Goal: Task Accomplishment & Management: Complete application form

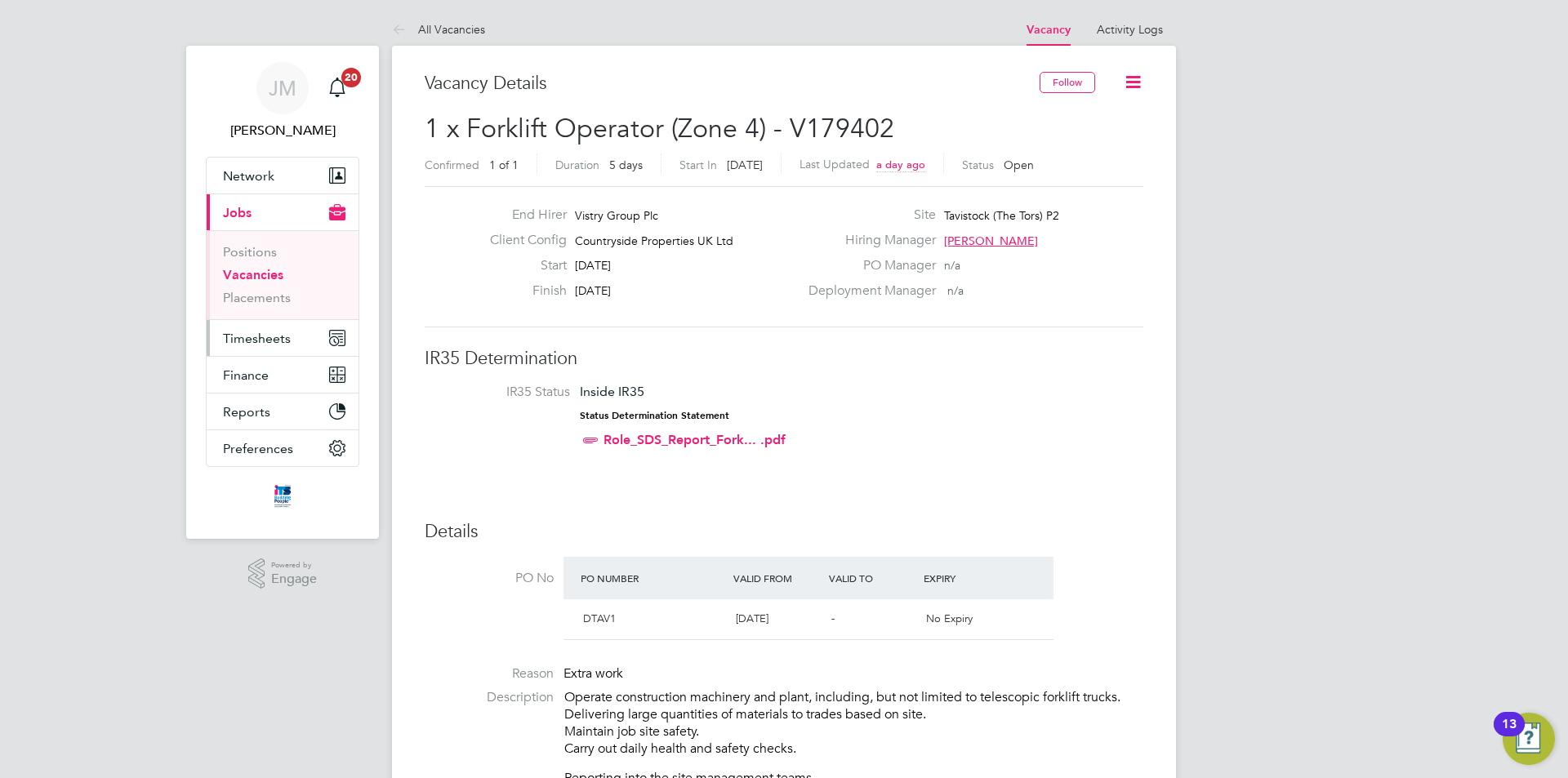
click at [270, 331] on span "Timesheets" at bounding box center [256, 338] width 68 height 15
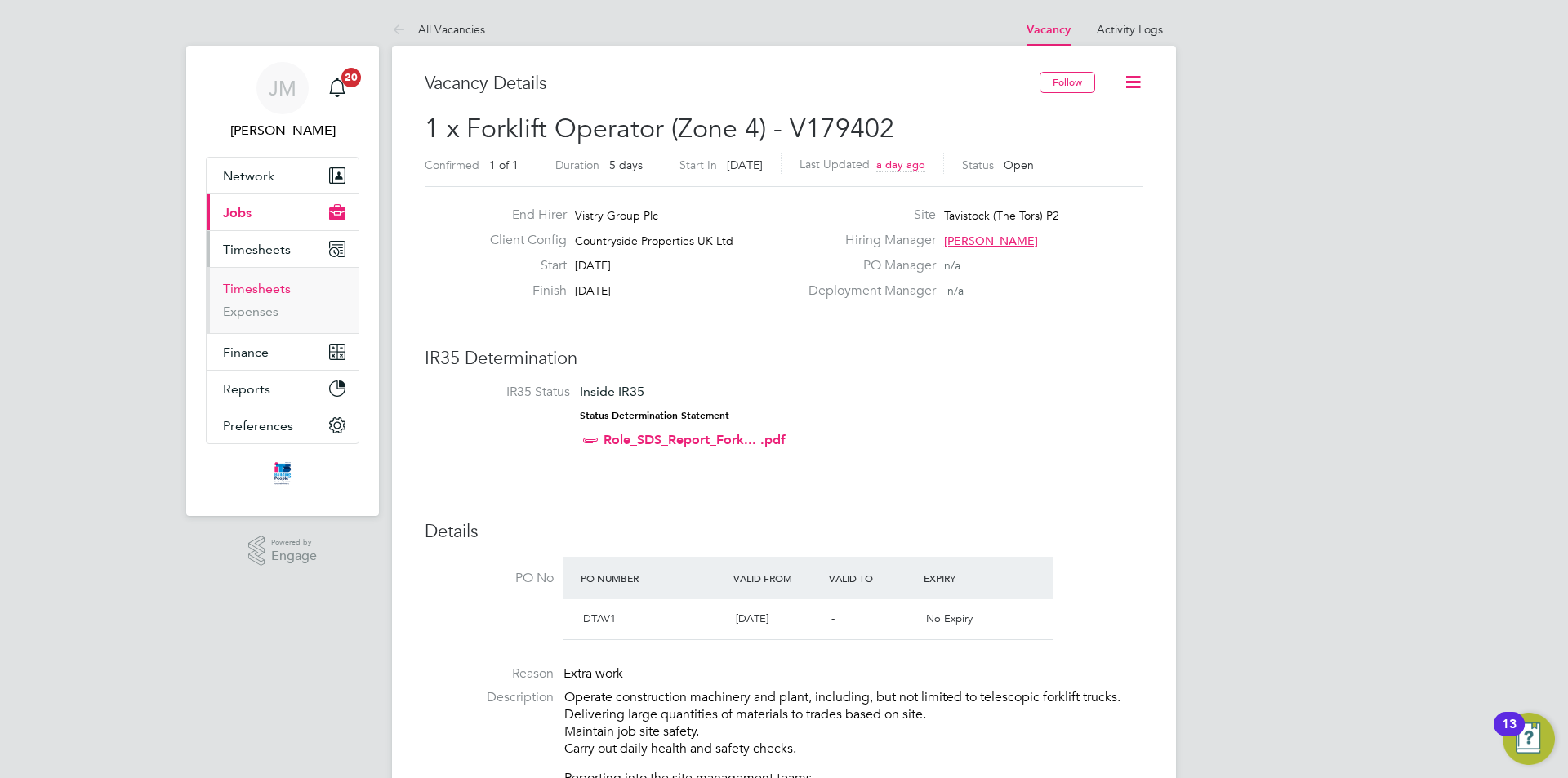
click at [274, 287] on link "Timesheets" at bounding box center [256, 288] width 68 height 15
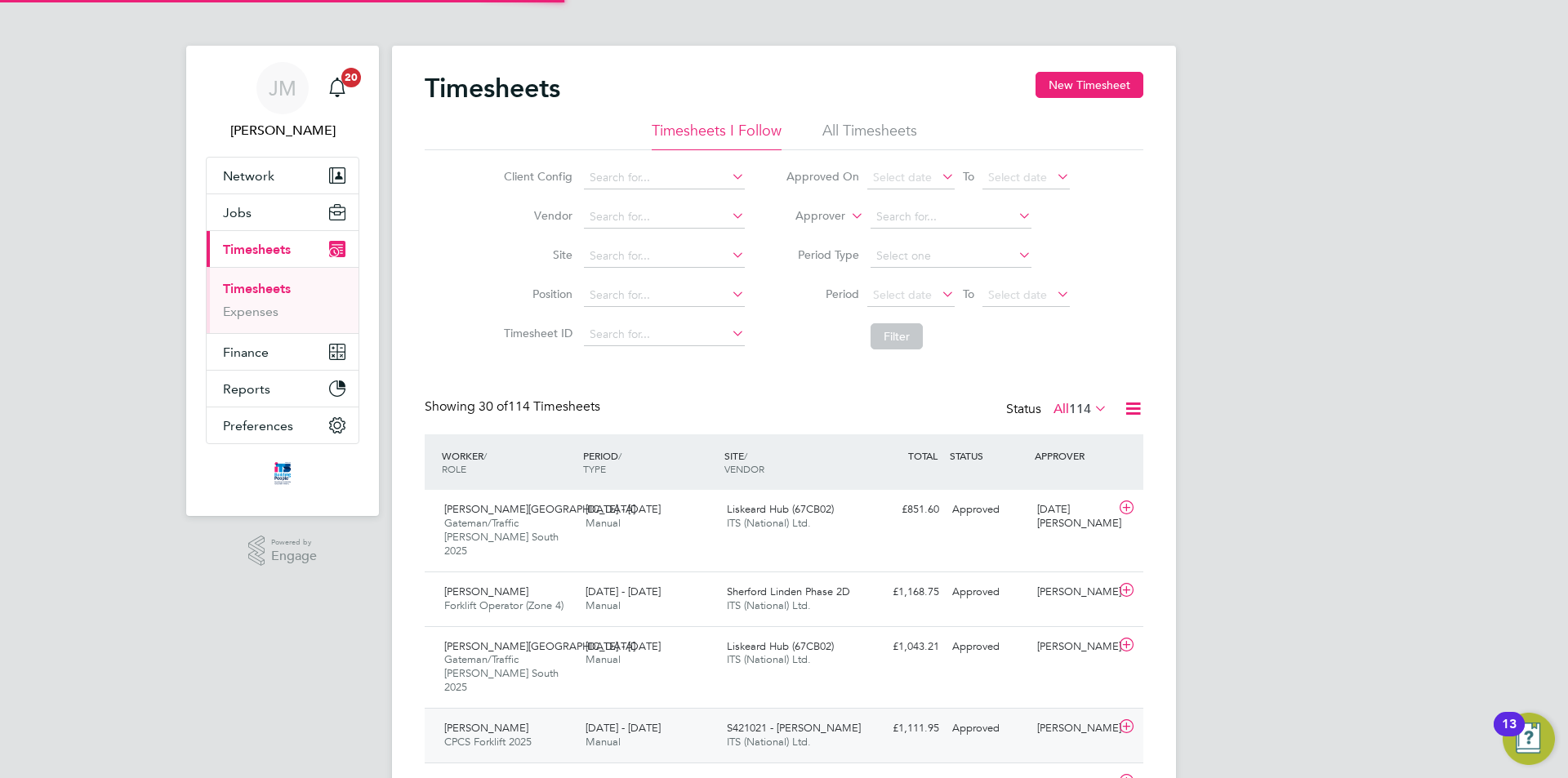
scroll to position [55, 142]
click at [1102, 87] on button "New Timesheet" at bounding box center [1089, 85] width 107 height 26
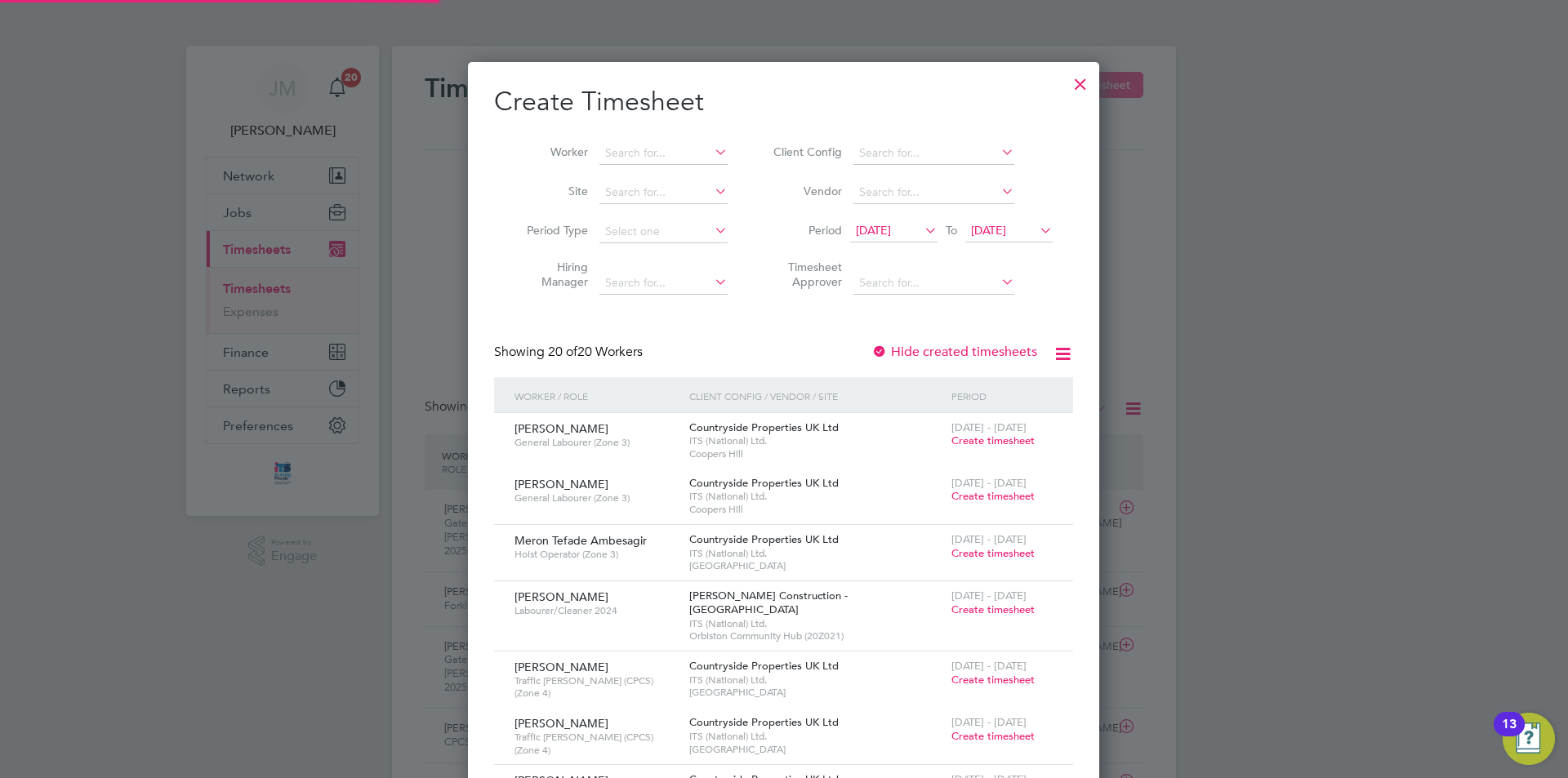
scroll to position [8, 8]
click at [676, 153] on input at bounding box center [663, 153] width 128 height 23
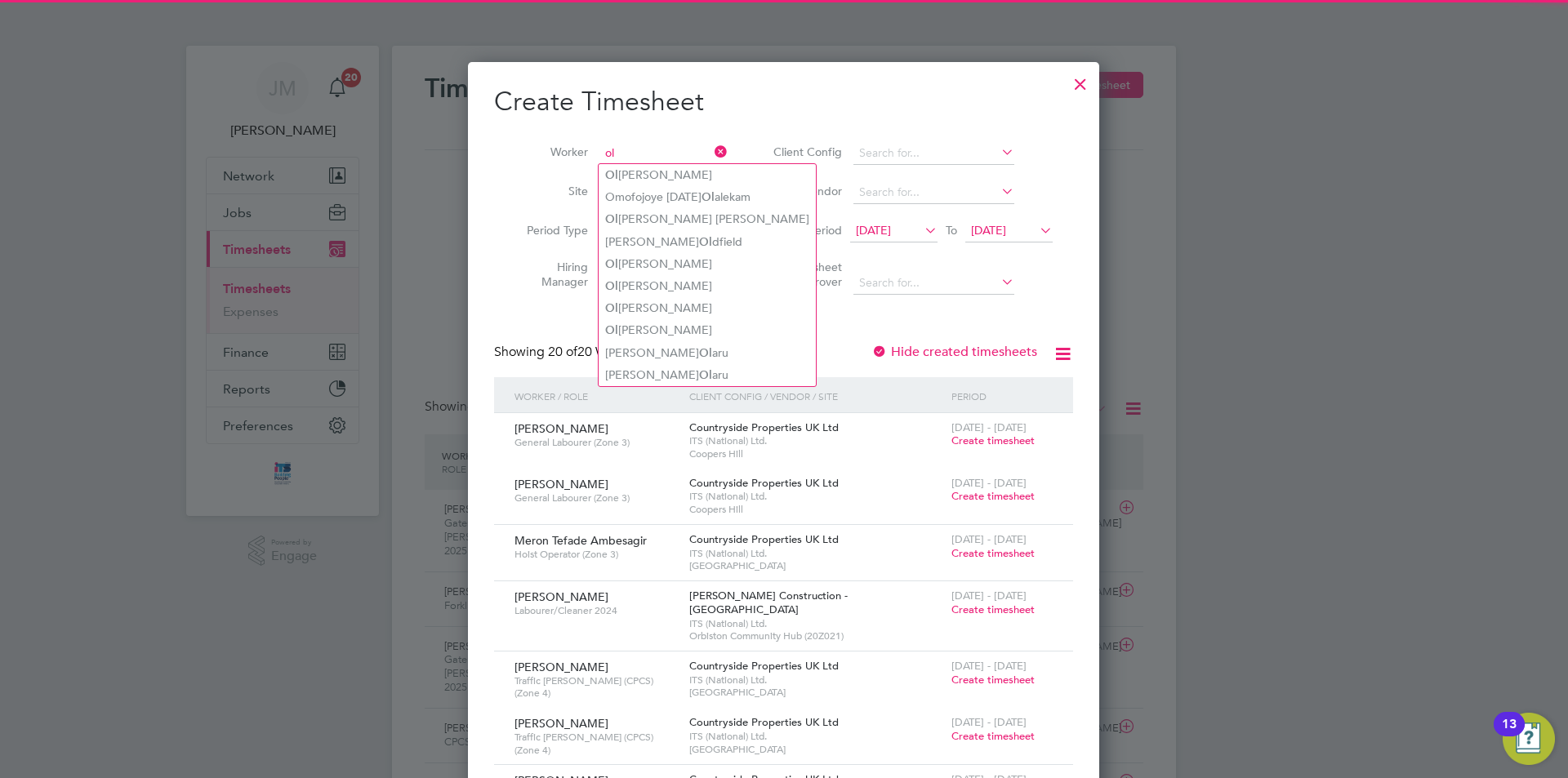
type input "o"
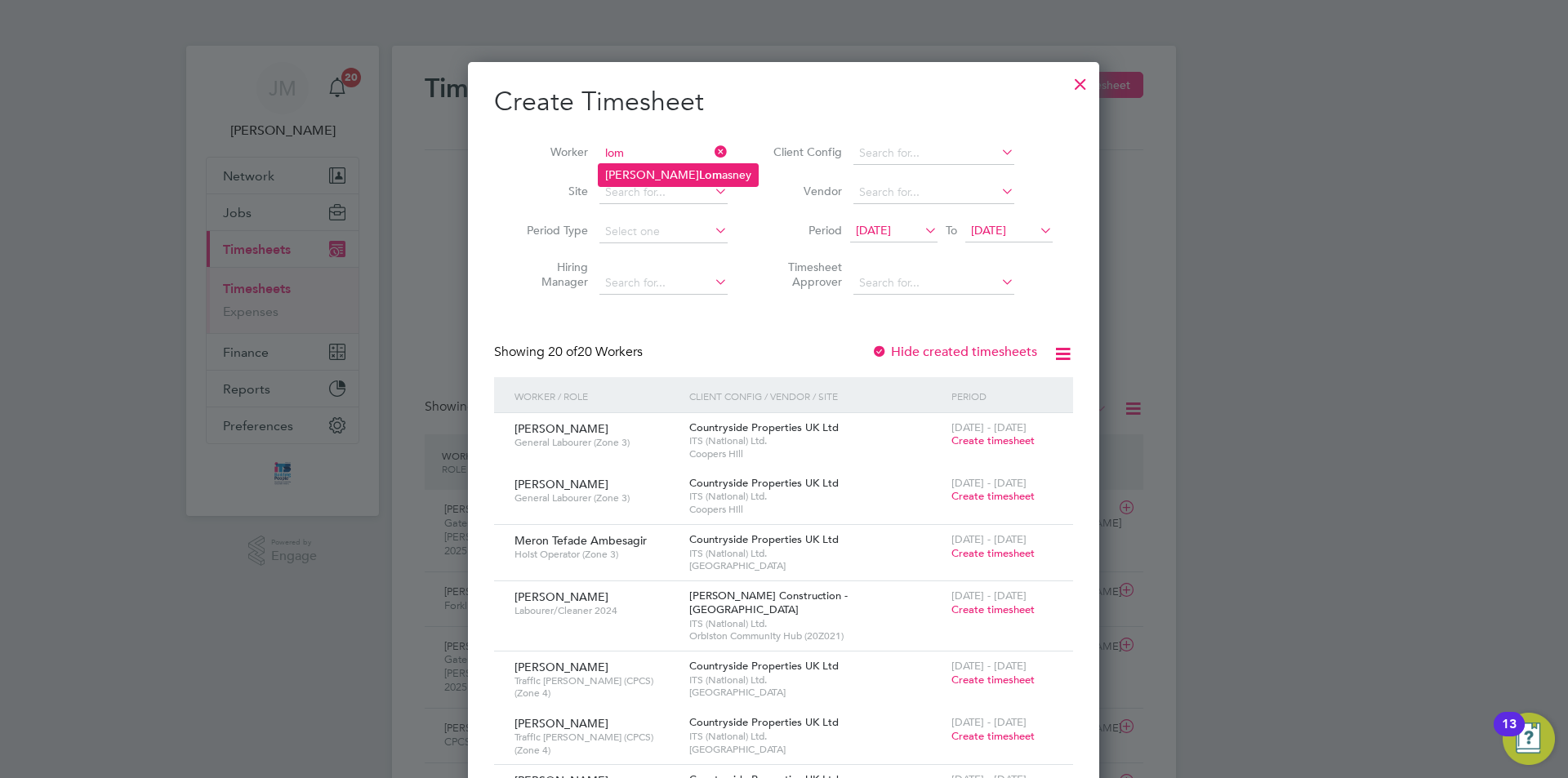
click at [665, 175] on li "[PERSON_NAME] asney" at bounding box center [678, 175] width 159 height 22
type input "[PERSON_NAME]"
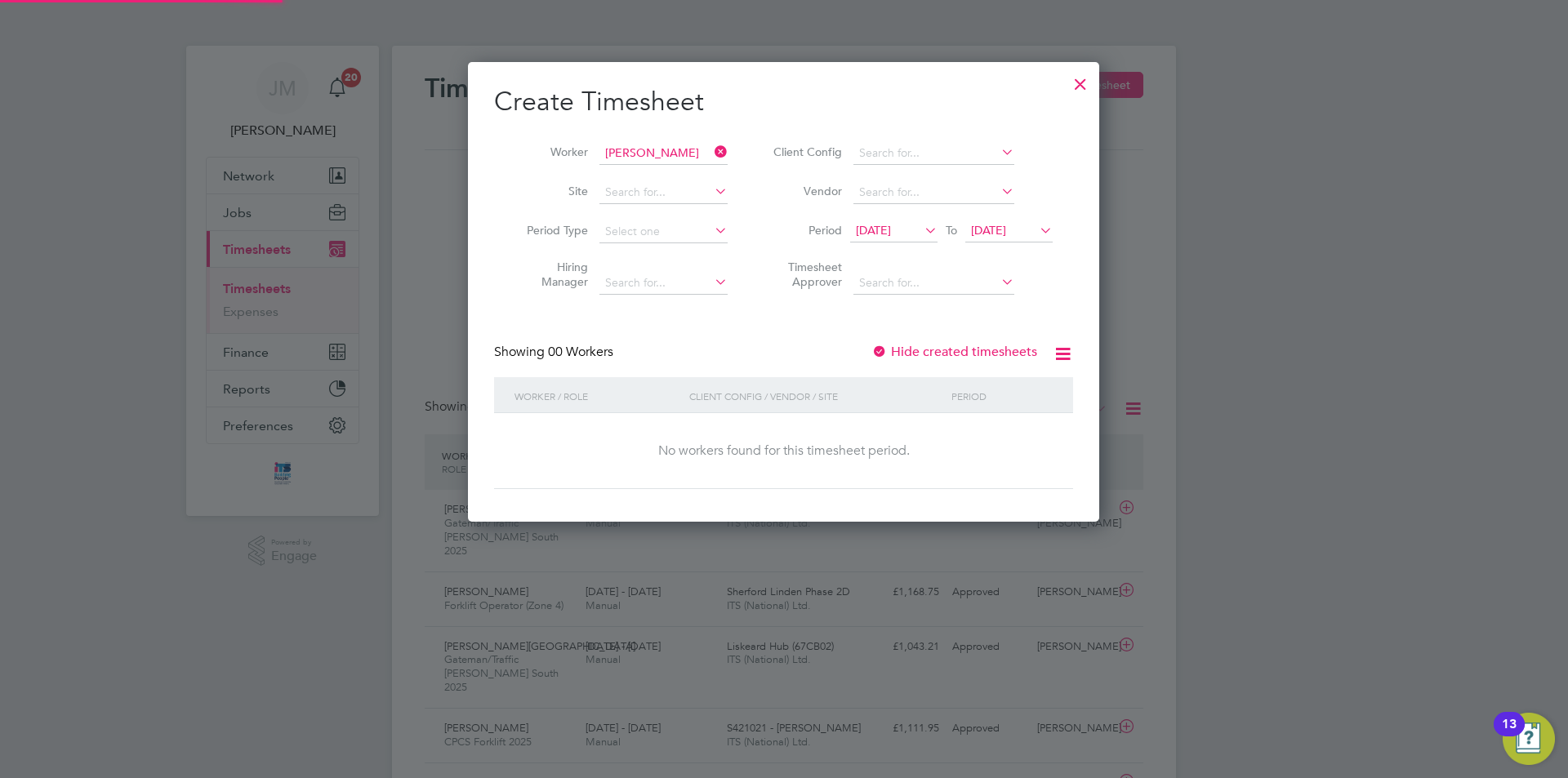
scroll to position [460, 632]
click at [891, 226] on span "[DATE]" at bounding box center [873, 230] width 35 height 14
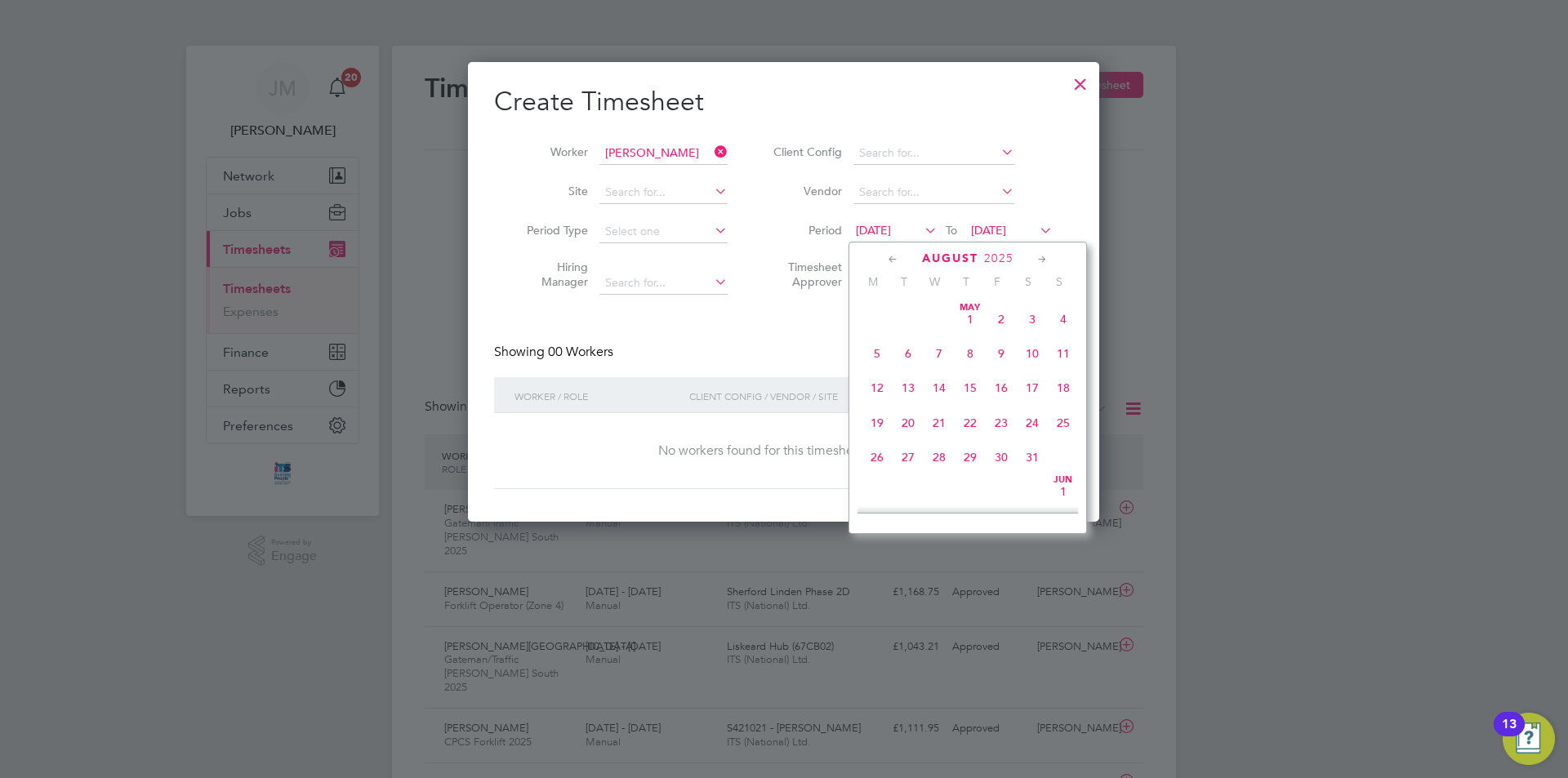
scroll to position [565, 0]
click at [879, 457] on span "25" at bounding box center [877, 443] width 31 height 31
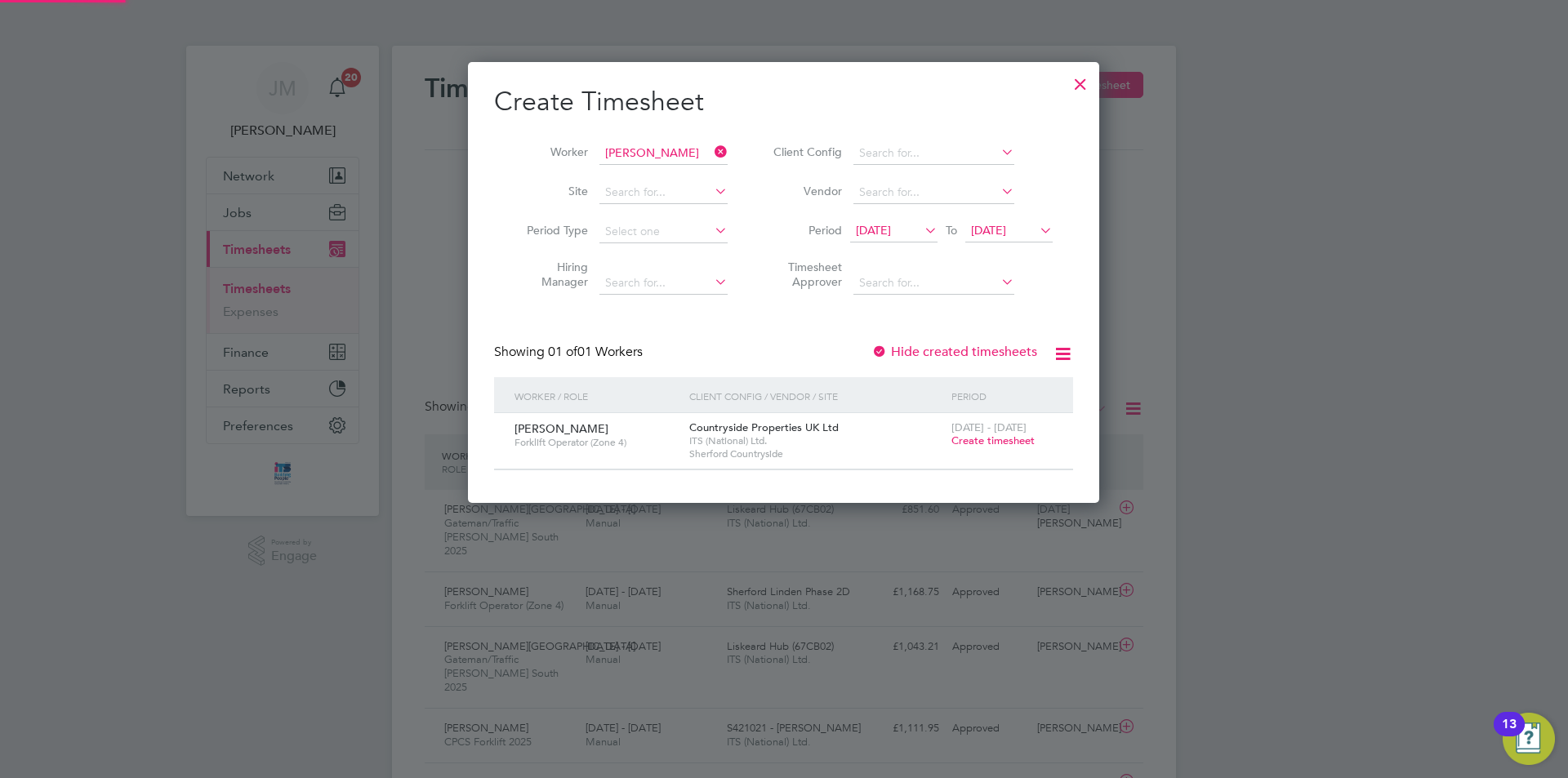
scroll to position [440, 632]
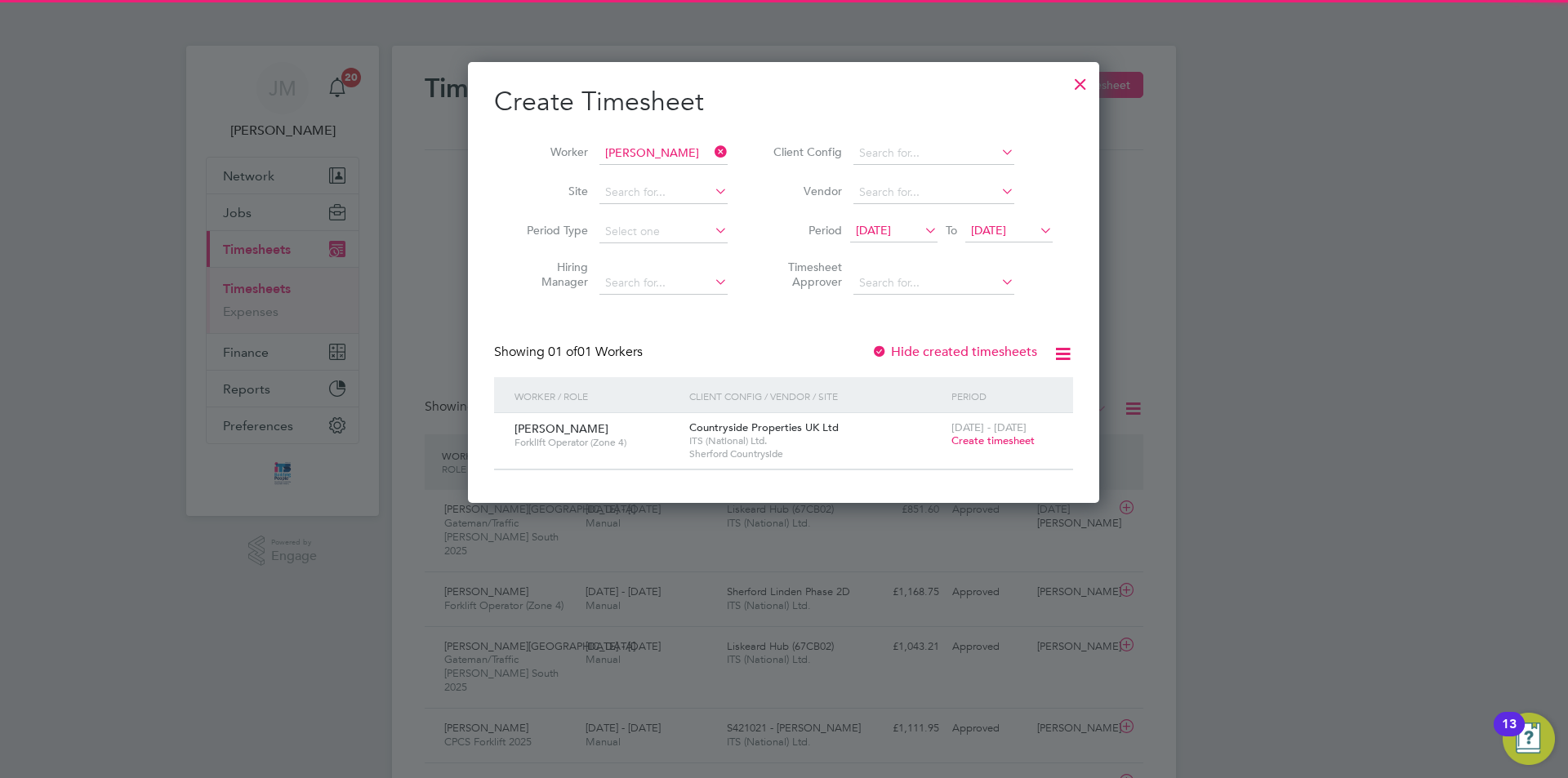
click at [976, 436] on span "Create timesheet" at bounding box center [993, 440] width 83 height 14
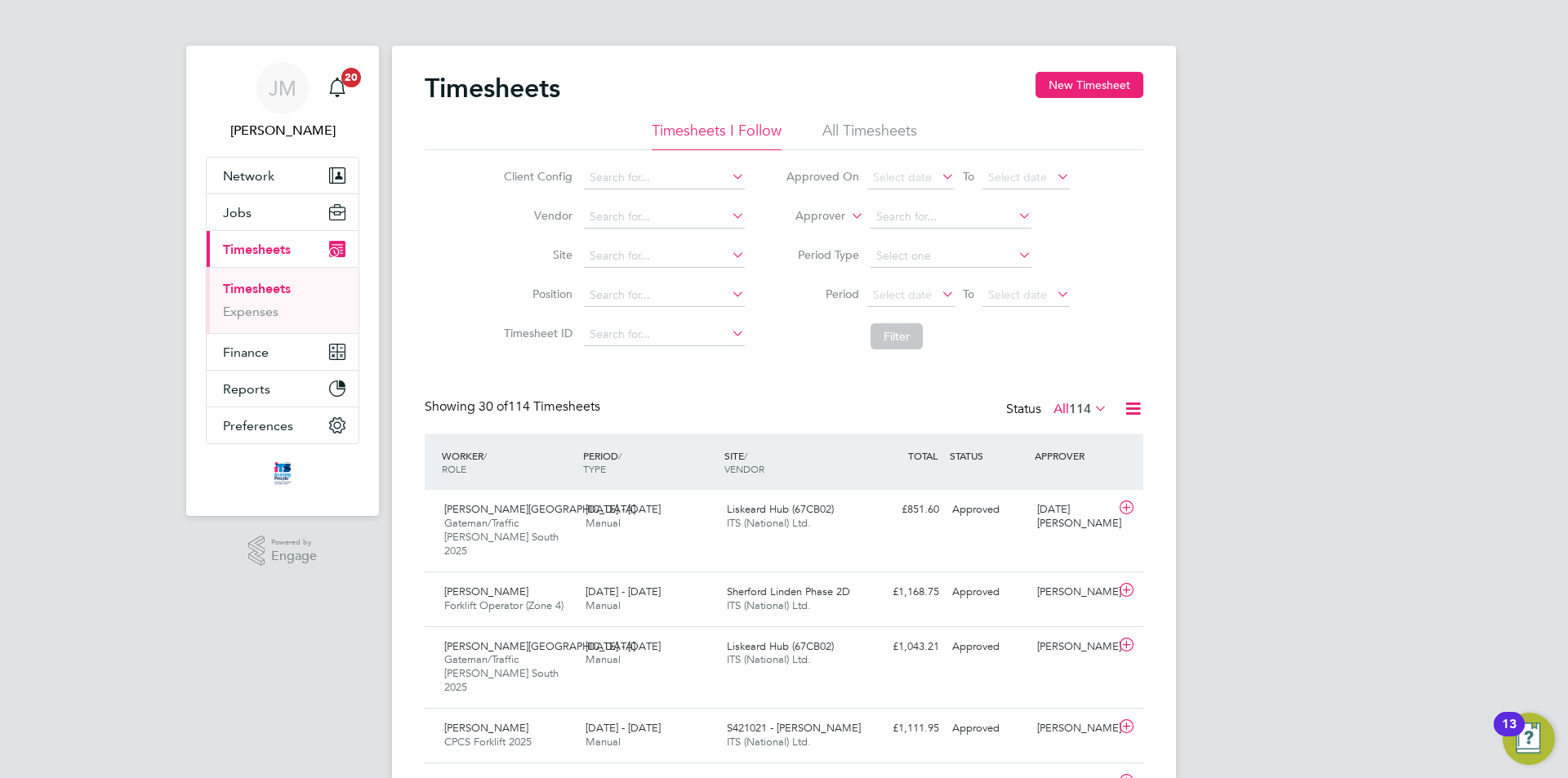
scroll to position [55, 142]
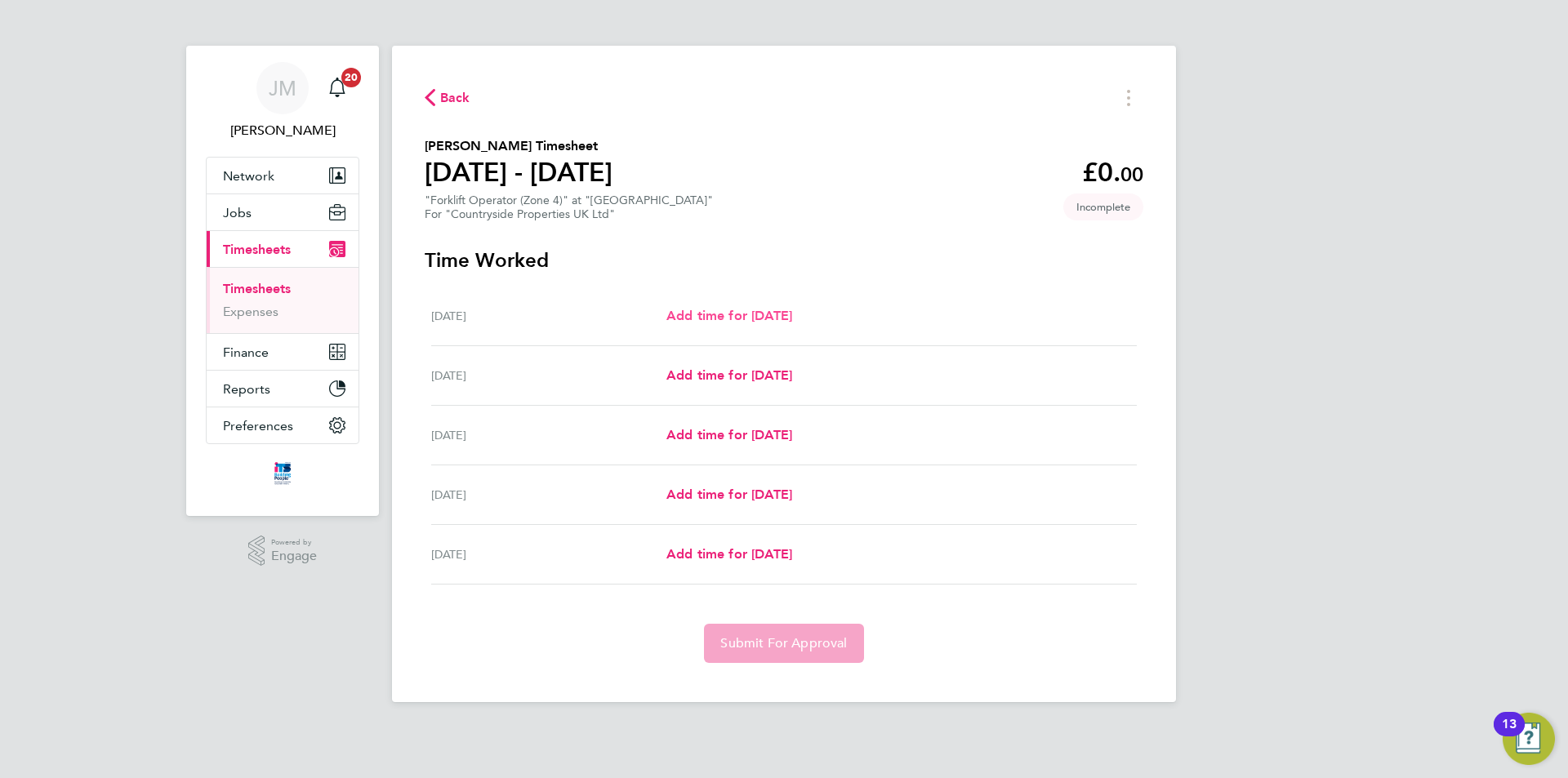
click at [749, 312] on span "Add time for [DATE]" at bounding box center [728, 315] width 125 height 15
select select "30"
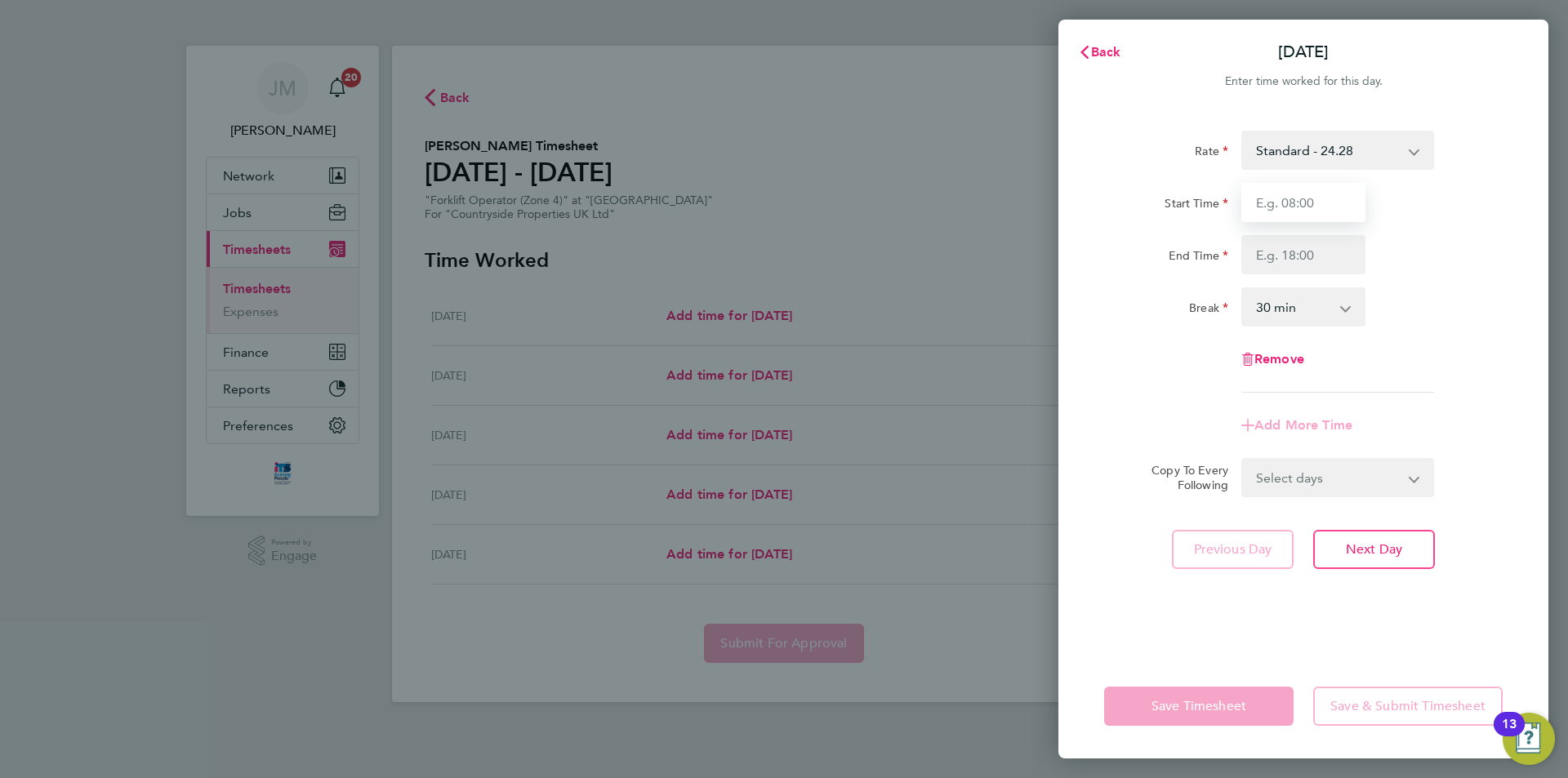
click at [1292, 208] on input "Start Time" at bounding box center [1304, 202] width 125 height 39
click at [836, 306] on div "Back [DATE] Enter time worked for this day. Rate Standard - 24.28 Start Time En…" at bounding box center [784, 389] width 1568 height 778
click at [1111, 51] on span "Back" at bounding box center [1106, 51] width 30 height 15
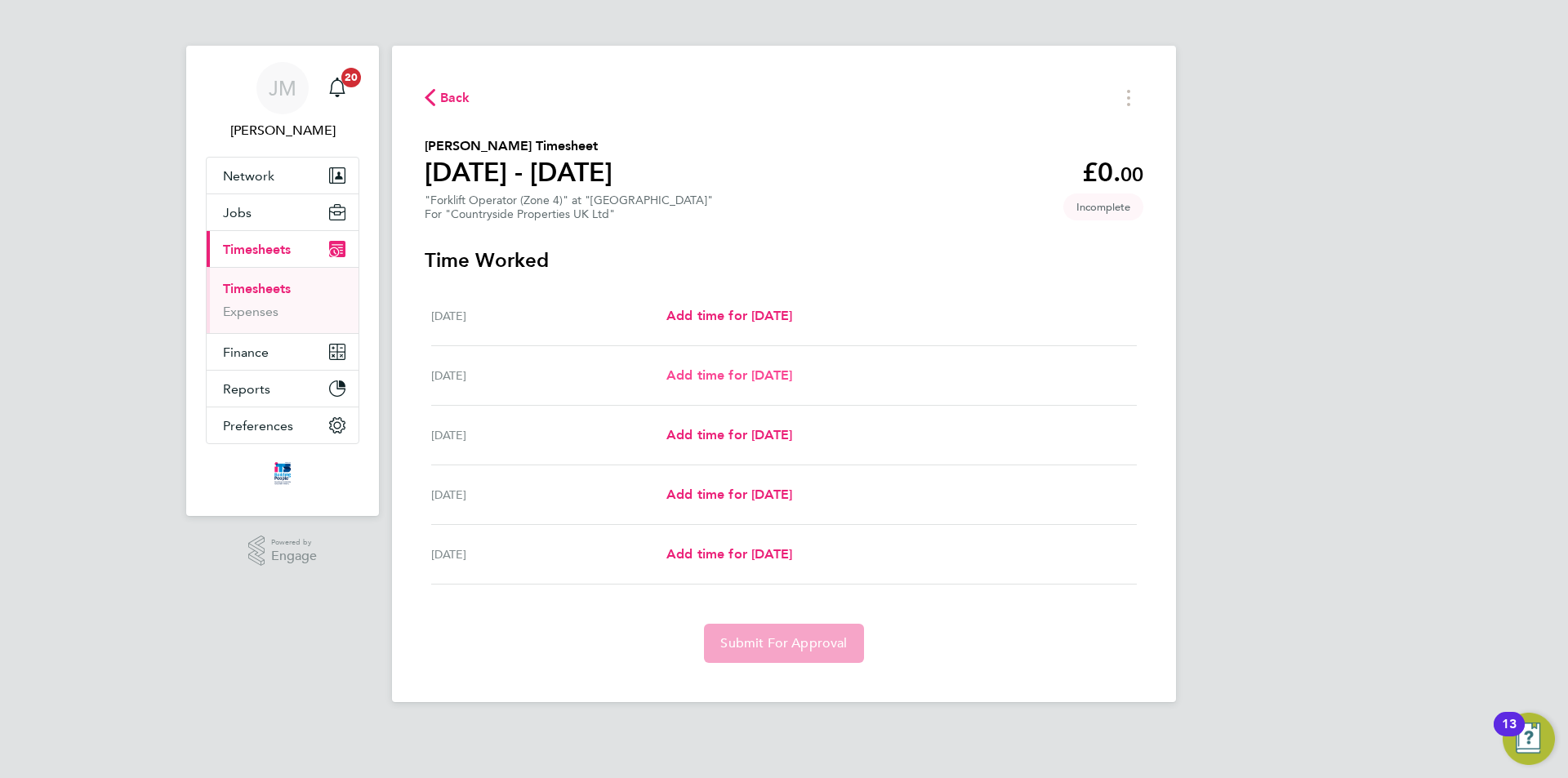
click at [719, 372] on span "Add time for [DATE]" at bounding box center [728, 375] width 125 height 15
select select "30"
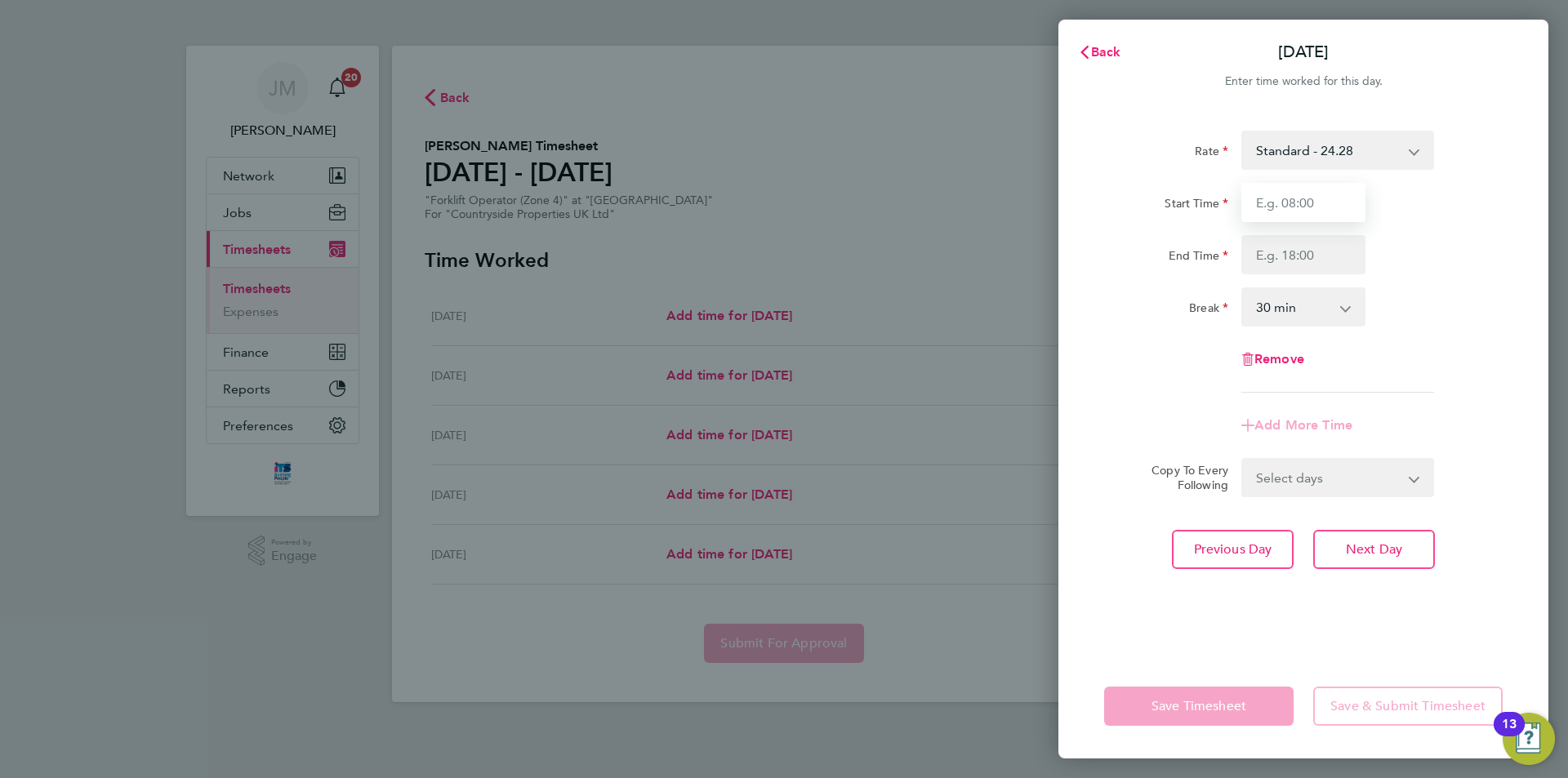
click at [1330, 205] on input "Start Time" at bounding box center [1304, 202] width 125 height 39
type input "07:30"
click at [1320, 262] on input "End Time" at bounding box center [1304, 255] width 125 height 39
type input "17:00"
click at [1139, 356] on div "Rate Standard - 24.28 Start Time 07:30 End Time 17:00 Break 0 min 15 min 30 min…" at bounding box center [1304, 262] width 399 height 262
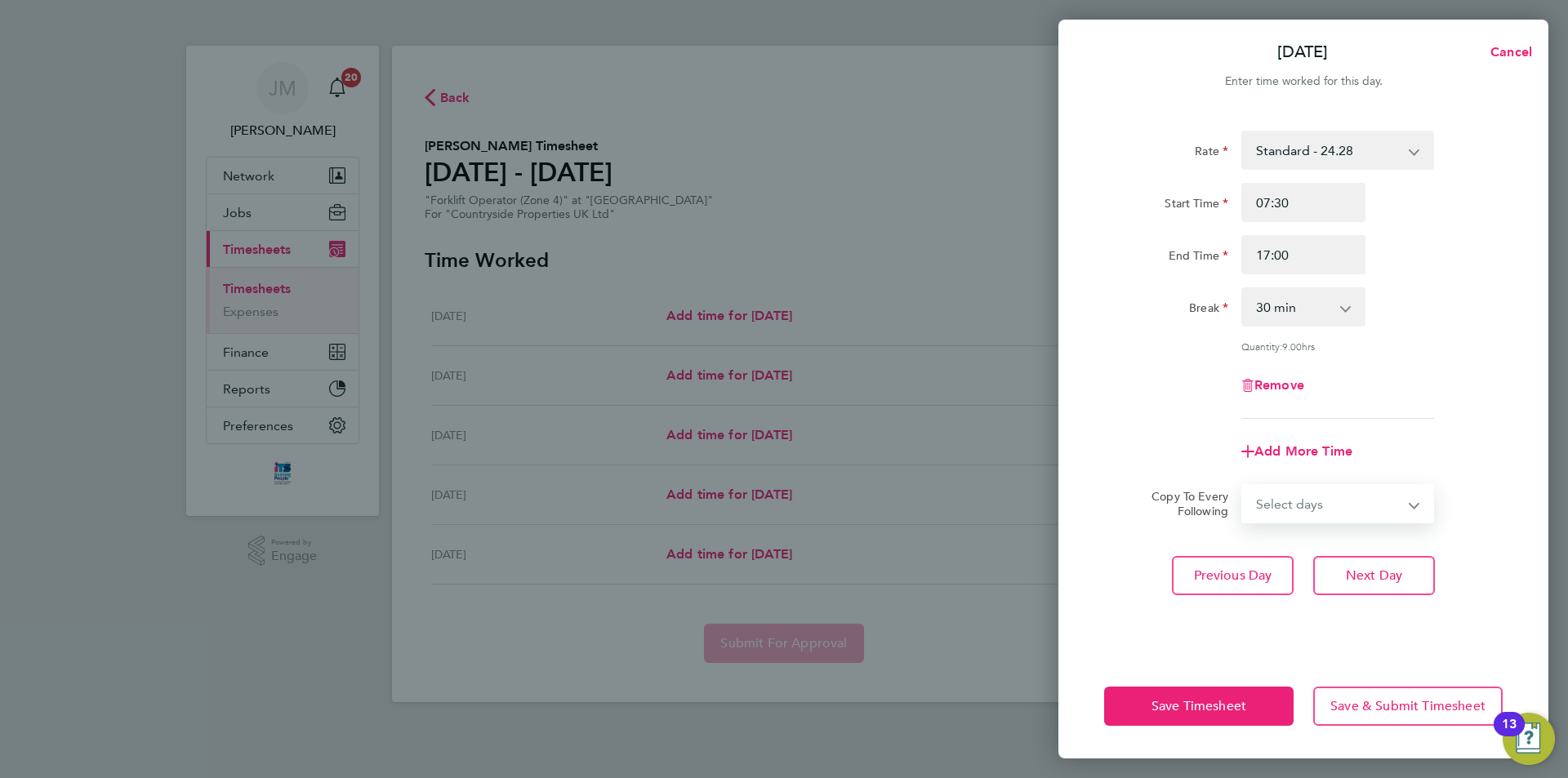
click at [1354, 497] on select "Select days Day [DATE] [DATE] [DATE]" at bounding box center [1329, 504] width 172 height 36
select select "DAY"
click at [1243, 486] on select "Select days Day [DATE] [DATE] [DATE]" at bounding box center [1329, 504] width 172 height 36
select select "[DATE]"
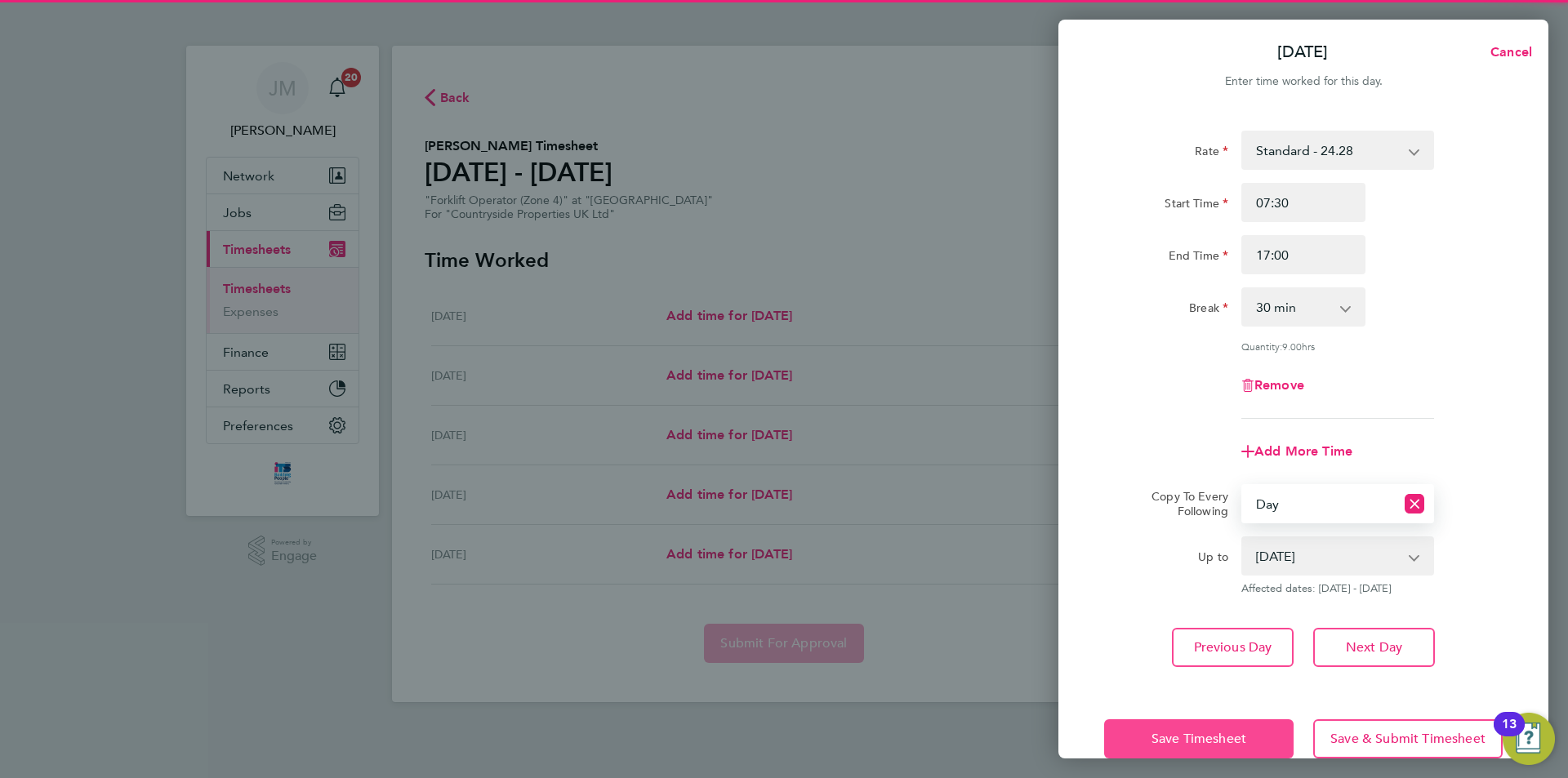
click at [1211, 731] on span "Save Timesheet" at bounding box center [1199, 739] width 95 height 16
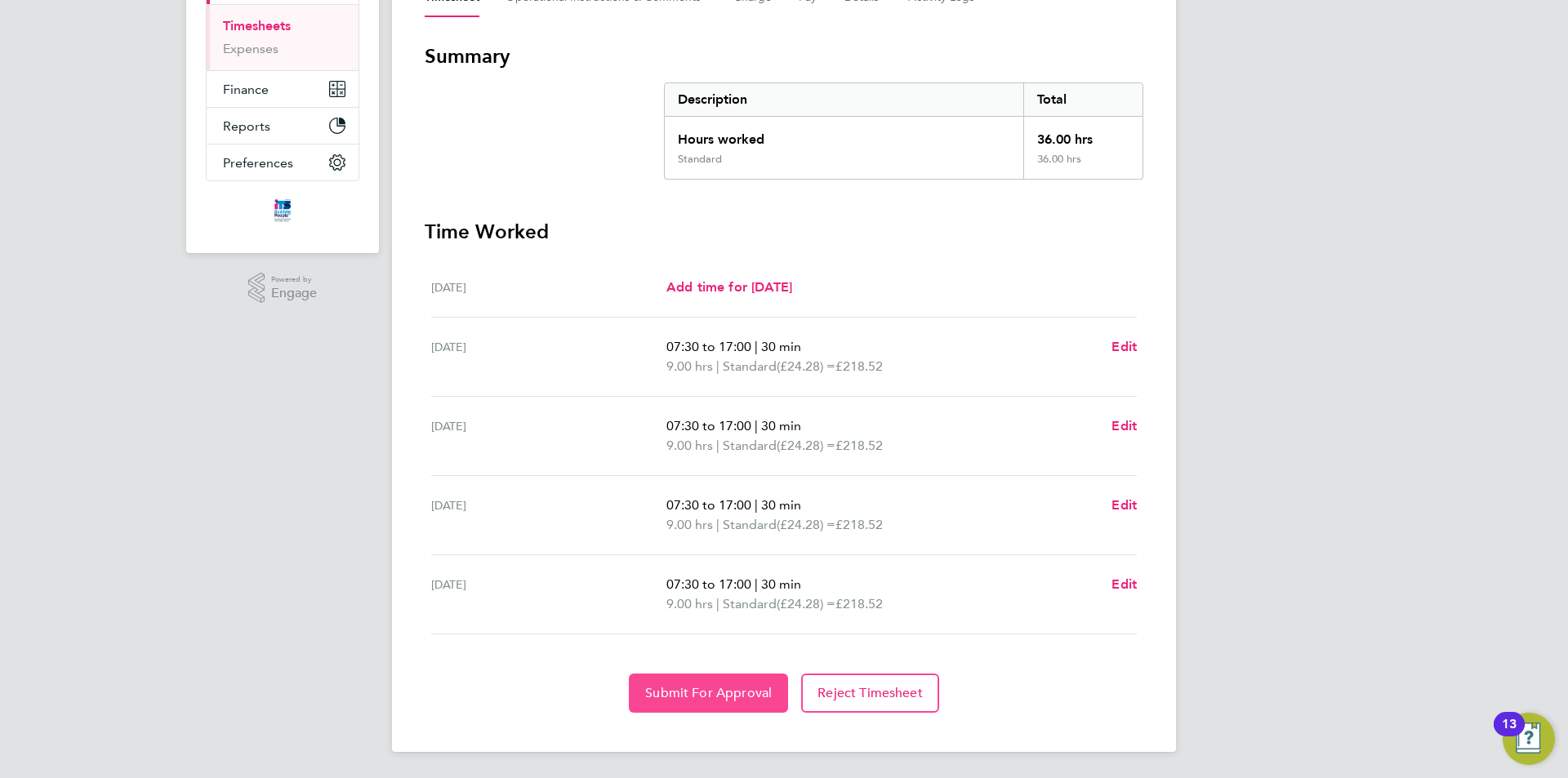
click at [732, 693] on span "Submit For Approval" at bounding box center [709, 693] width 126 height 16
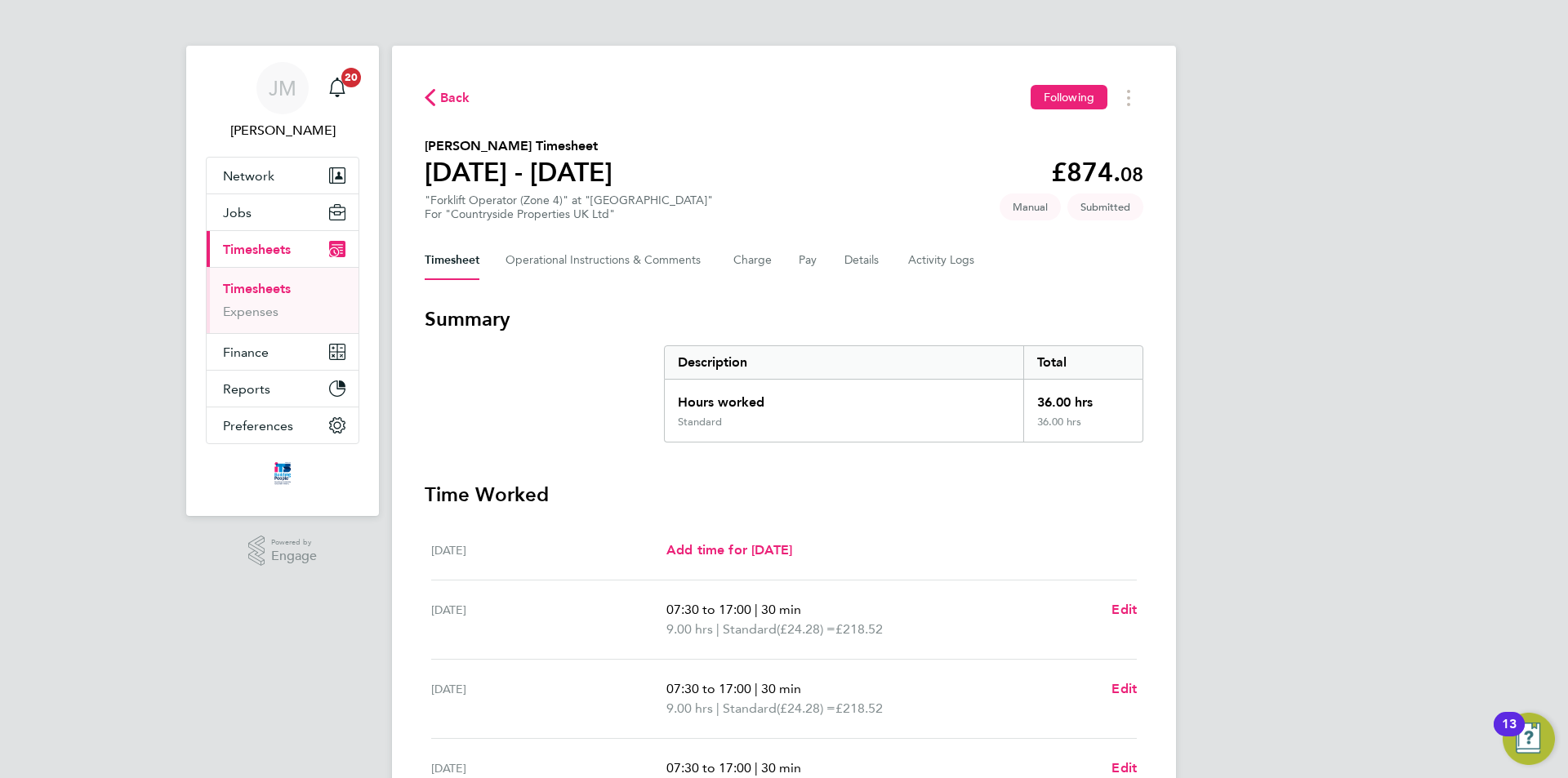
click at [283, 288] on link "Timesheets" at bounding box center [256, 288] width 68 height 15
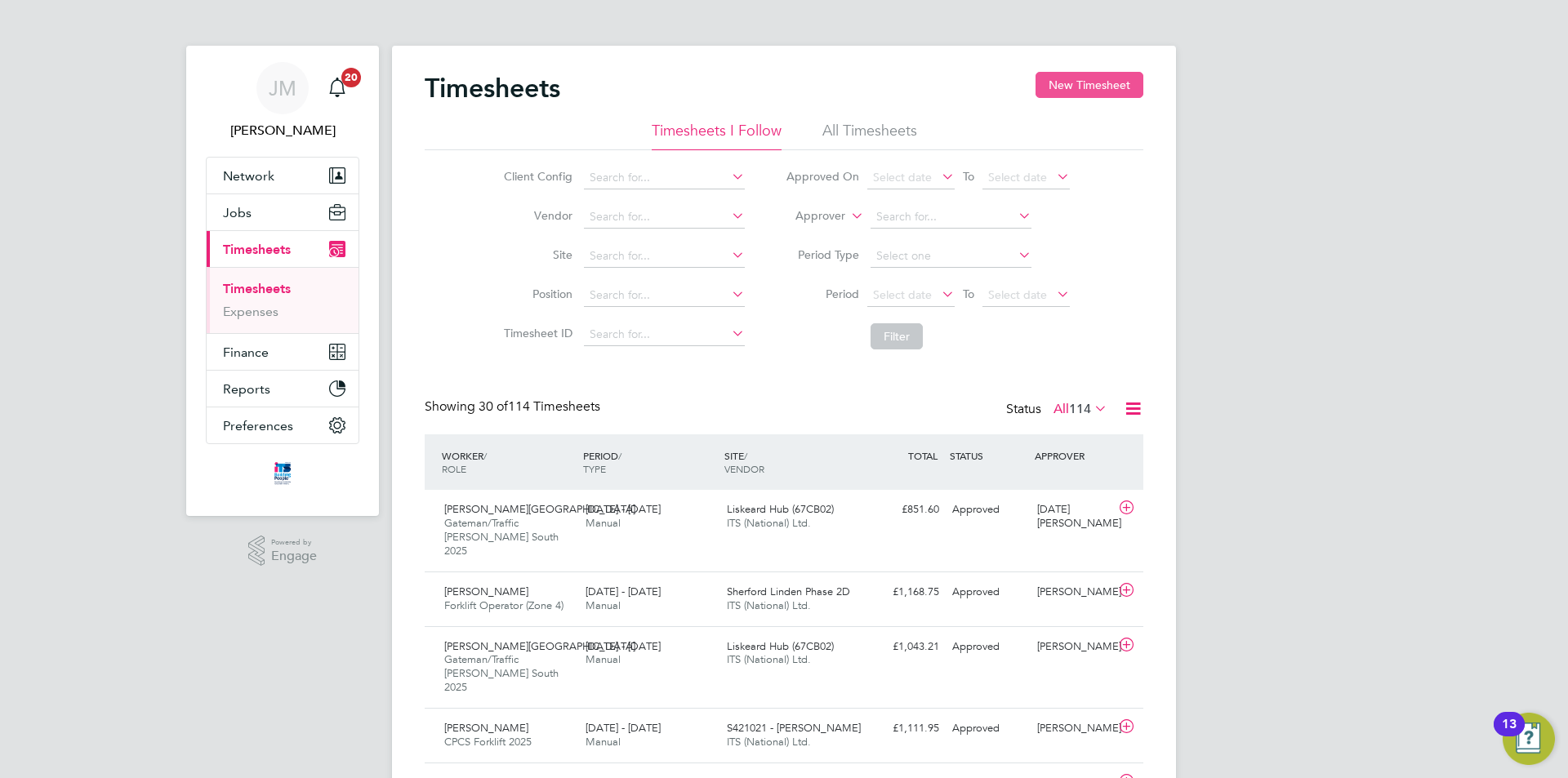
click at [1077, 88] on button "New Timesheet" at bounding box center [1089, 85] width 107 height 26
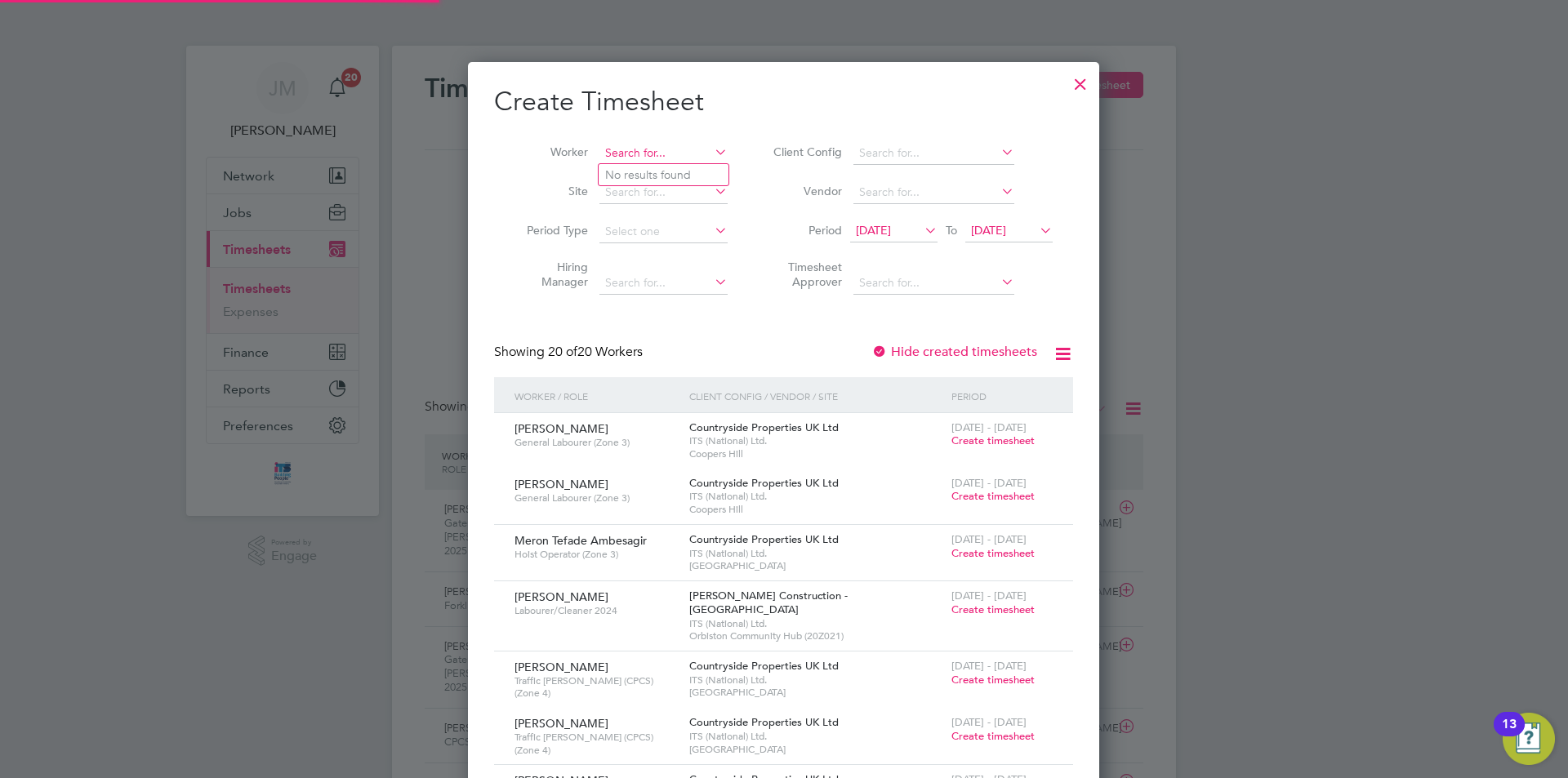
click at [665, 157] on input at bounding box center [663, 153] width 128 height 23
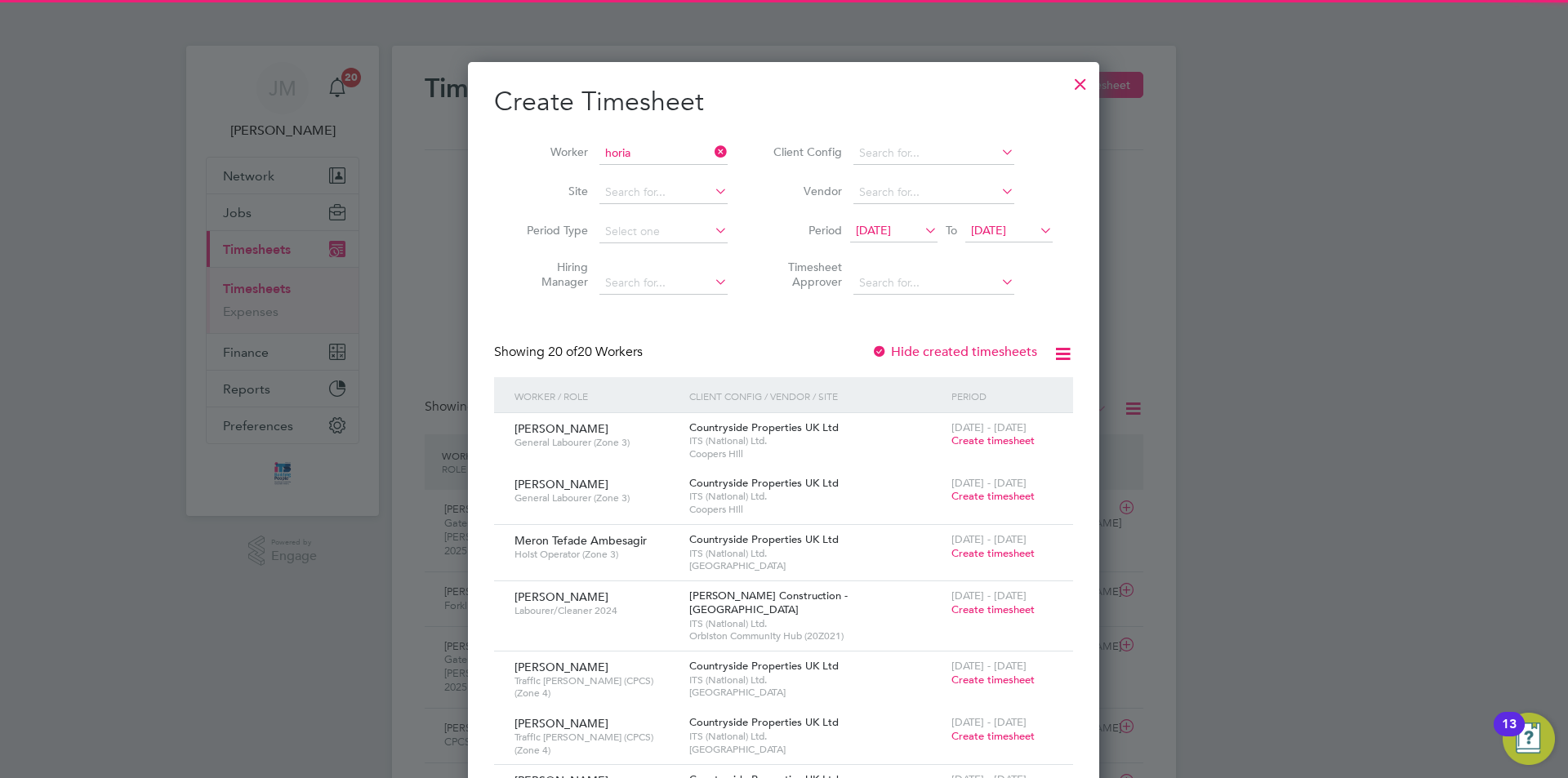
click at [675, 170] on li "[PERSON_NAME]" at bounding box center [666, 175] width 136 height 22
type input "[PERSON_NAME]"
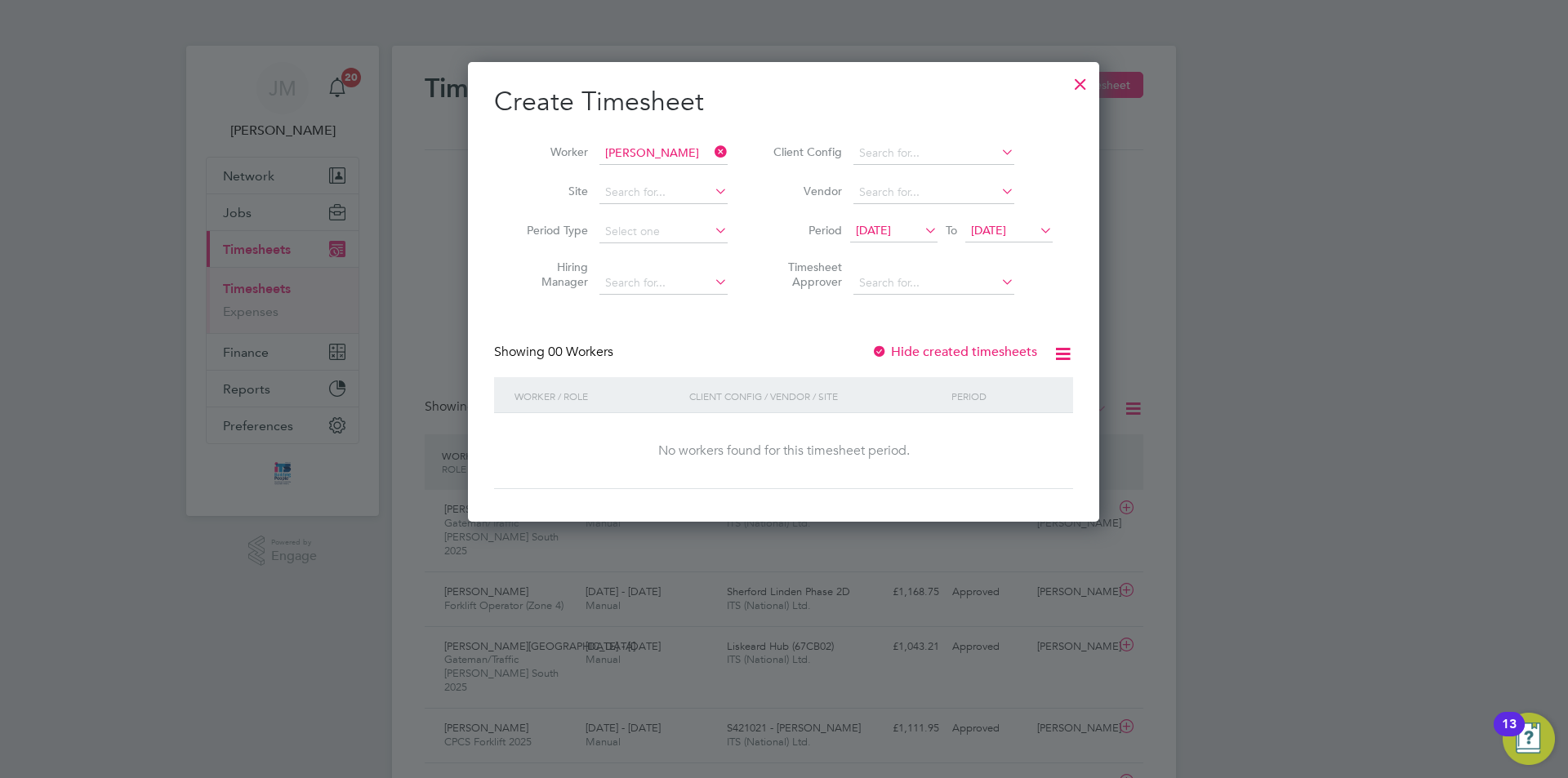
click at [889, 229] on span "[DATE]" at bounding box center [873, 230] width 35 height 14
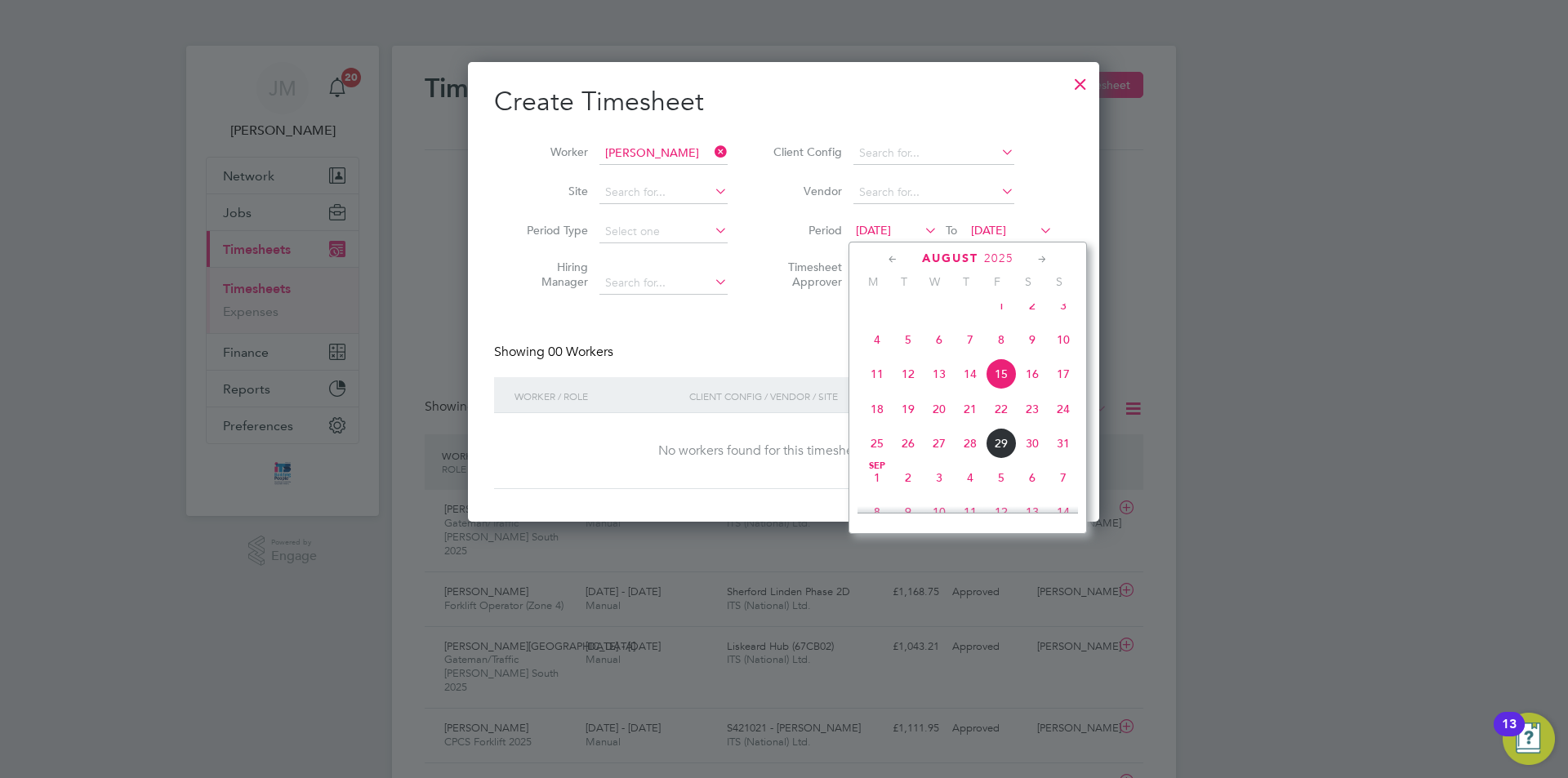
click at [877, 459] on span "25" at bounding box center [877, 443] width 31 height 31
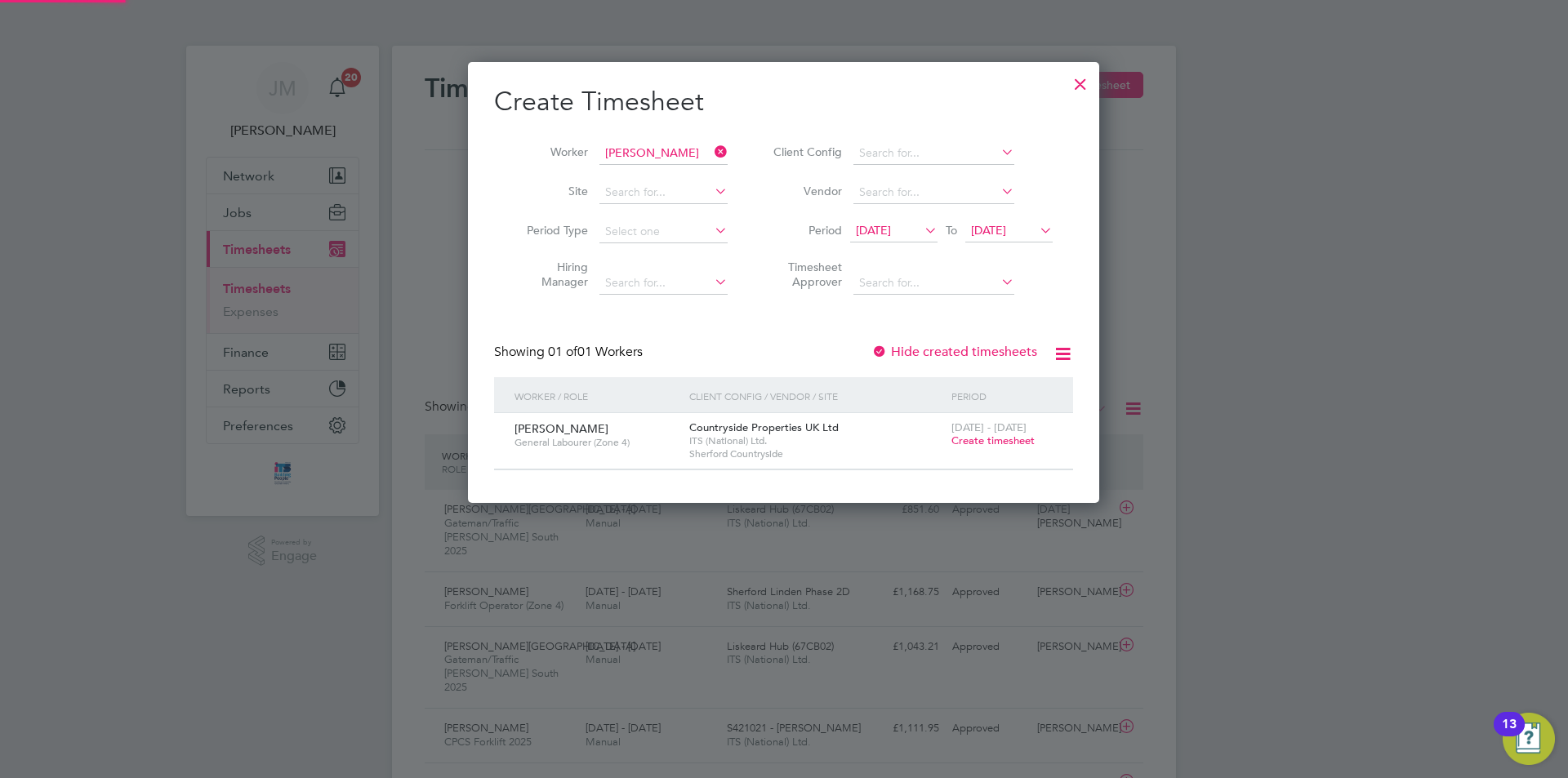
click at [974, 433] on span "Create timesheet" at bounding box center [993, 440] width 83 height 14
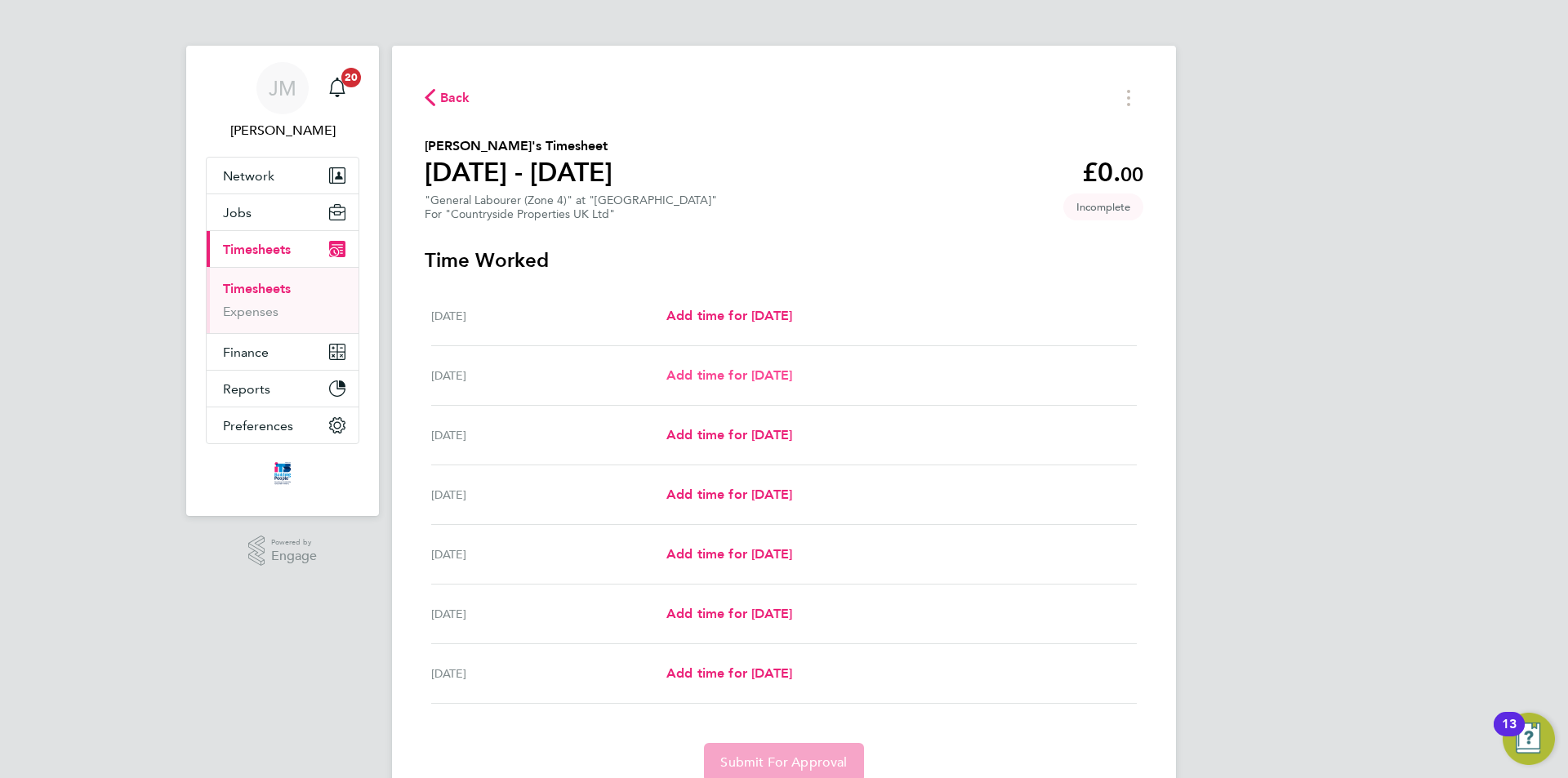
click at [725, 369] on span "Add time for [DATE]" at bounding box center [728, 375] width 125 height 15
select select "30"
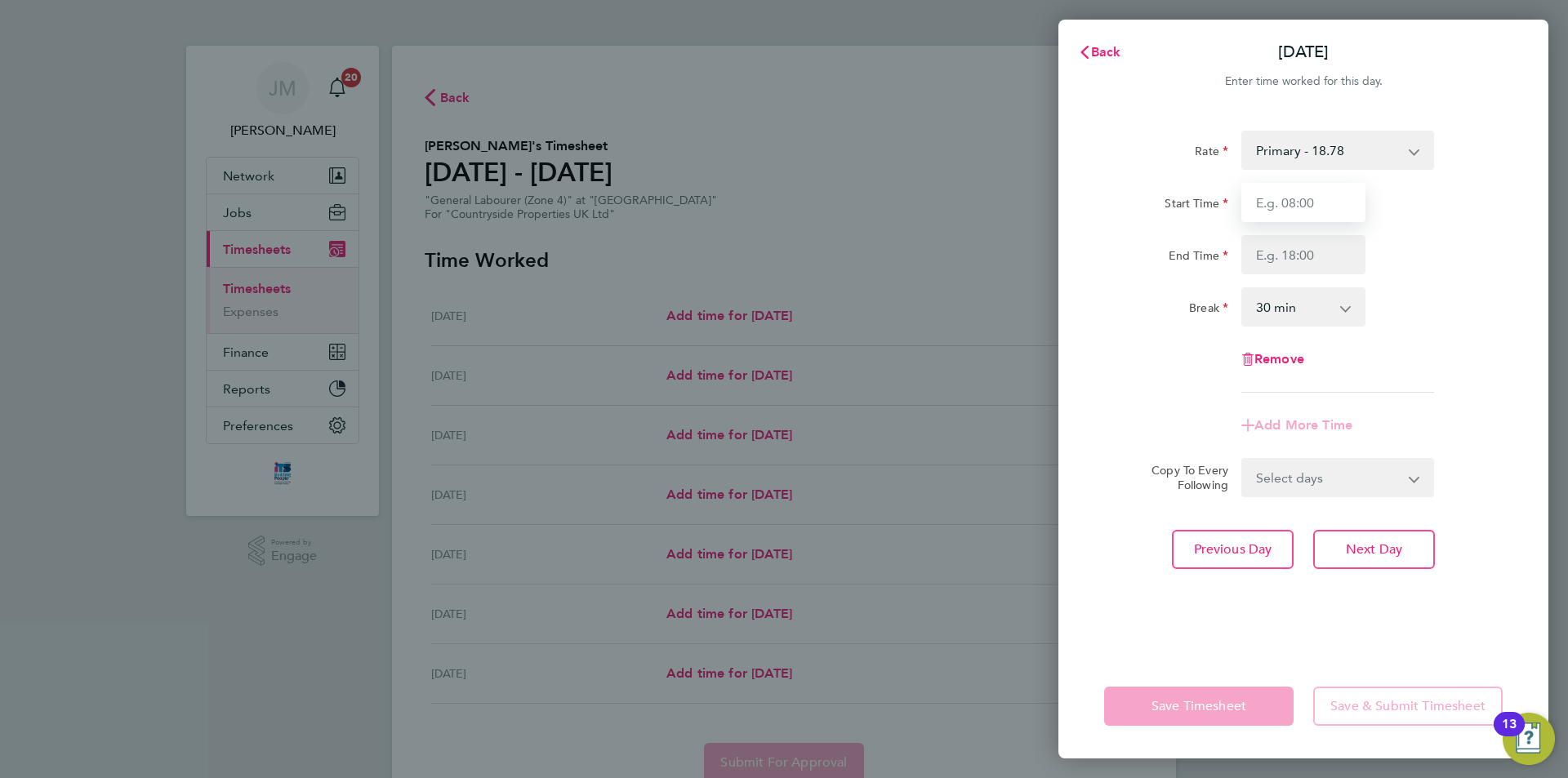
click at [1334, 200] on input "Start Time" at bounding box center [1304, 202] width 125 height 39
type input "07:30"
click at [1284, 270] on input "End Time" at bounding box center [1304, 255] width 125 height 39
type input "17:00"
click at [1481, 310] on div "Break 0 min 15 min 30 min 45 min 60 min 75 min 90 min" at bounding box center [1304, 306] width 412 height 39
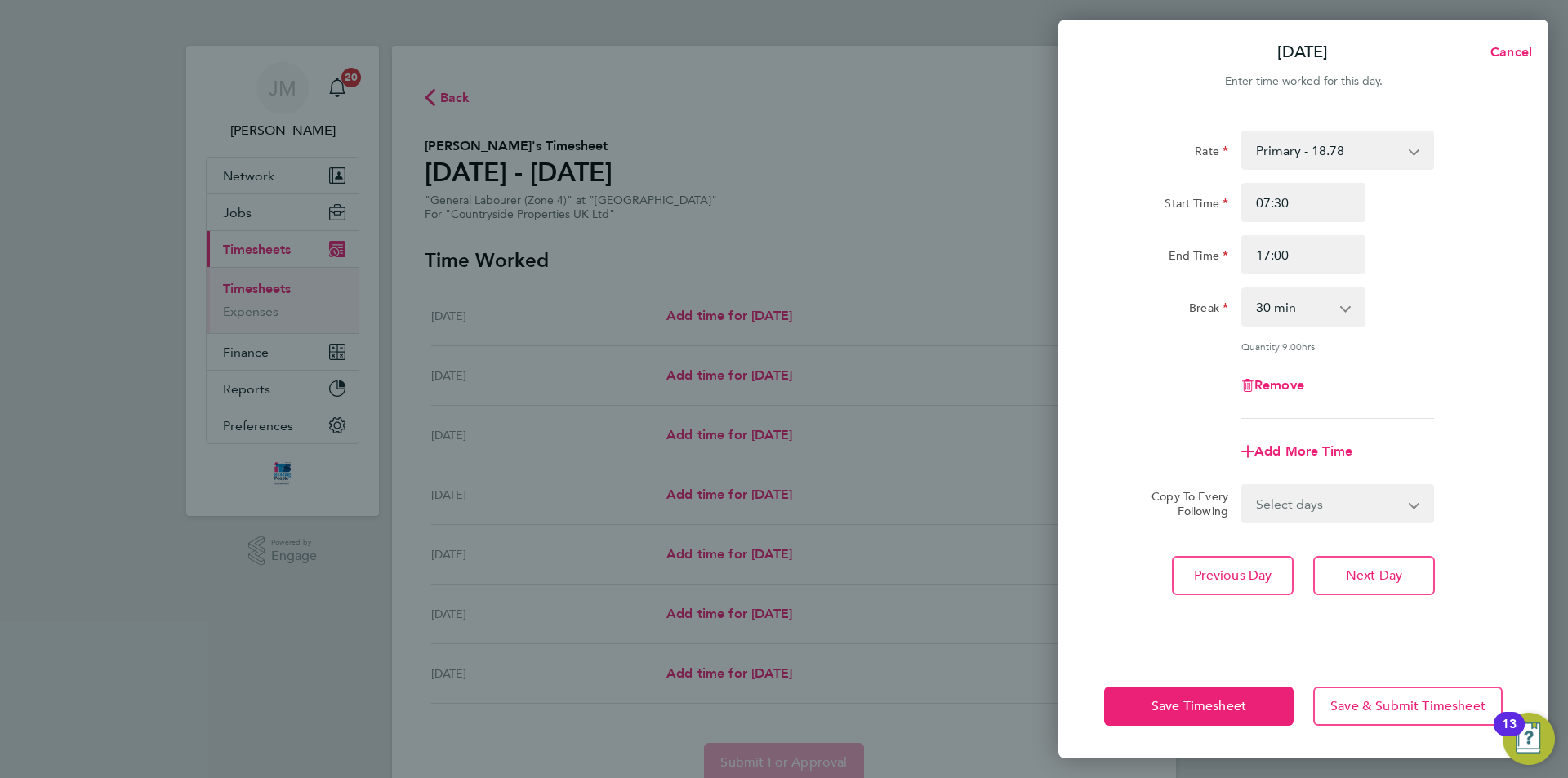
click at [1309, 492] on select "Select days Day Weekday (Mon-Fri) Weekend (Sat-Sun) [DATE] [DATE] [DATE] [DATE]…" at bounding box center [1329, 504] width 172 height 36
select select "DAY"
click at [1243, 486] on select "Select days Day Weekday (Mon-Fri) Weekend (Sat-Sun) [DATE] [DATE] [DATE] [DATE]…" at bounding box center [1329, 504] width 172 height 36
select select "[DATE]"
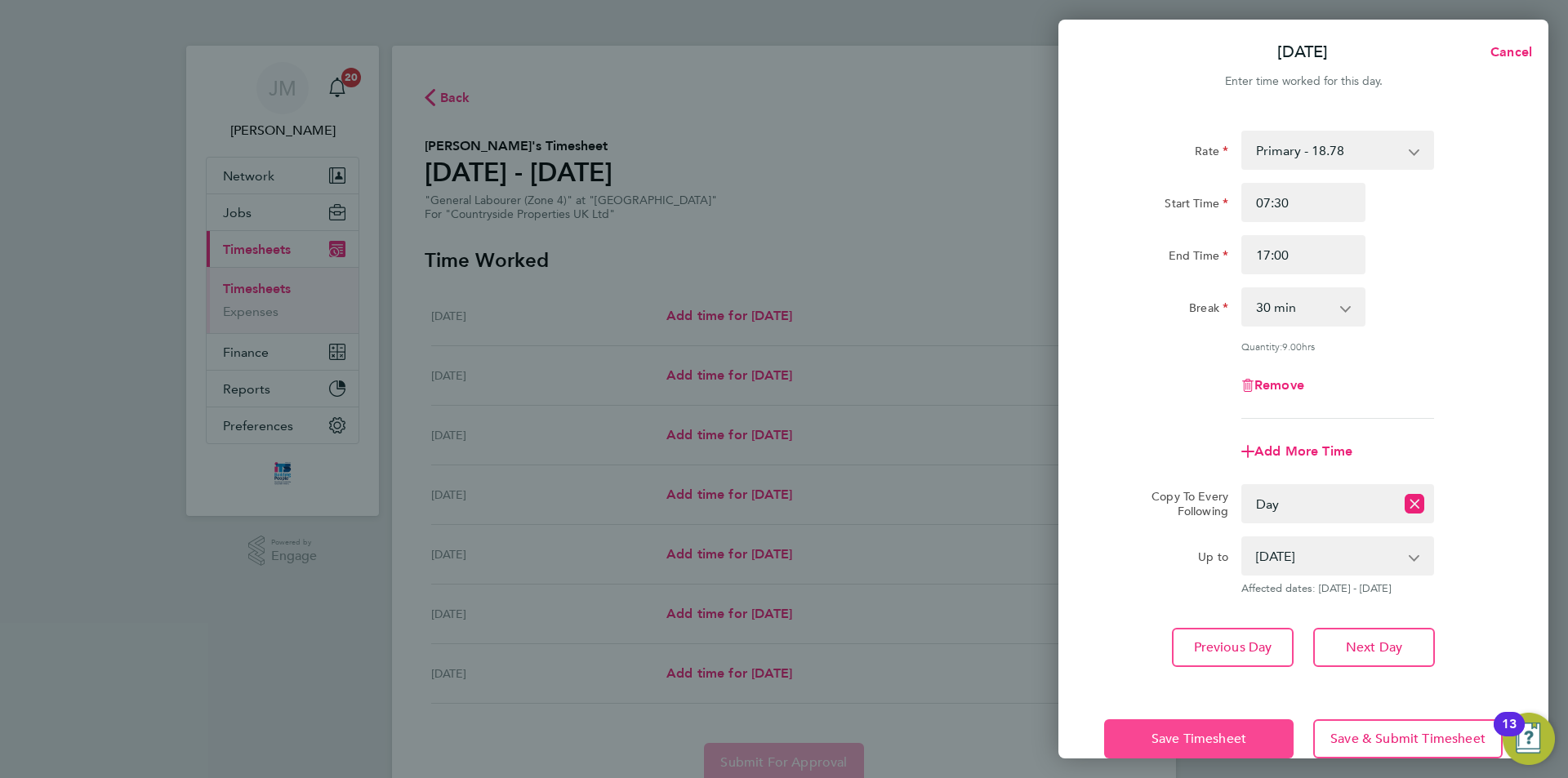
click at [1214, 739] on span "Save Timesheet" at bounding box center [1199, 739] width 95 height 16
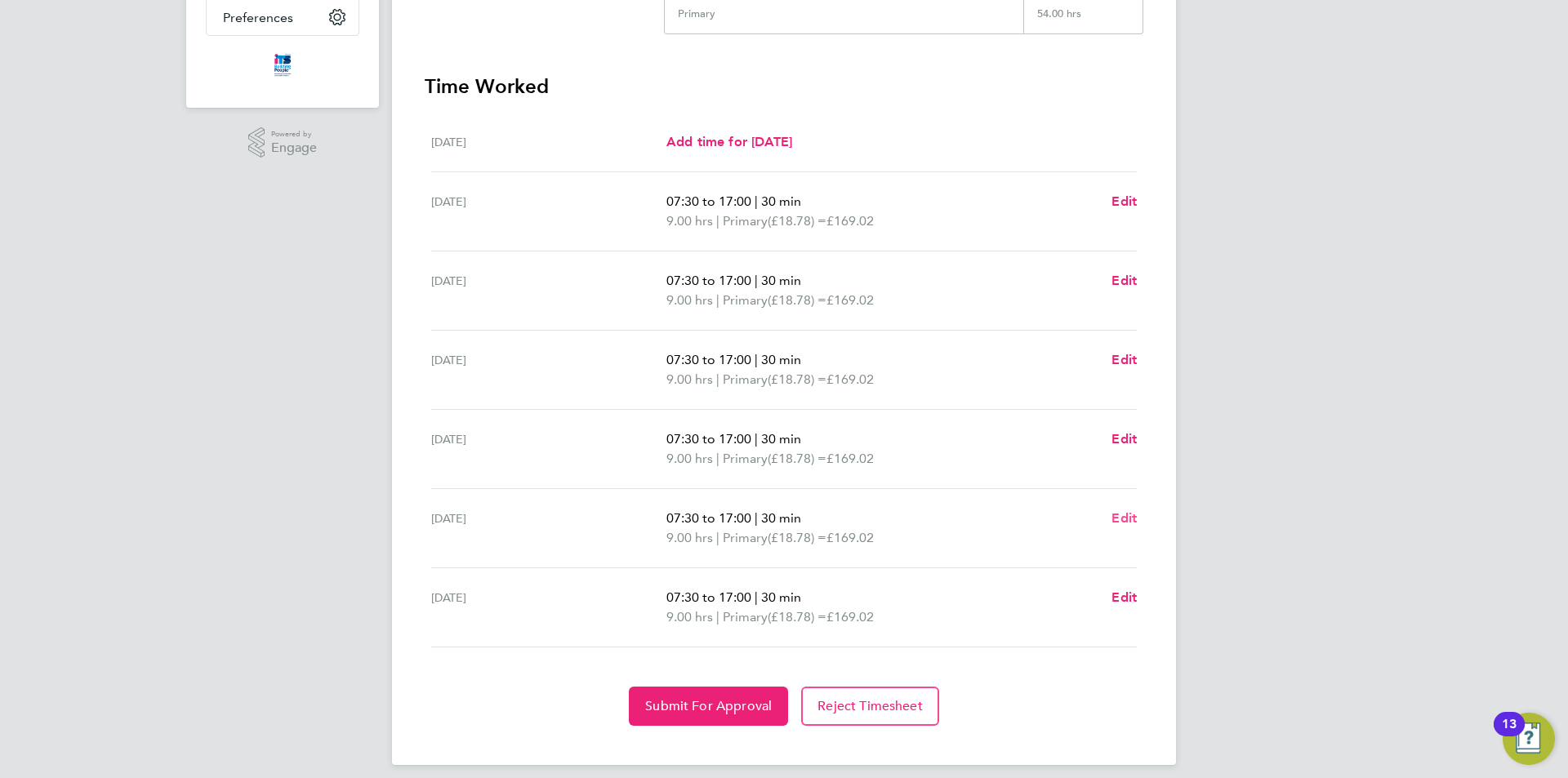
click at [1121, 520] on span "Edit" at bounding box center [1124, 518] width 25 height 15
select select "30"
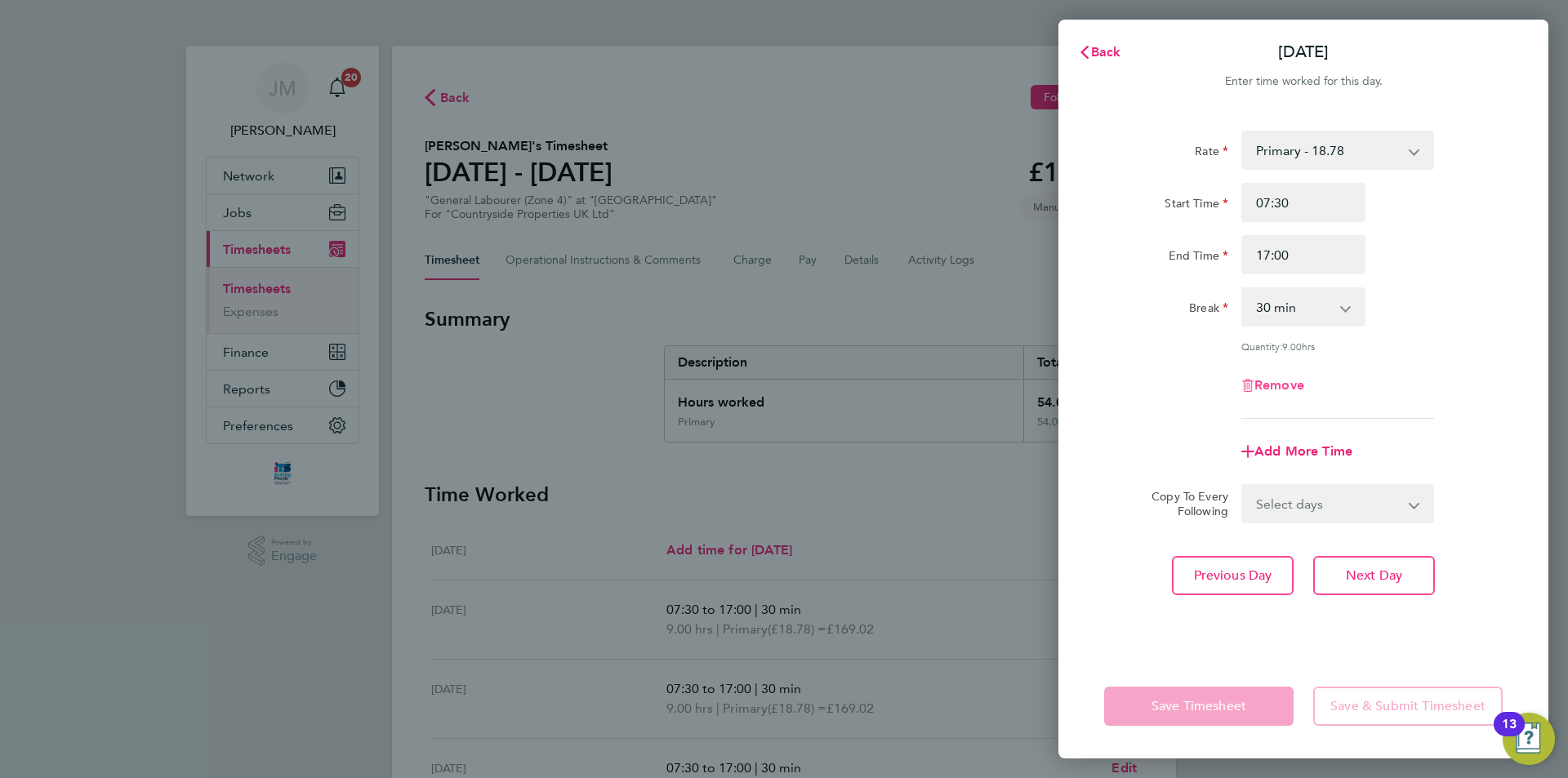
click at [1285, 387] on span "Remove" at bounding box center [1279, 384] width 50 height 15
select select "null"
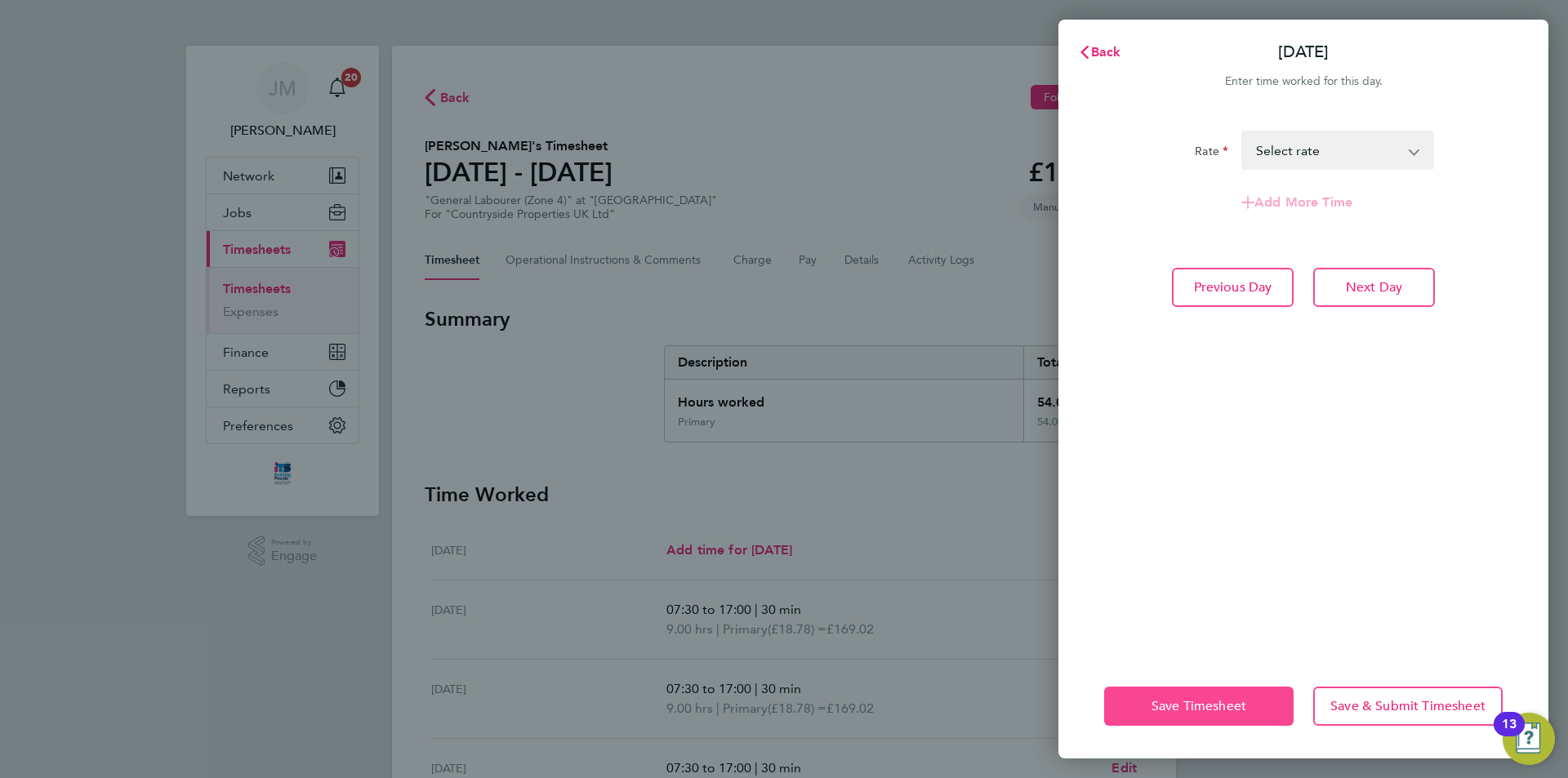
click at [1183, 699] on span "Save Timesheet" at bounding box center [1199, 707] width 95 height 16
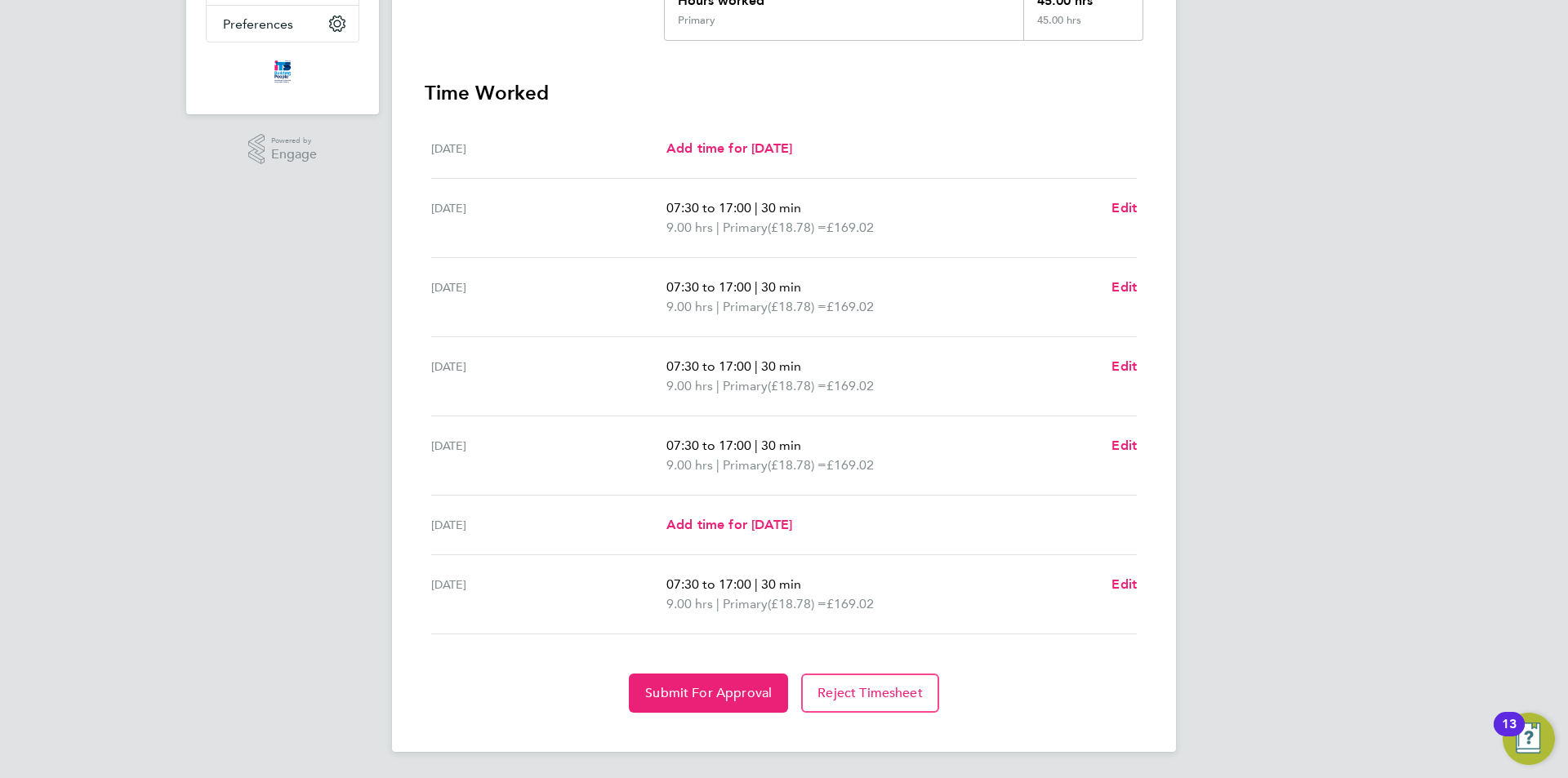
click at [1137, 587] on ul "[DATE] Add time for [DATE] Add time for [DATE] [DATE] 07:30 to 17:00 | 30 min 9…" at bounding box center [784, 376] width 719 height 515
click at [1127, 585] on span "Edit" at bounding box center [1124, 584] width 25 height 15
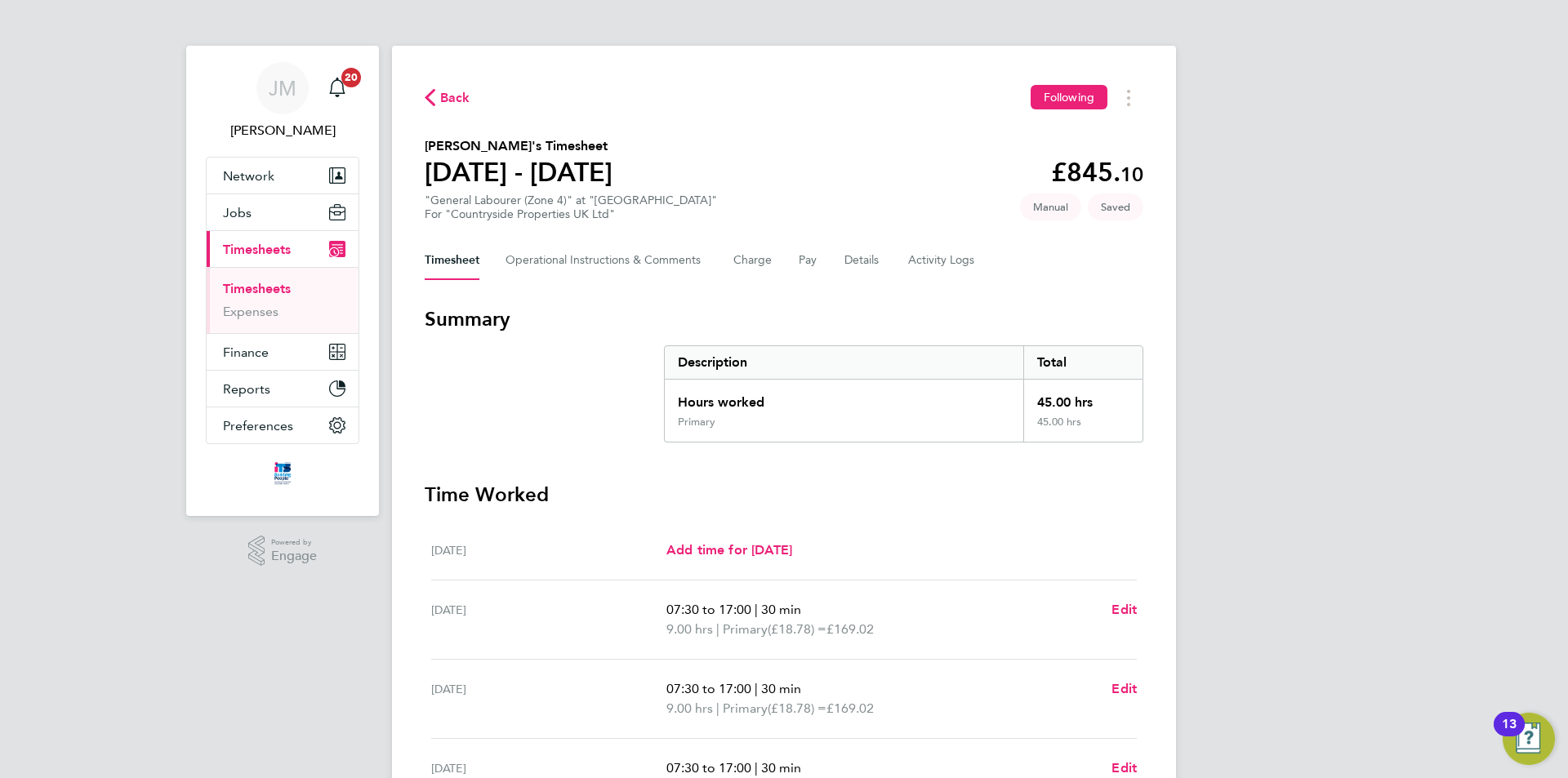
select select "30"
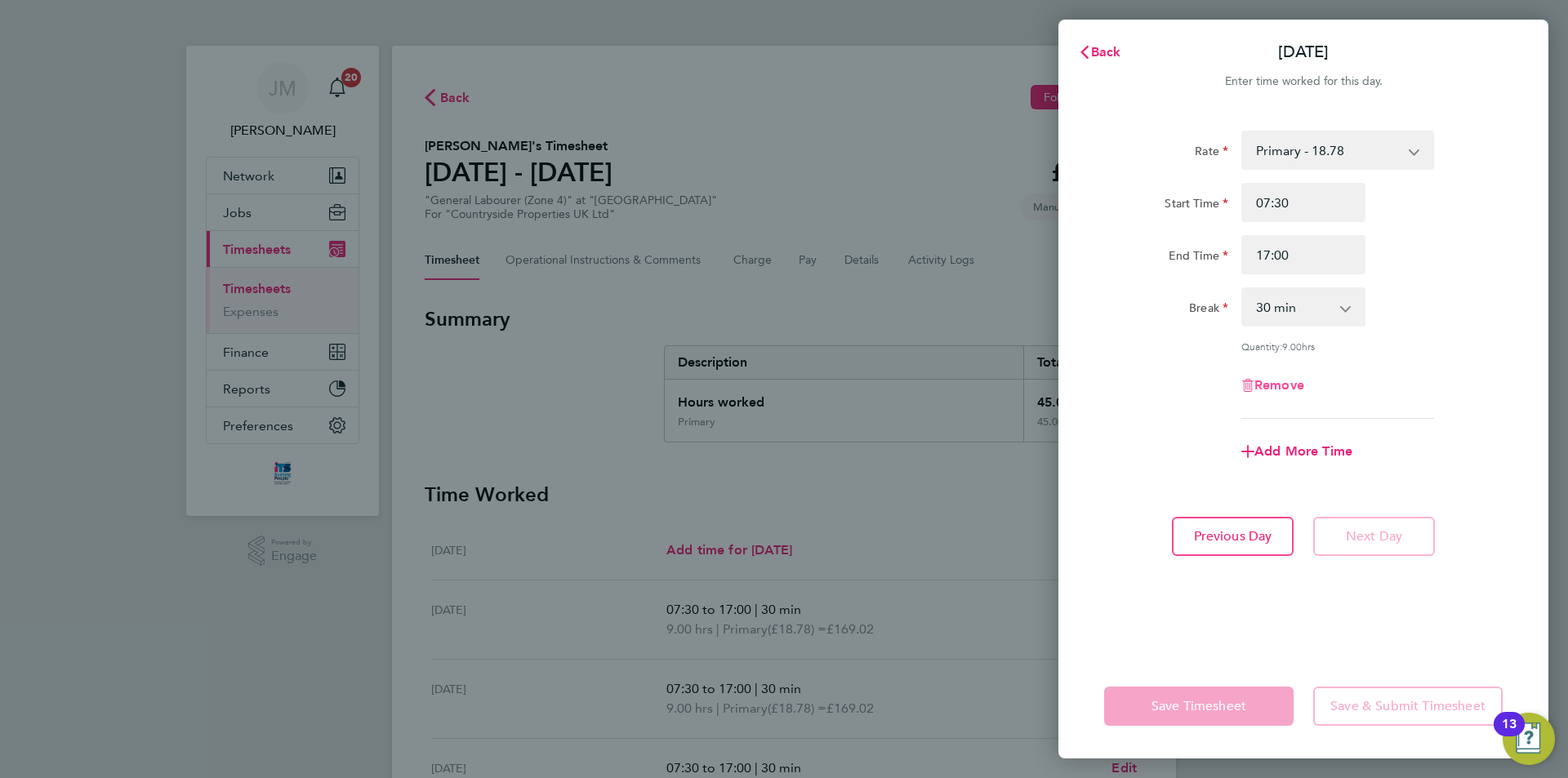
click at [1273, 380] on span "Remove" at bounding box center [1279, 384] width 50 height 15
select select "null"
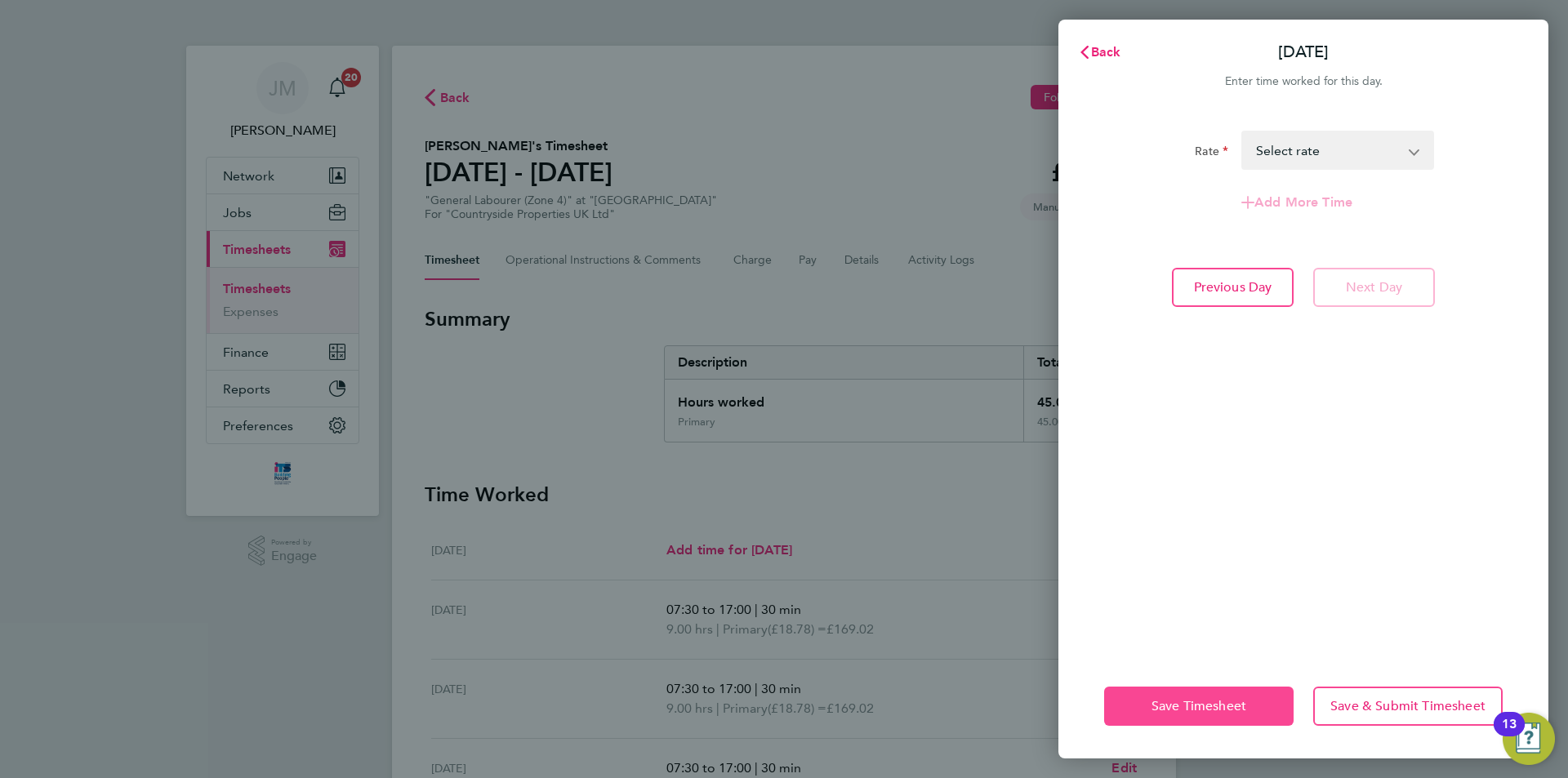
click at [1199, 702] on span "Save Timesheet" at bounding box center [1199, 707] width 95 height 16
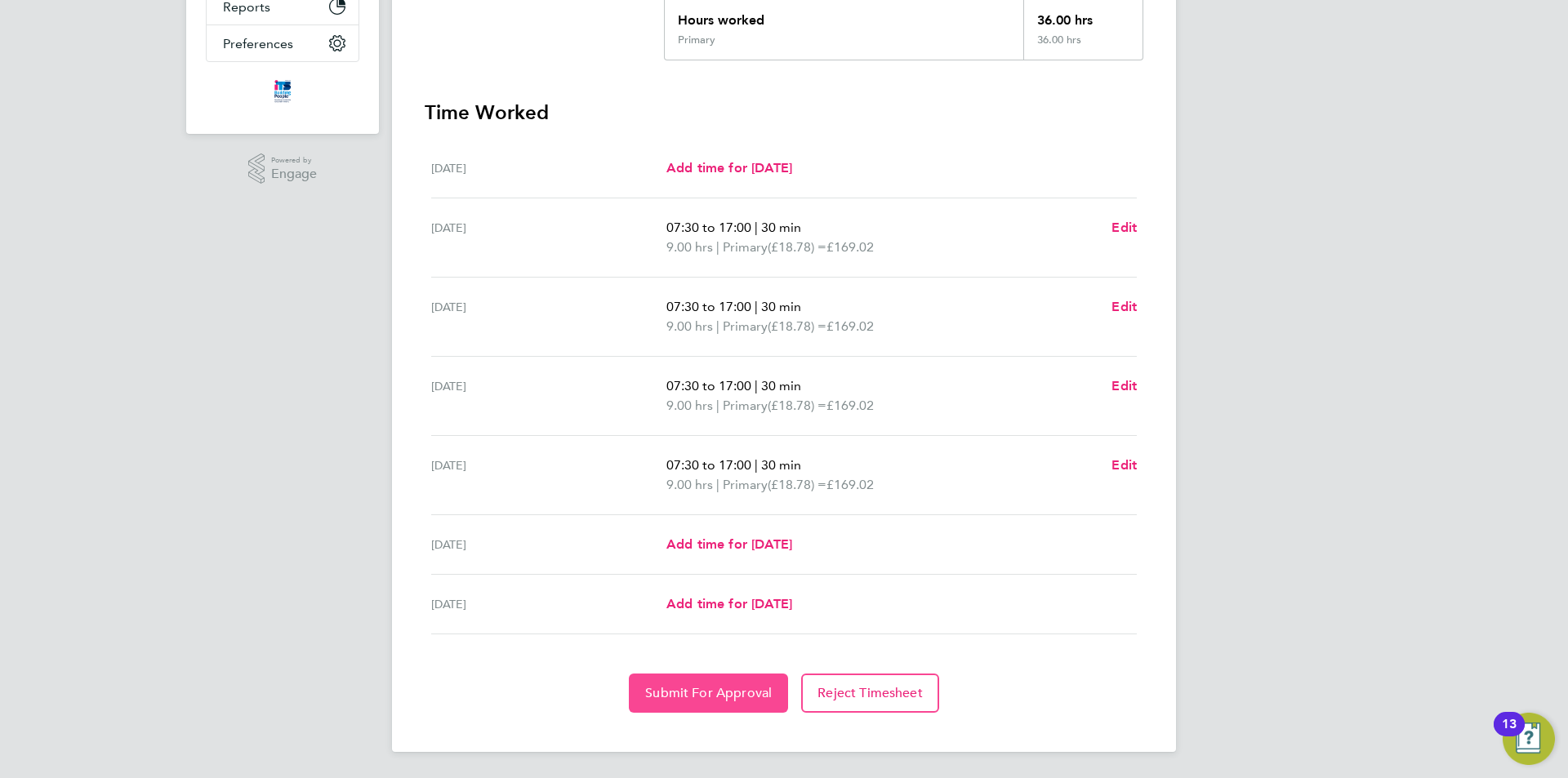
click at [728, 682] on button "Submit For Approval" at bounding box center [709, 692] width 159 height 39
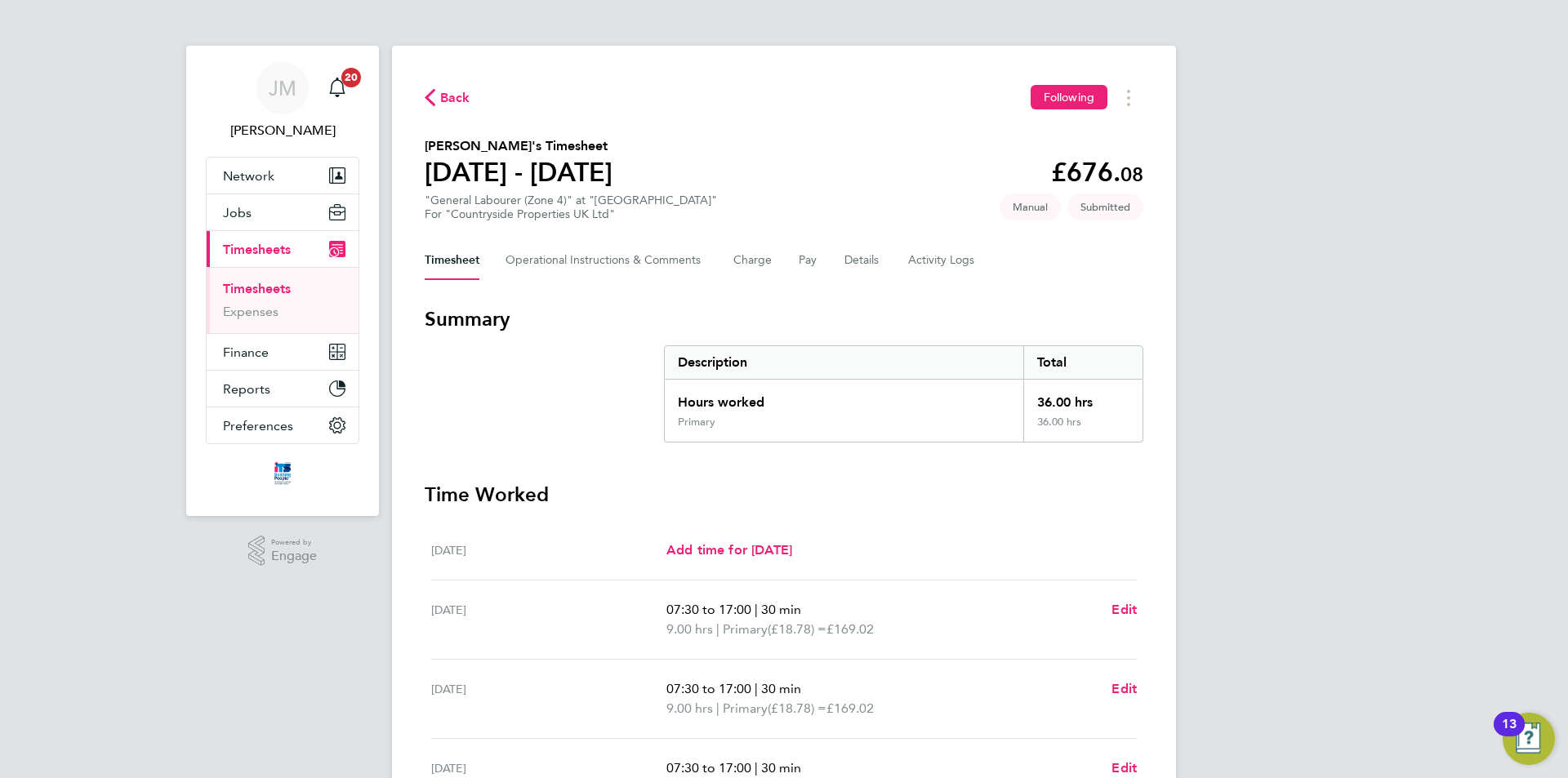
click at [270, 287] on link "Timesheets" at bounding box center [256, 288] width 68 height 15
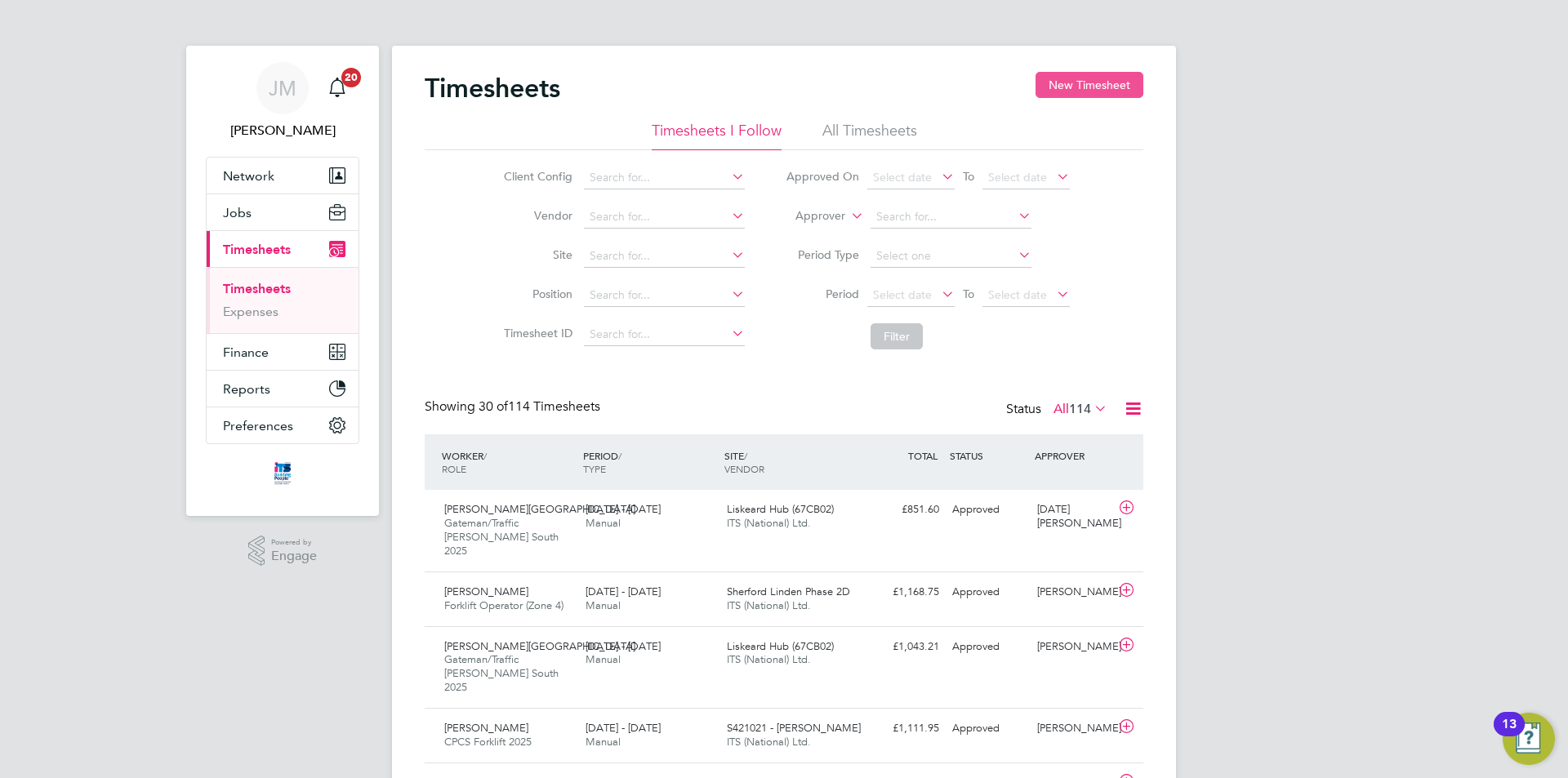
click at [1109, 80] on button "New Timesheet" at bounding box center [1089, 85] width 107 height 26
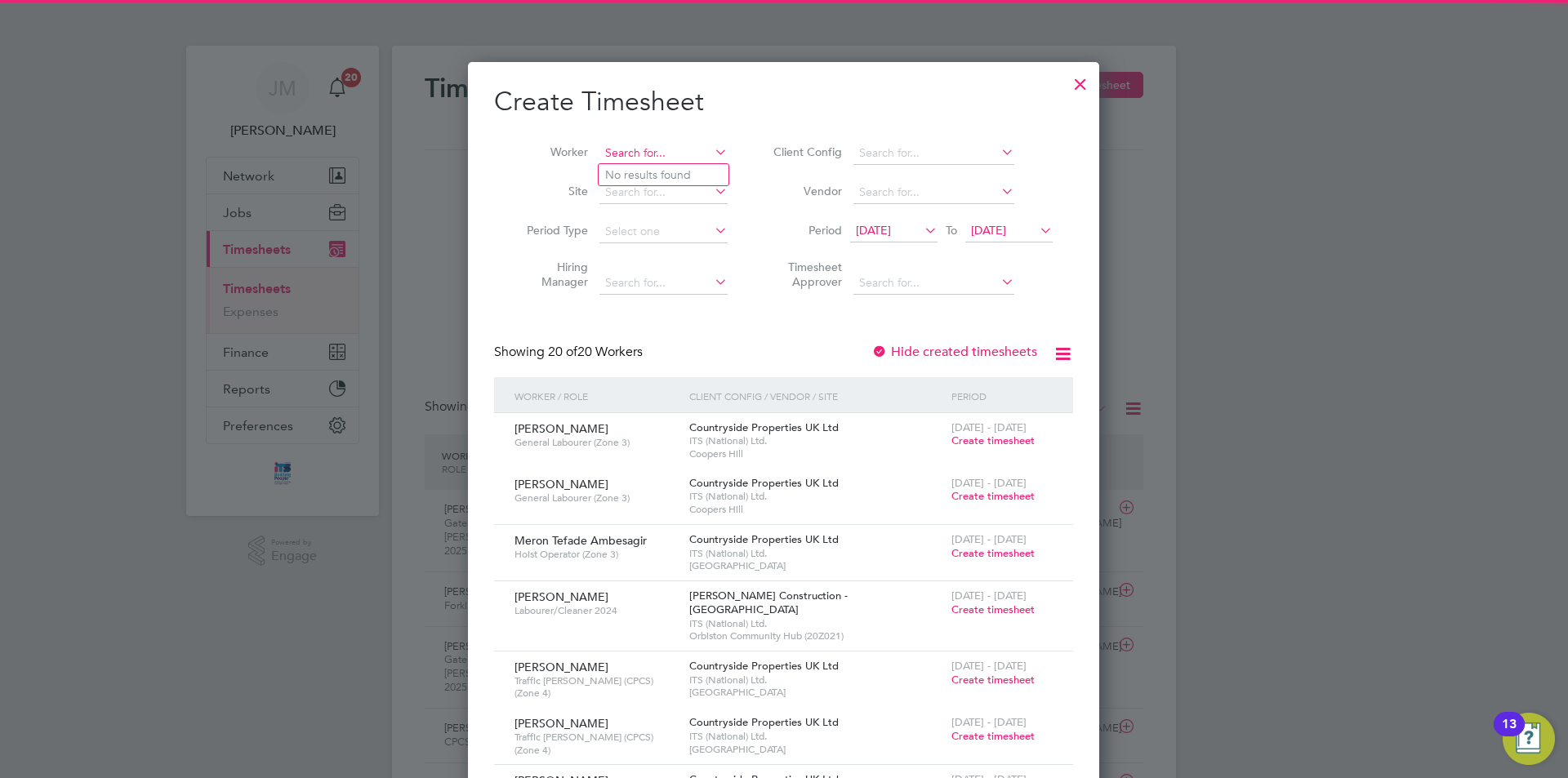
click at [691, 153] on input at bounding box center [663, 153] width 128 height 23
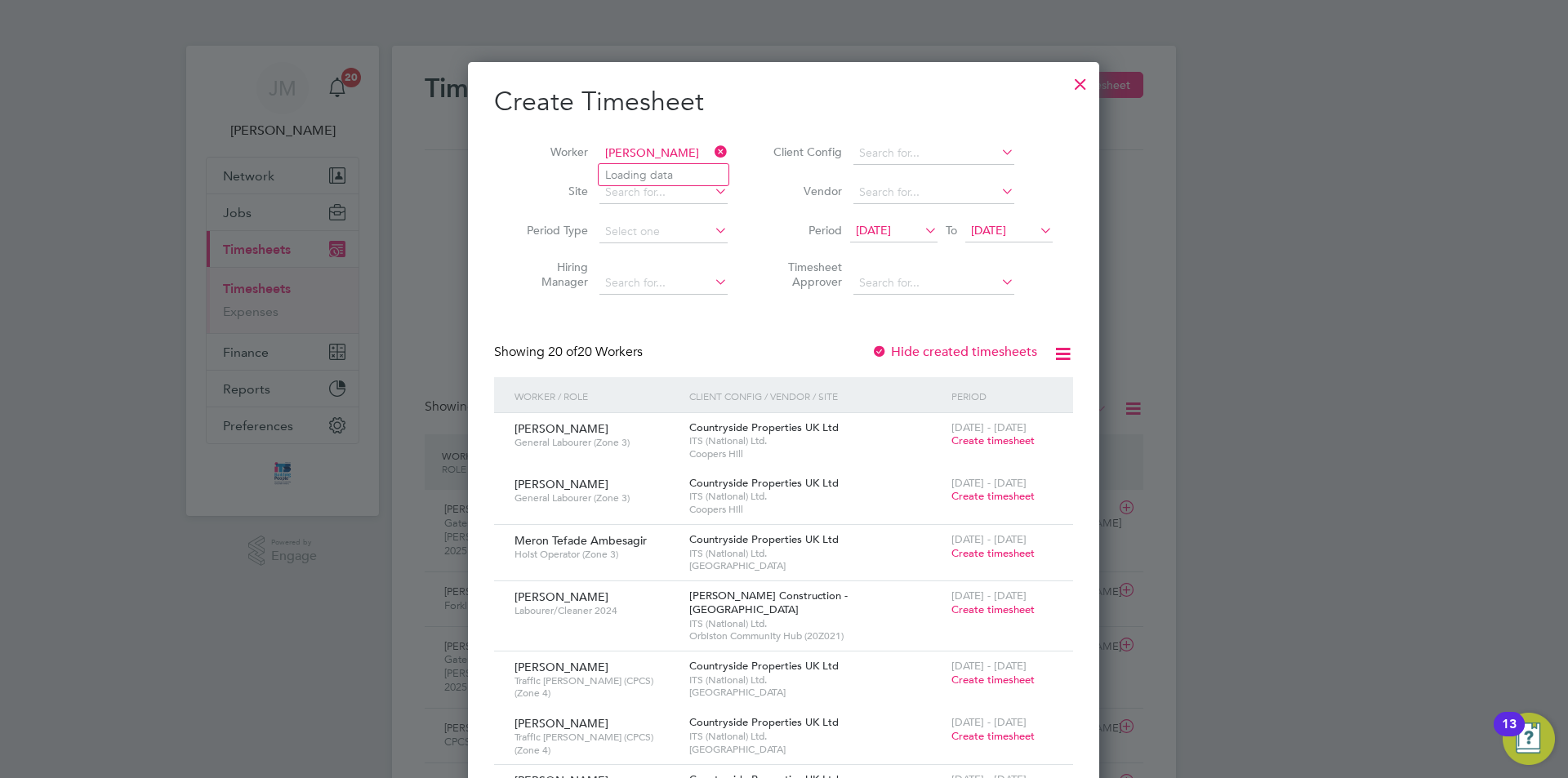
type input "[PERSON_NAME]"
click at [691, 153] on input at bounding box center [663, 153] width 128 height 23
click at [682, 171] on li "[PERSON_NAME]" at bounding box center [673, 175] width 149 height 22
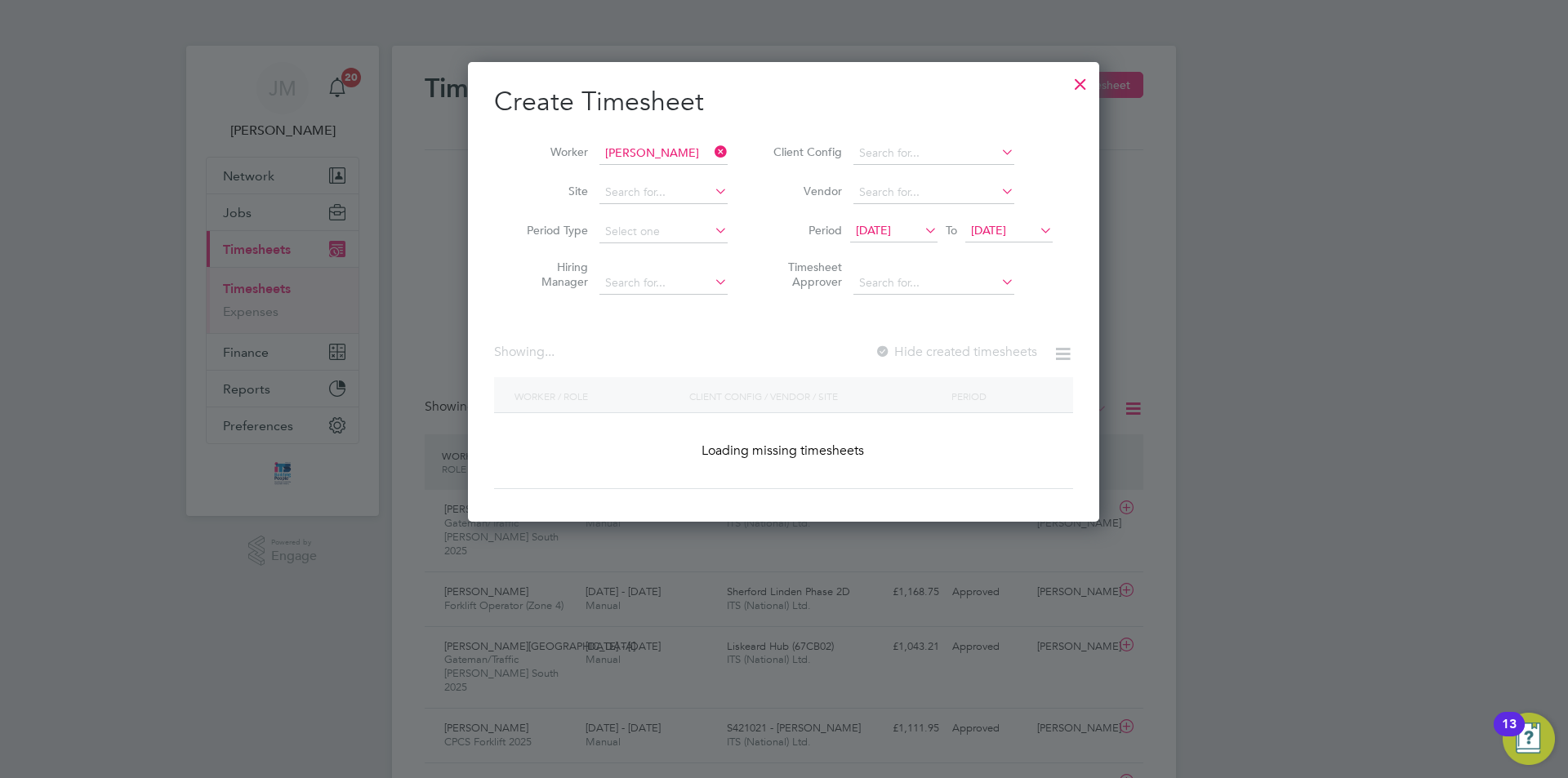
type input "[PERSON_NAME]"
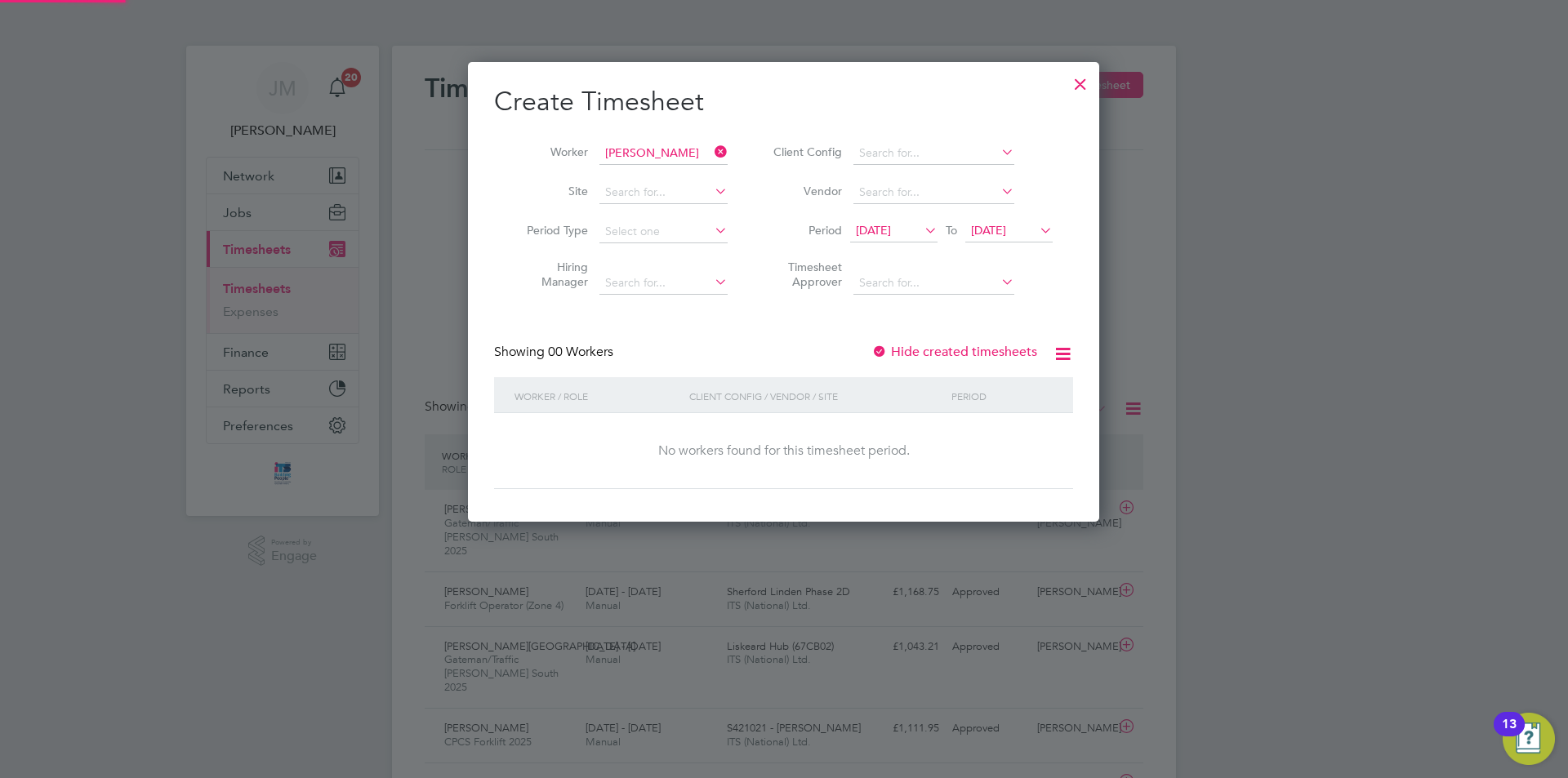
click at [887, 231] on span "[DATE]" at bounding box center [873, 230] width 35 height 14
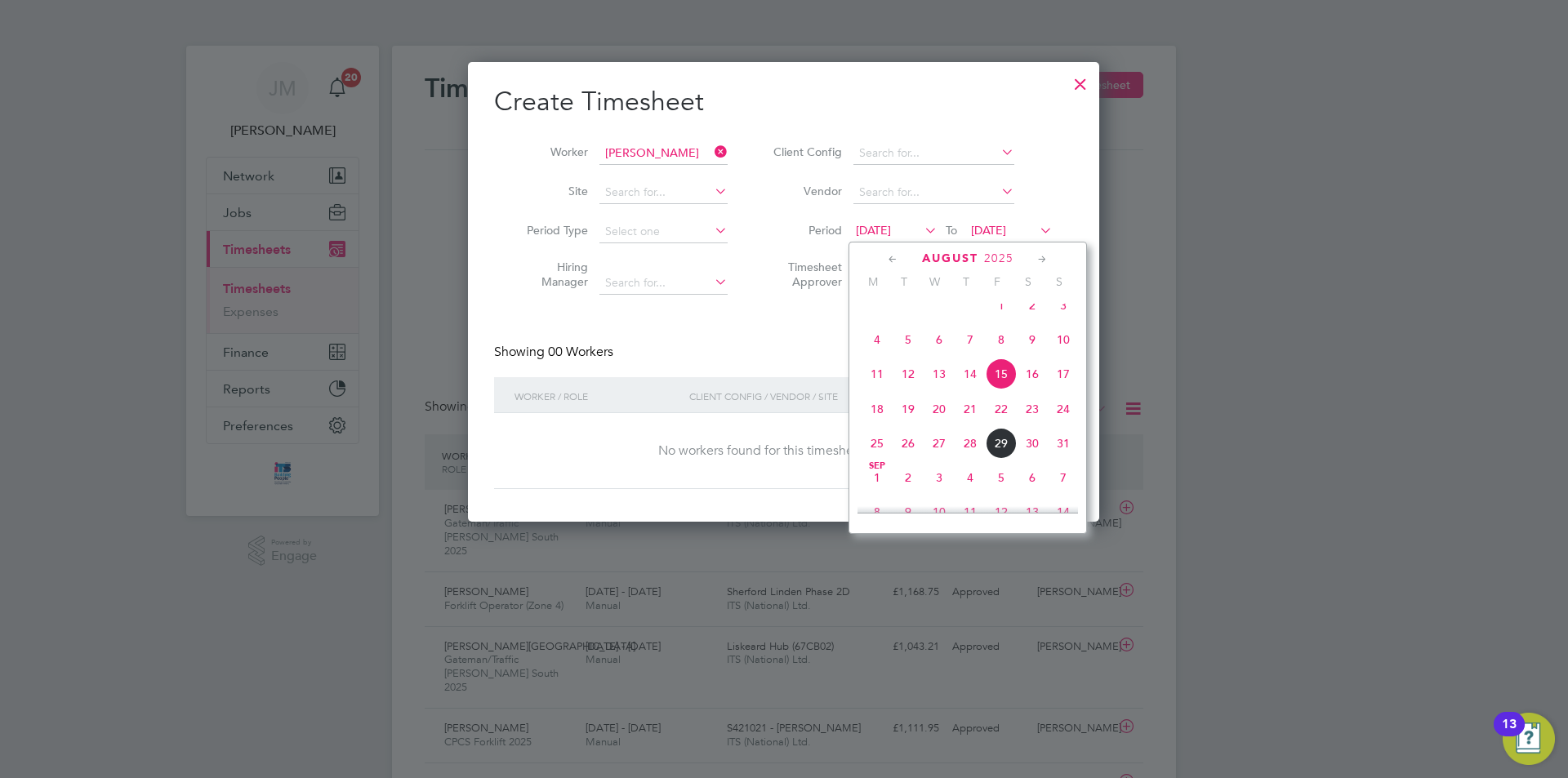
click at [875, 459] on span "25" at bounding box center [877, 443] width 31 height 31
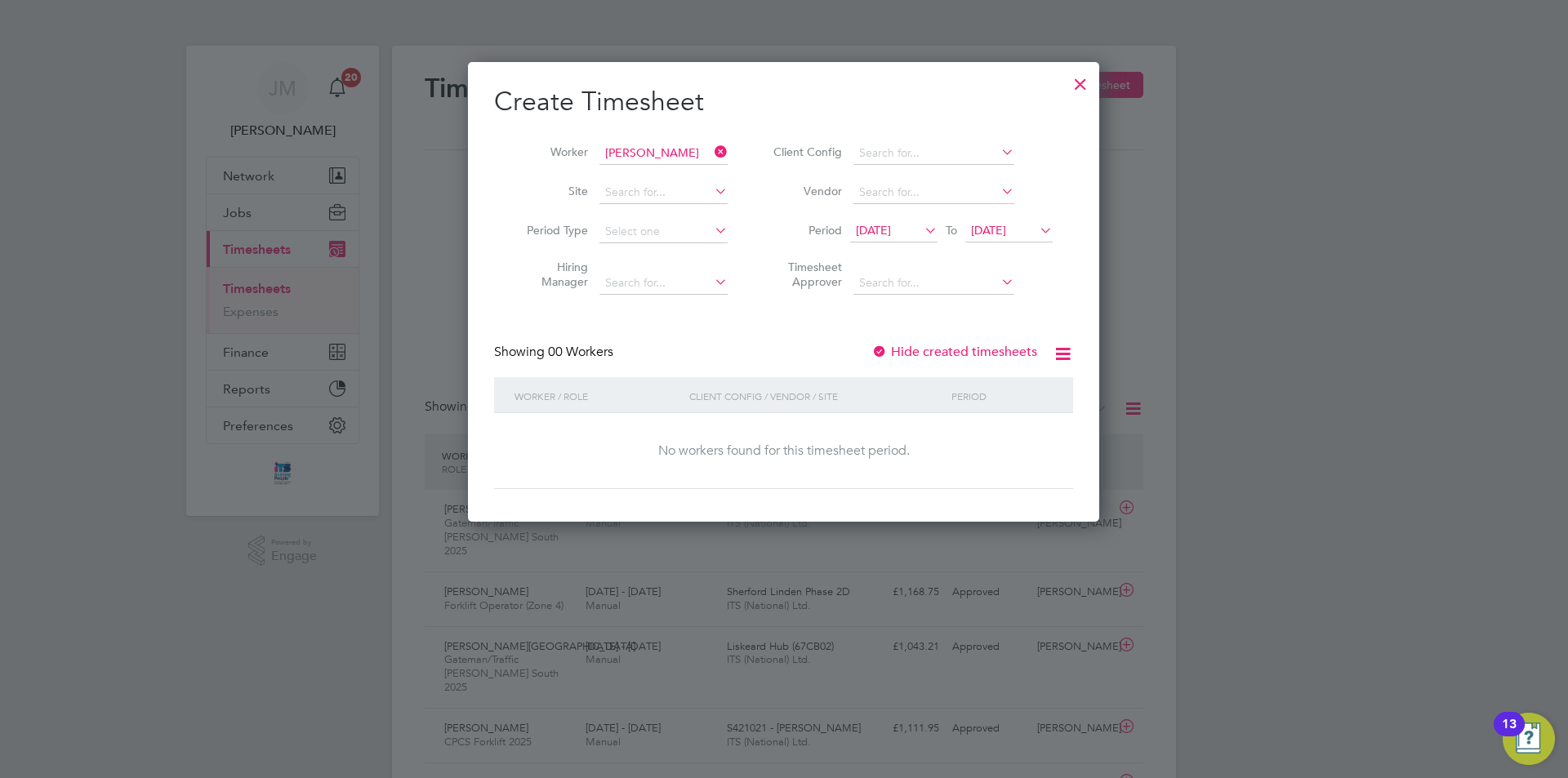
click at [891, 229] on span "[DATE]" at bounding box center [873, 230] width 35 height 14
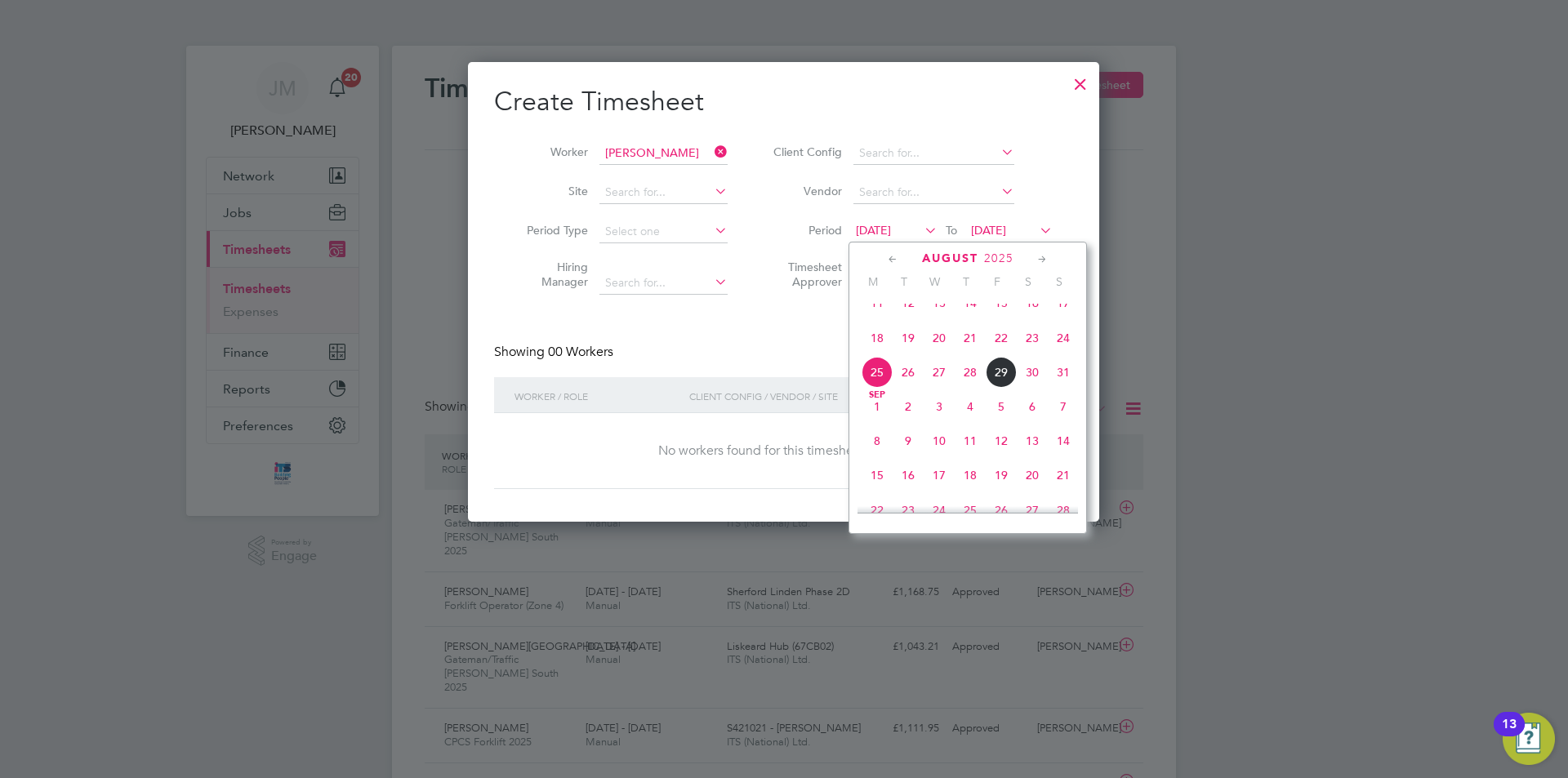
click at [907, 387] on span "26" at bounding box center [908, 372] width 31 height 31
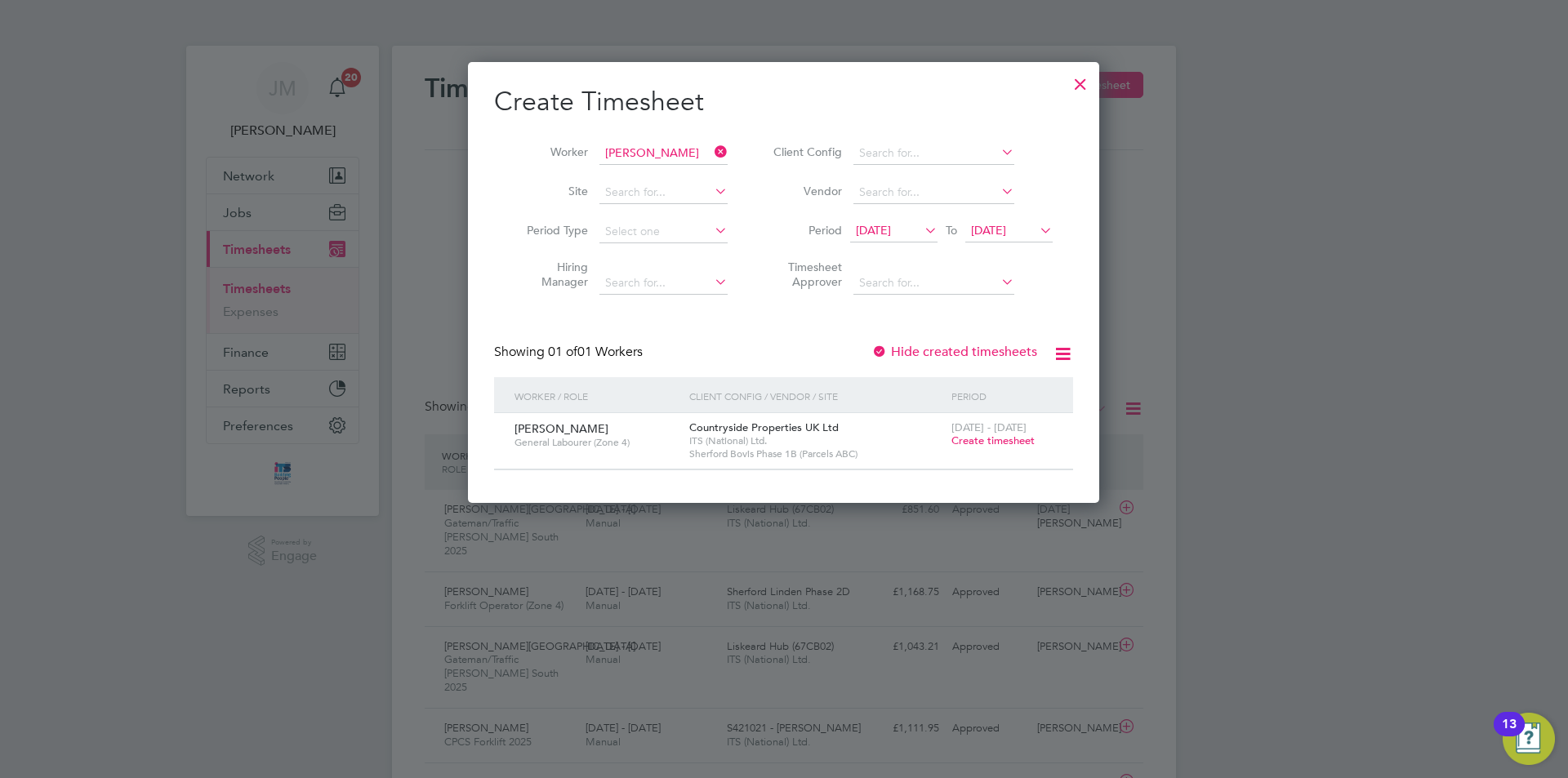
click at [979, 437] on span "Create timesheet" at bounding box center [993, 440] width 83 height 14
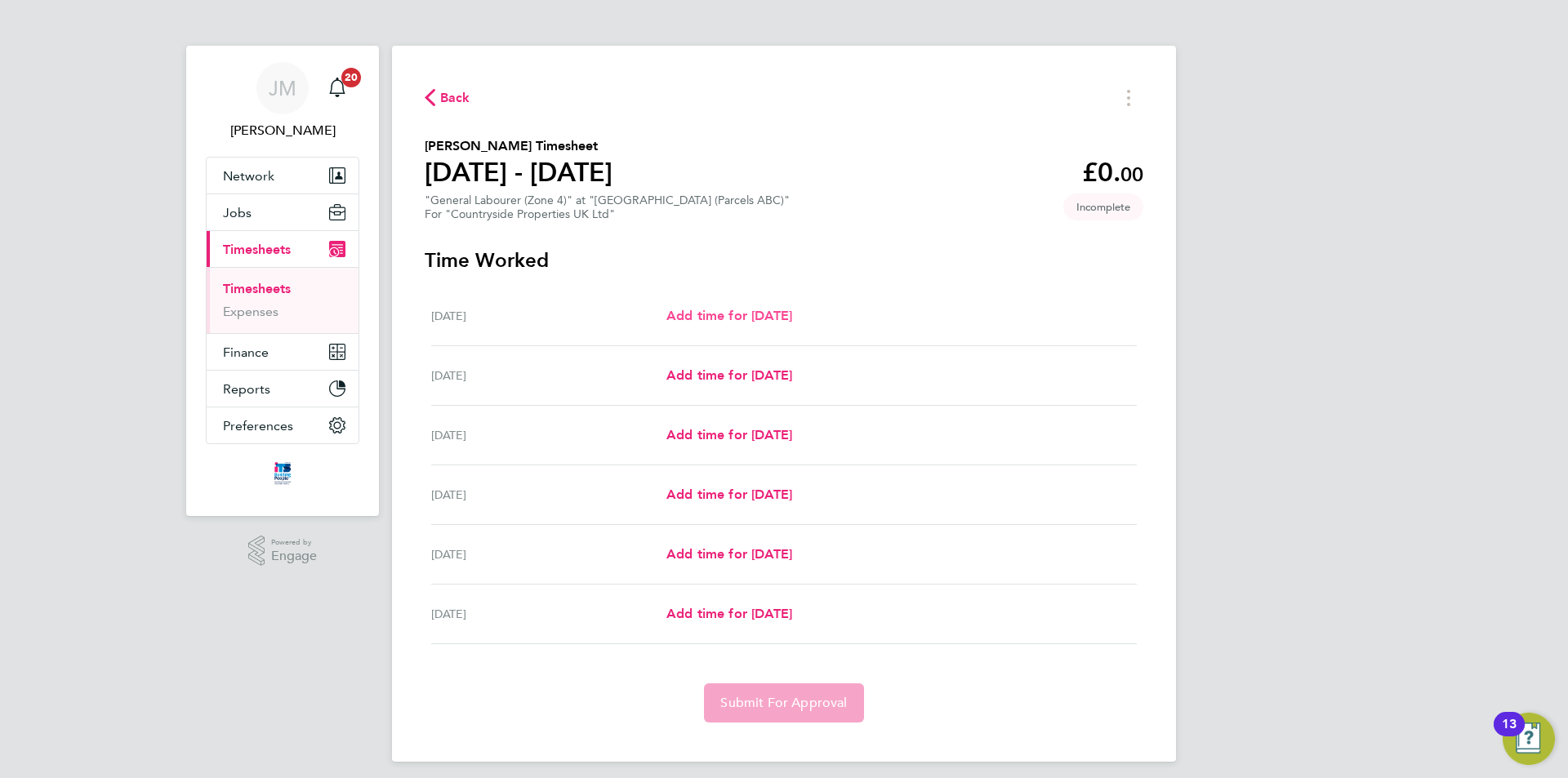
click at [720, 312] on span "Add time for [DATE]" at bounding box center [728, 315] width 125 height 15
select select "30"
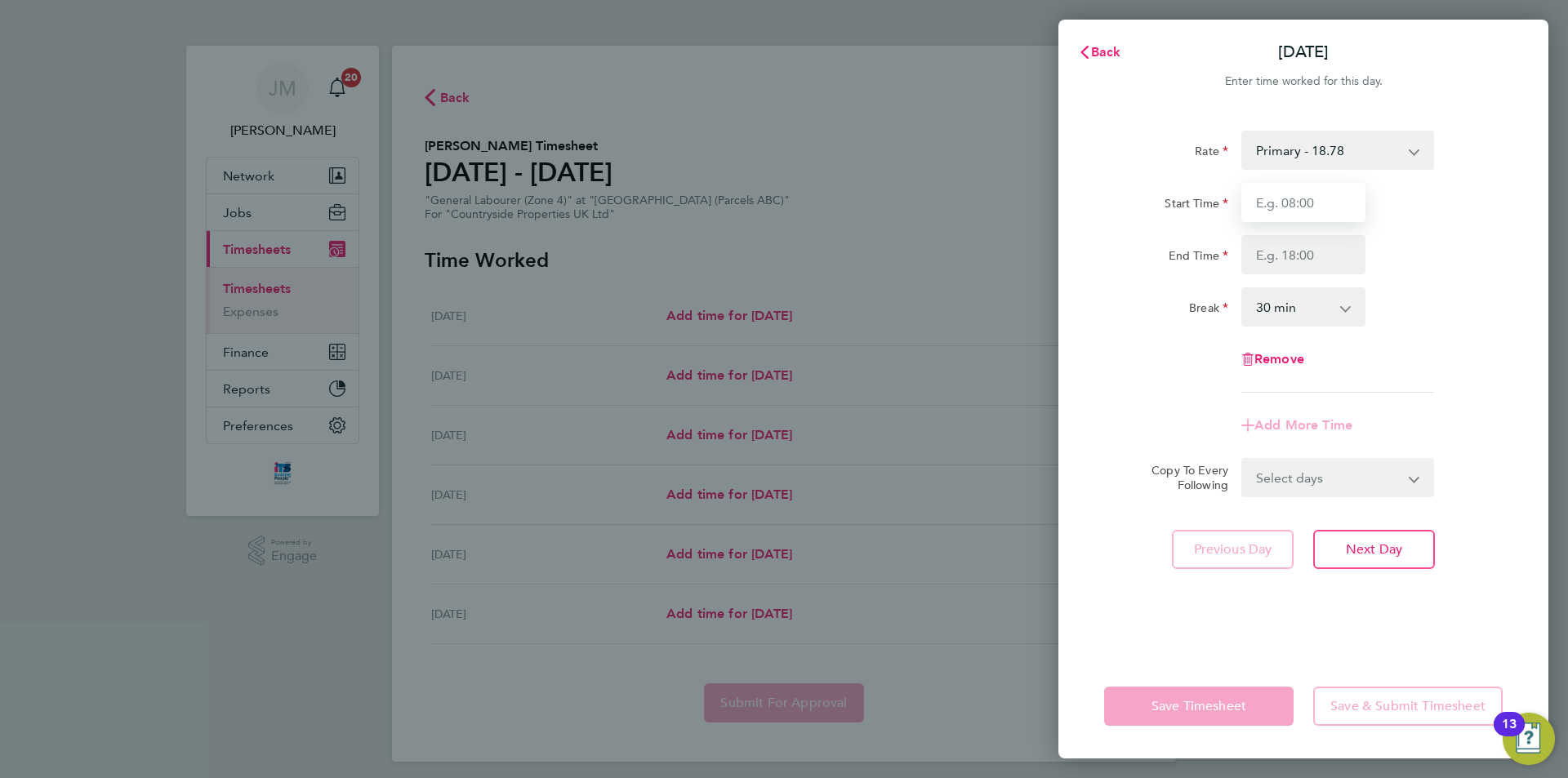
click at [1282, 206] on input "Start Time" at bounding box center [1304, 202] width 125 height 39
type input "07:30"
click at [1334, 260] on input "End Time" at bounding box center [1304, 255] width 125 height 39
type input "17:00"
click at [1406, 273] on div "End Time 17:00" at bounding box center [1304, 255] width 412 height 39
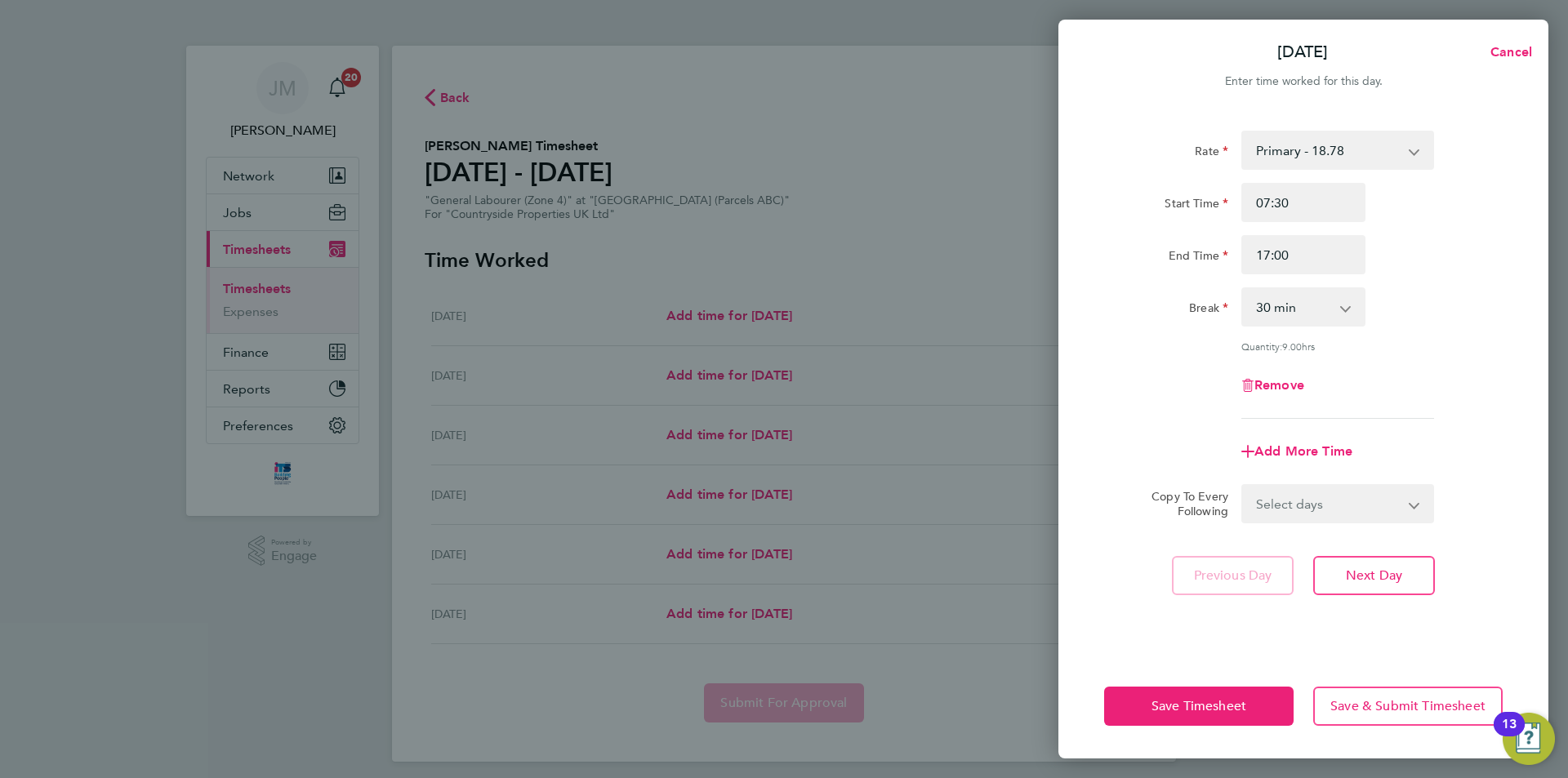
click at [1312, 510] on select "Select days Day Weekday (Mon-Fri) Weekend (Sat-Sun) [DATE] [DATE] [DATE] [DATE]…" at bounding box center [1329, 504] width 172 height 36
select select "WEEKDAY"
click at [1243, 486] on select "Select days Day Weekday (Mon-Fri) Weekend (Sat-Sun) [DATE] [DATE] [DATE] [DATE]…" at bounding box center [1329, 504] width 172 height 36
select select "[DATE]"
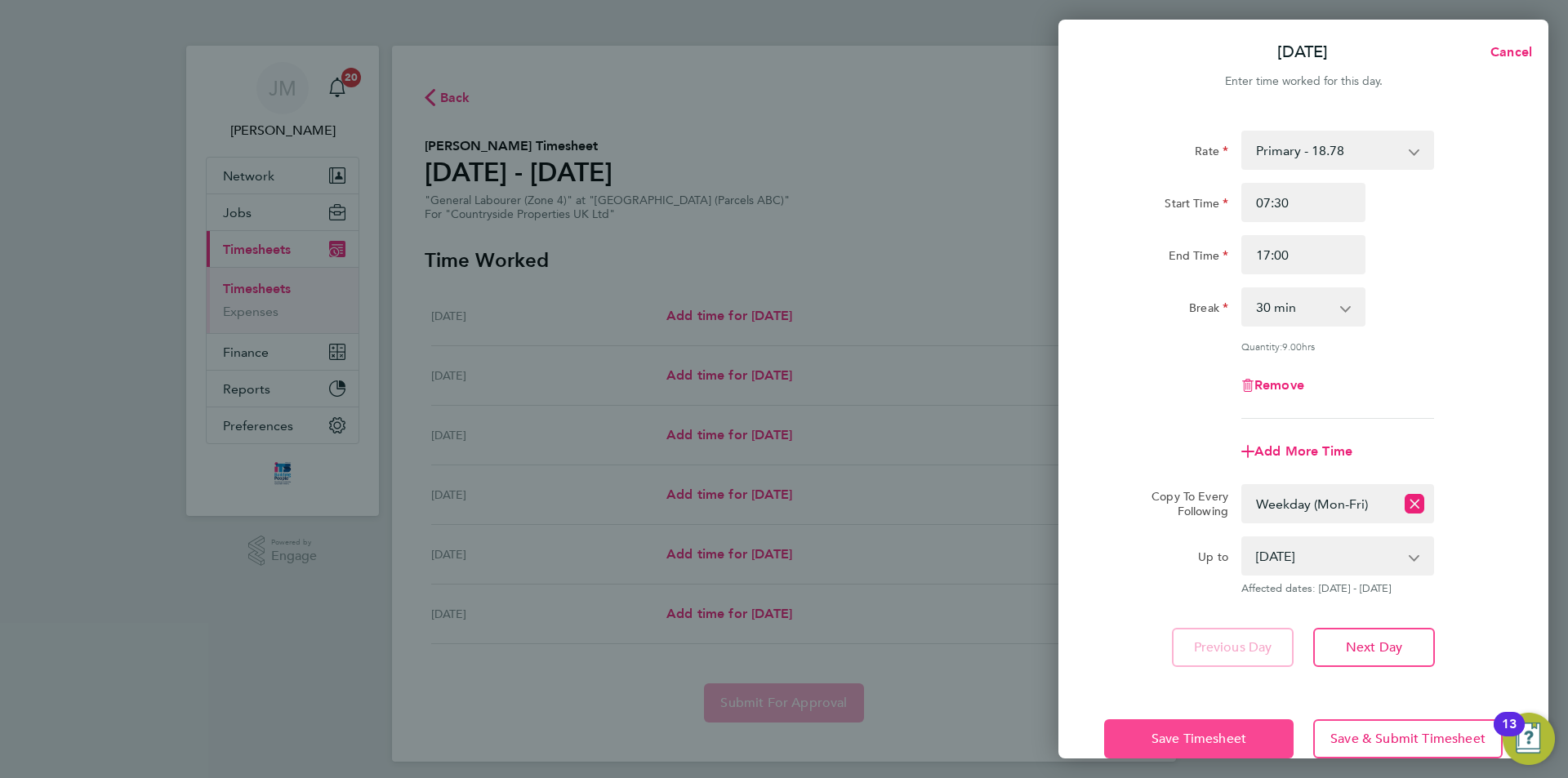
click at [1211, 726] on button "Save Timesheet" at bounding box center [1199, 738] width 190 height 39
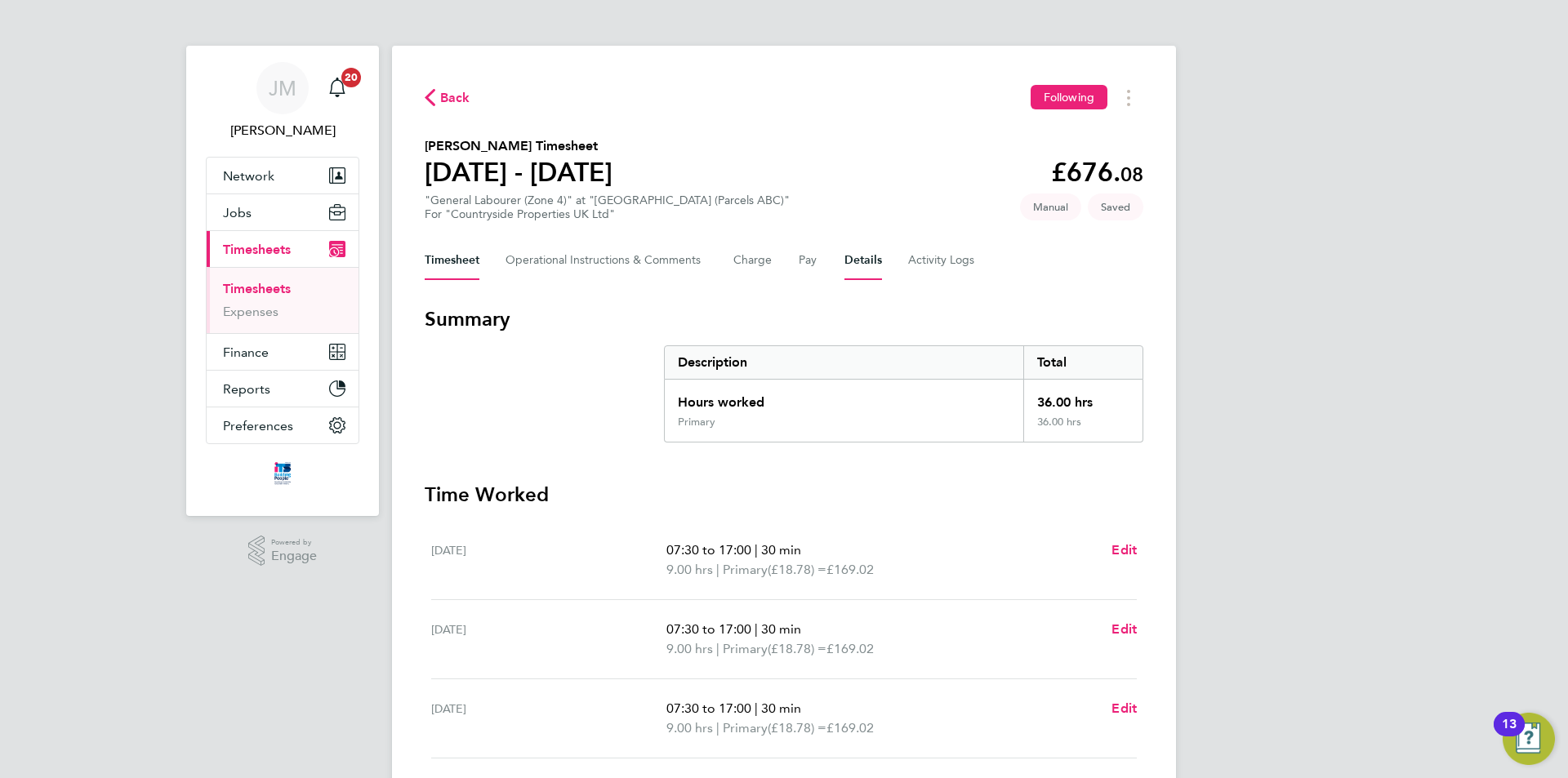
click at [868, 262] on button "Details" at bounding box center [864, 260] width 38 height 39
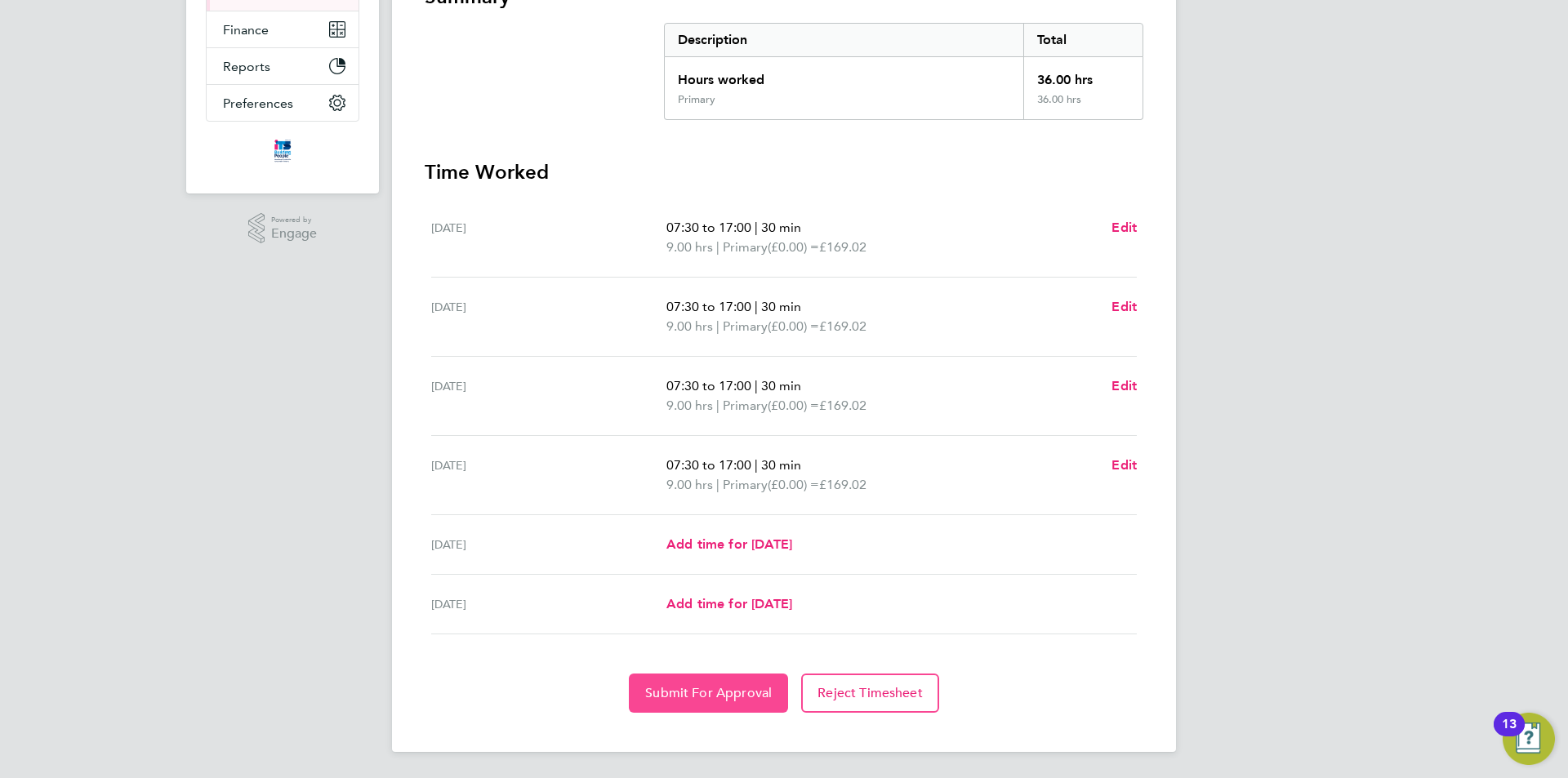
click at [735, 687] on span "Submit For Approval" at bounding box center [709, 693] width 126 height 16
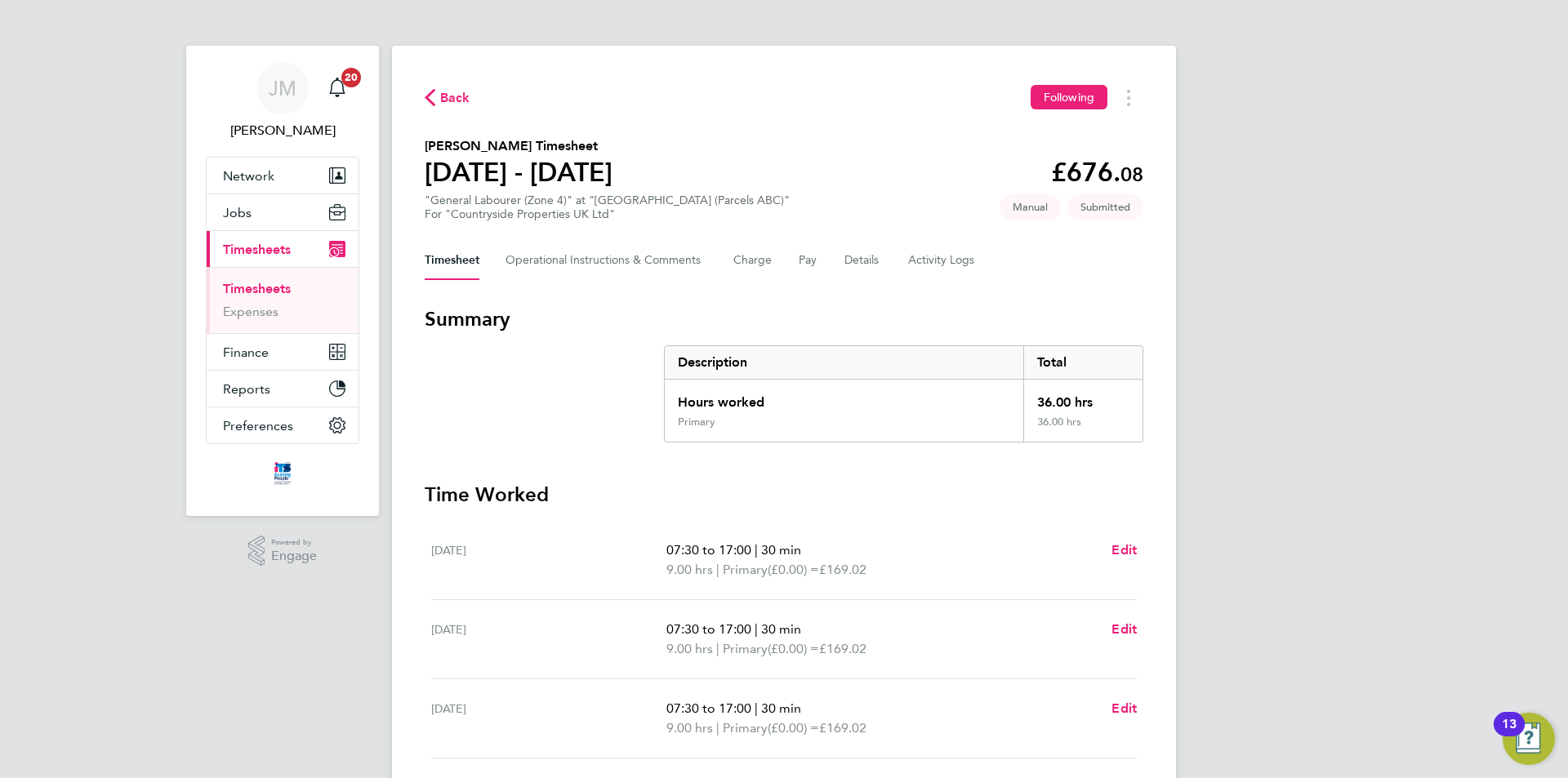
click at [283, 285] on link "Timesheets" at bounding box center [256, 288] width 68 height 15
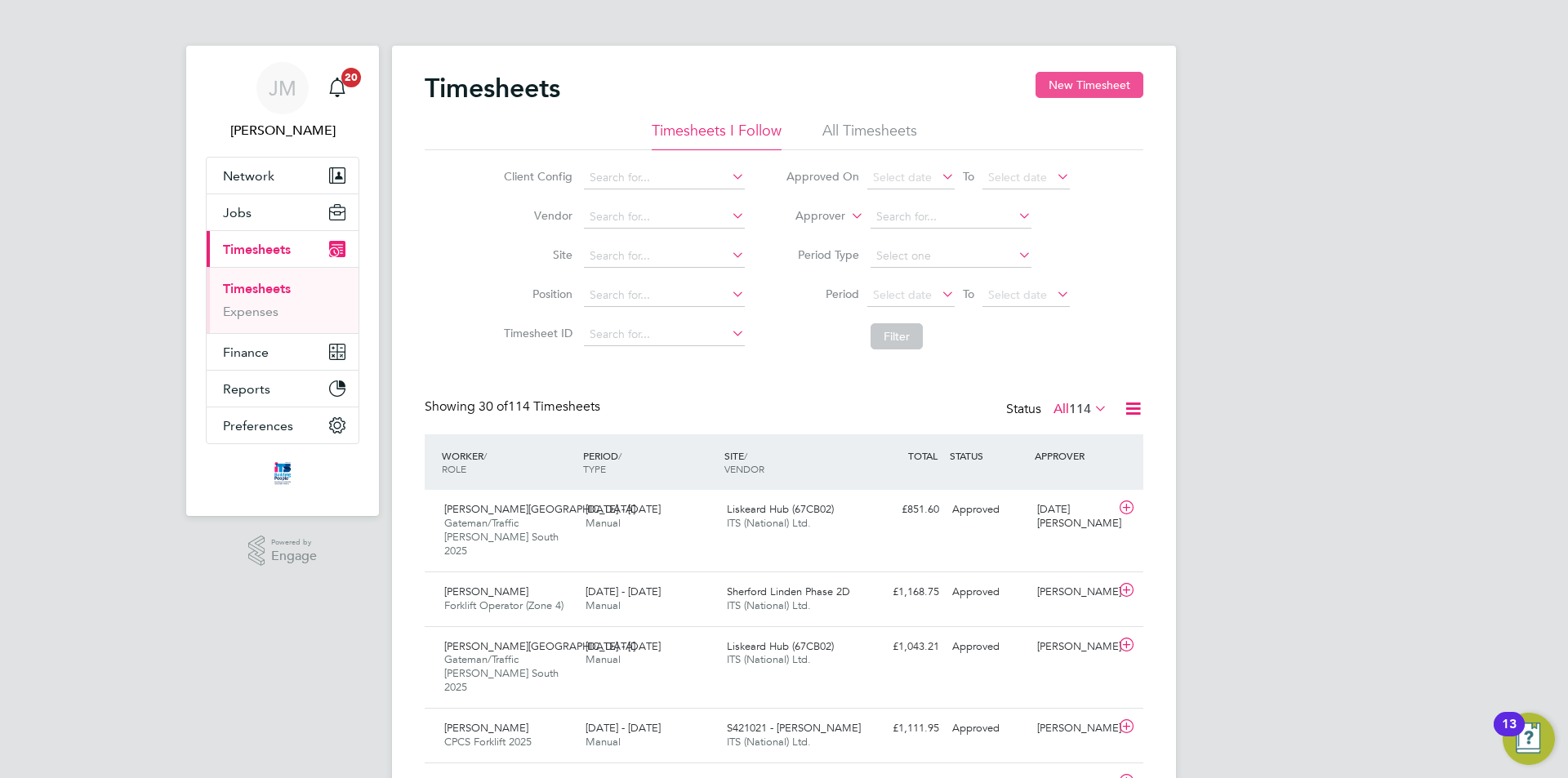
click at [1094, 79] on button "New Timesheet" at bounding box center [1089, 85] width 107 height 26
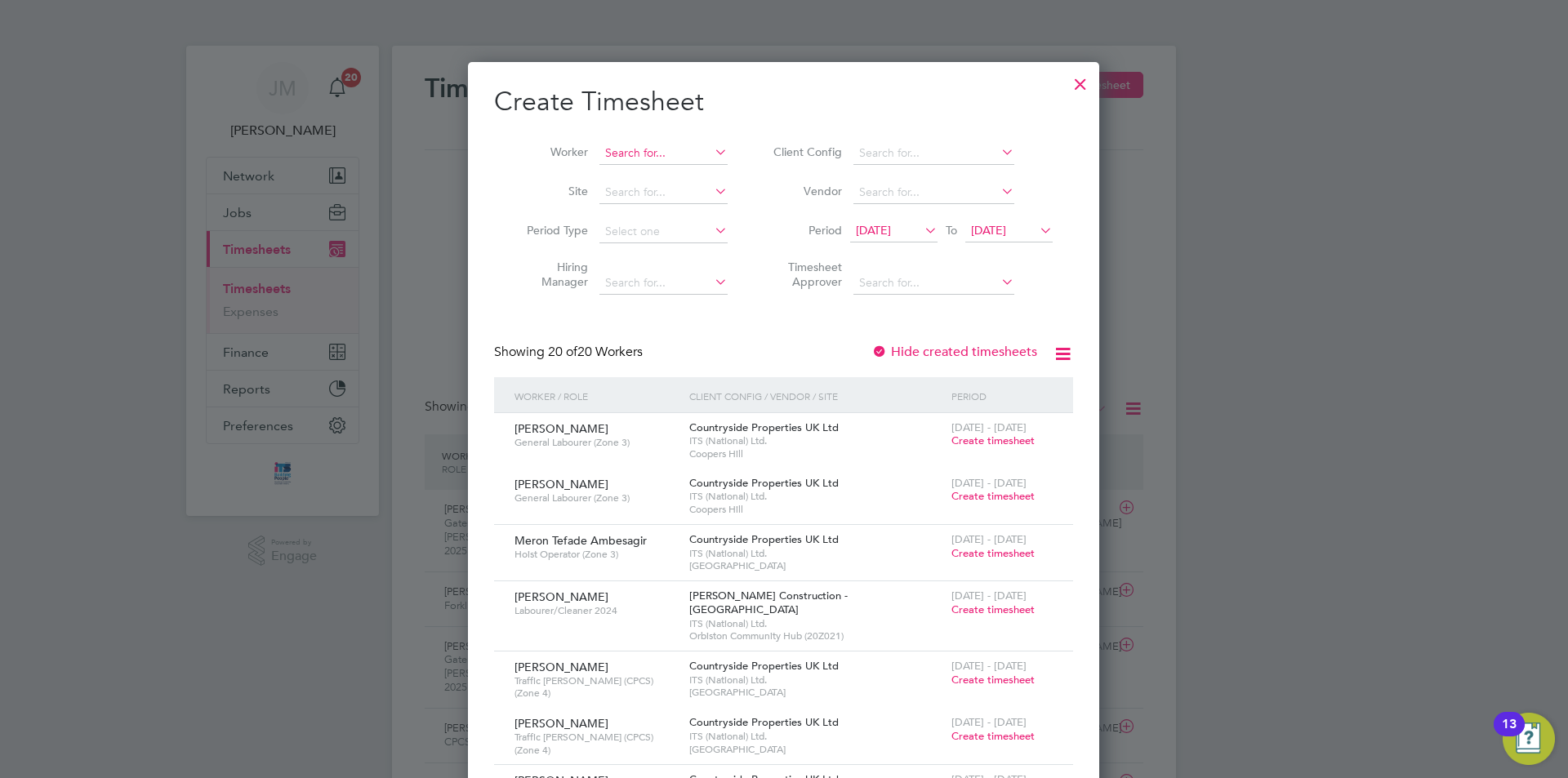
click at [663, 154] on input at bounding box center [663, 153] width 128 height 23
click at [700, 172] on b "[PERSON_NAME]" at bounding box center [747, 174] width 95 height 14
type input "[PERSON_NAME]"
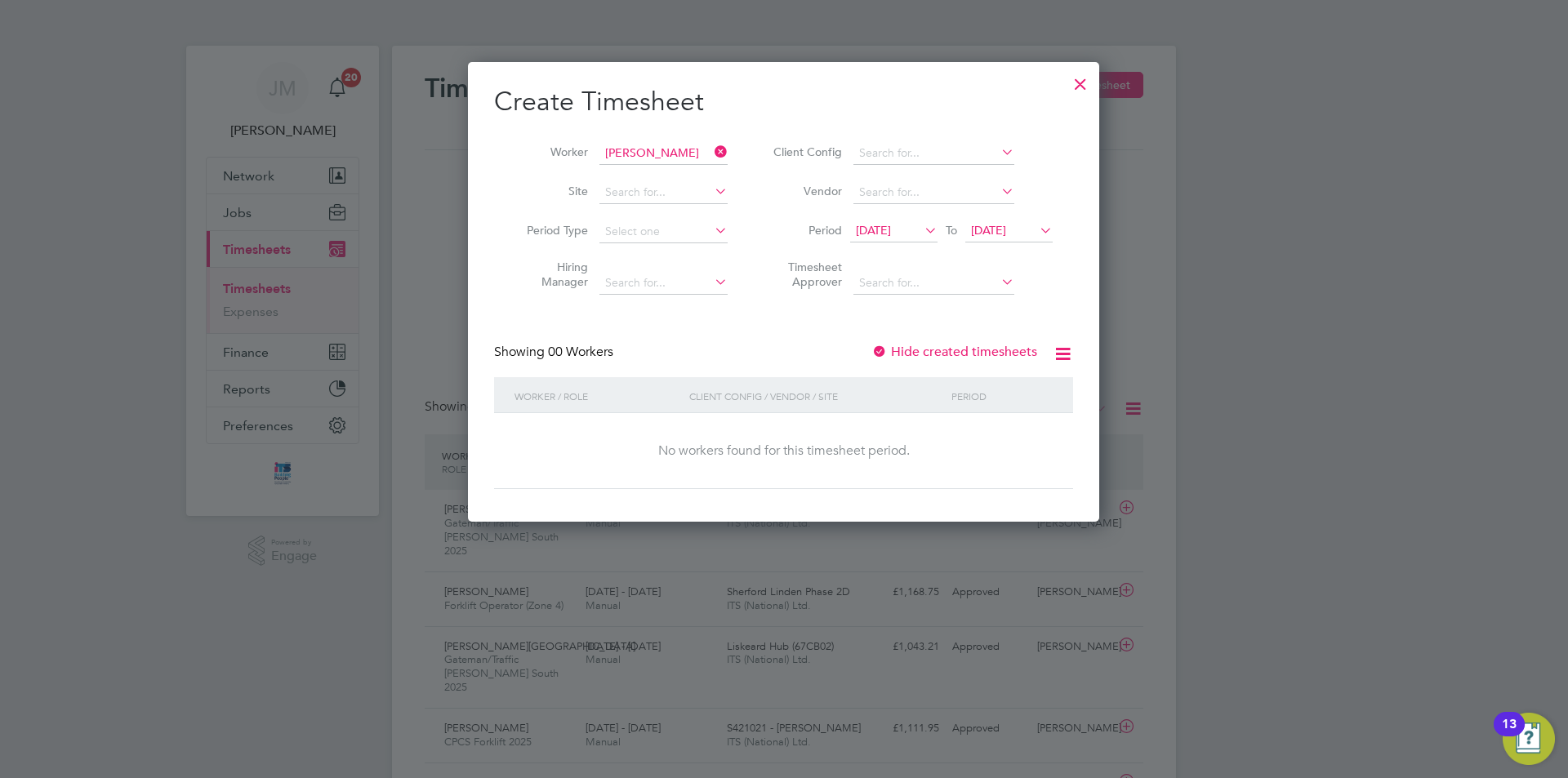
click at [891, 227] on span "[DATE]" at bounding box center [873, 230] width 35 height 14
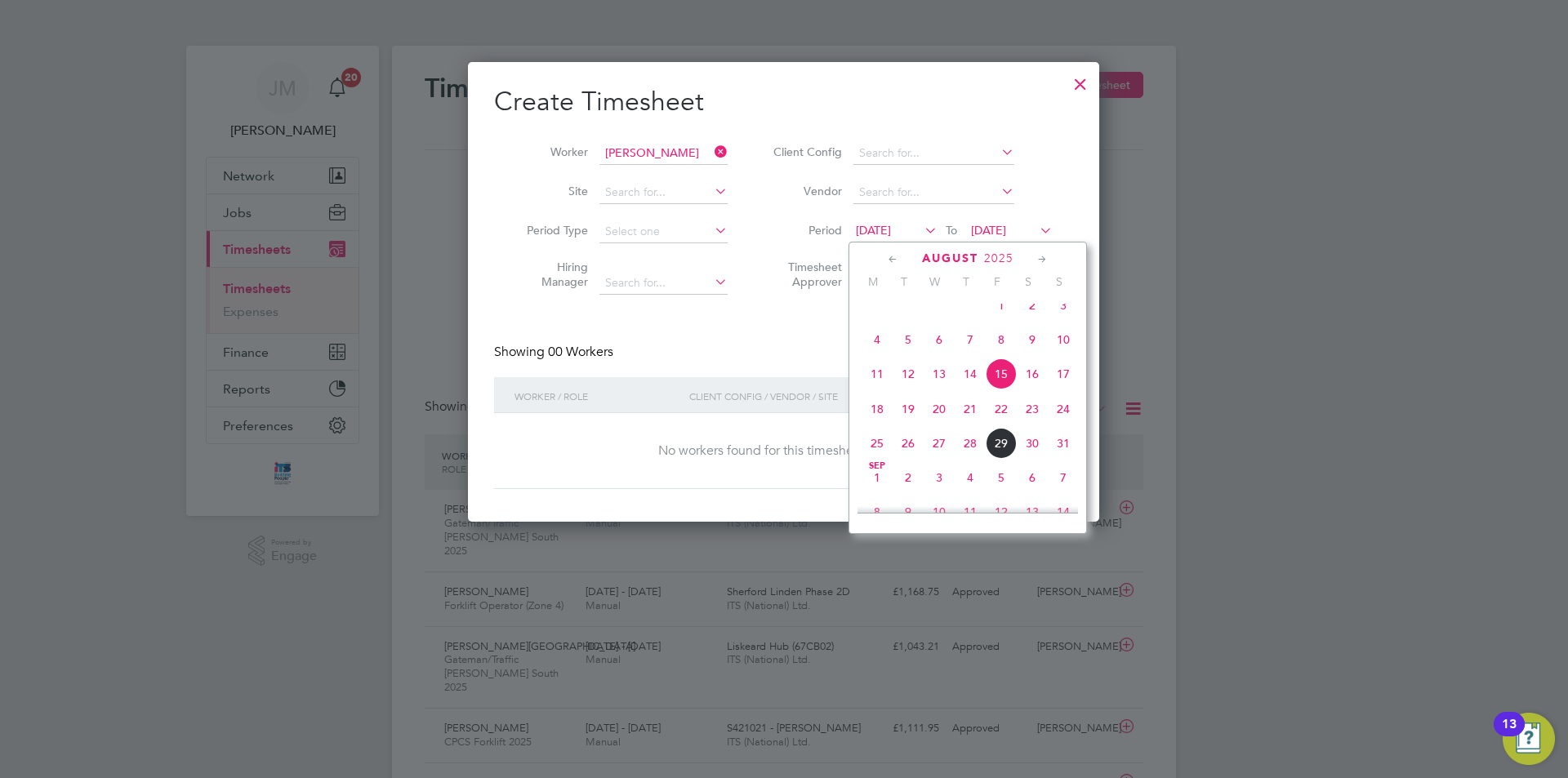
click at [881, 459] on span "25" at bounding box center [877, 443] width 31 height 31
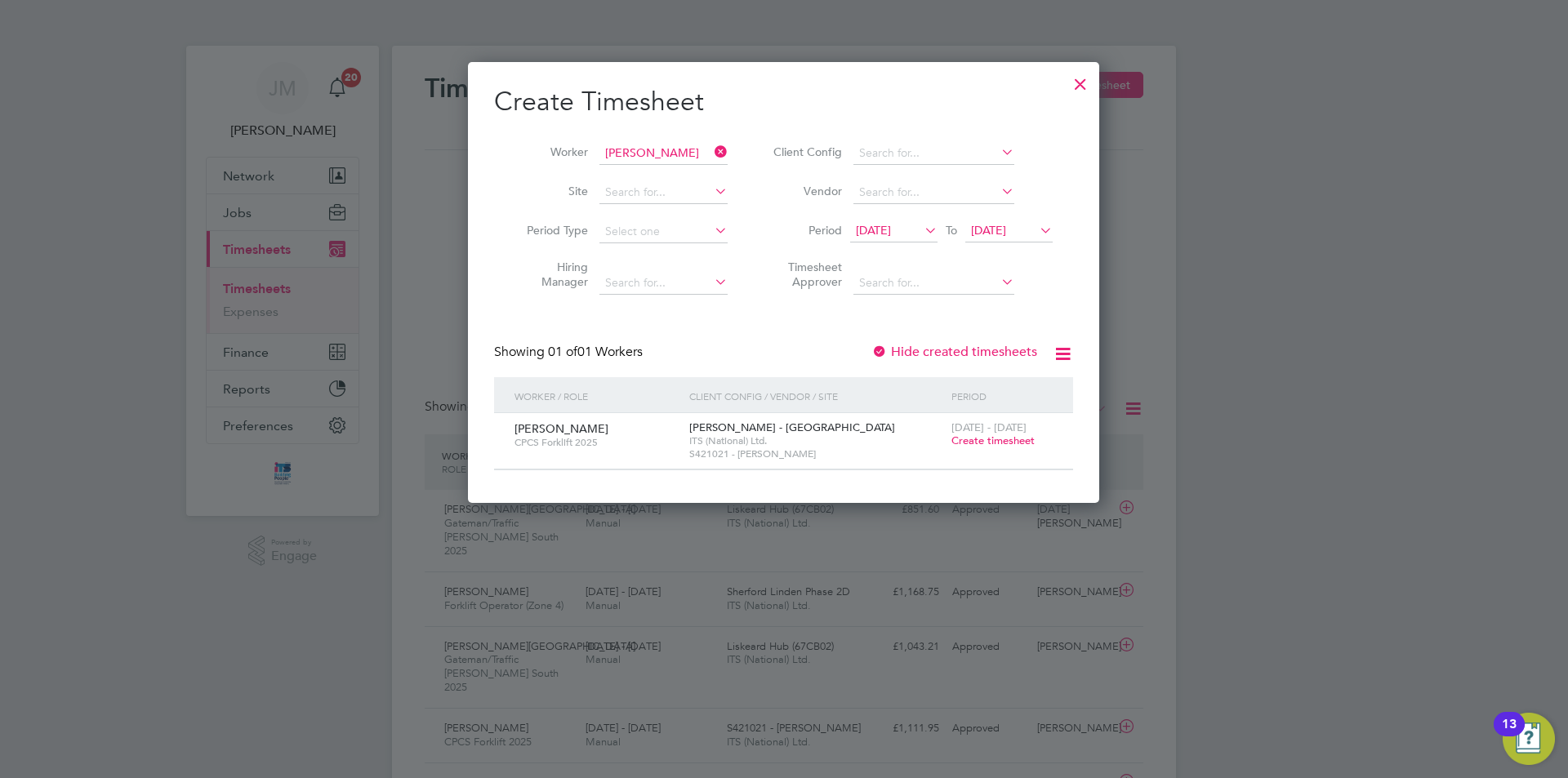
click at [1084, 81] on div at bounding box center [1081, 79] width 30 height 30
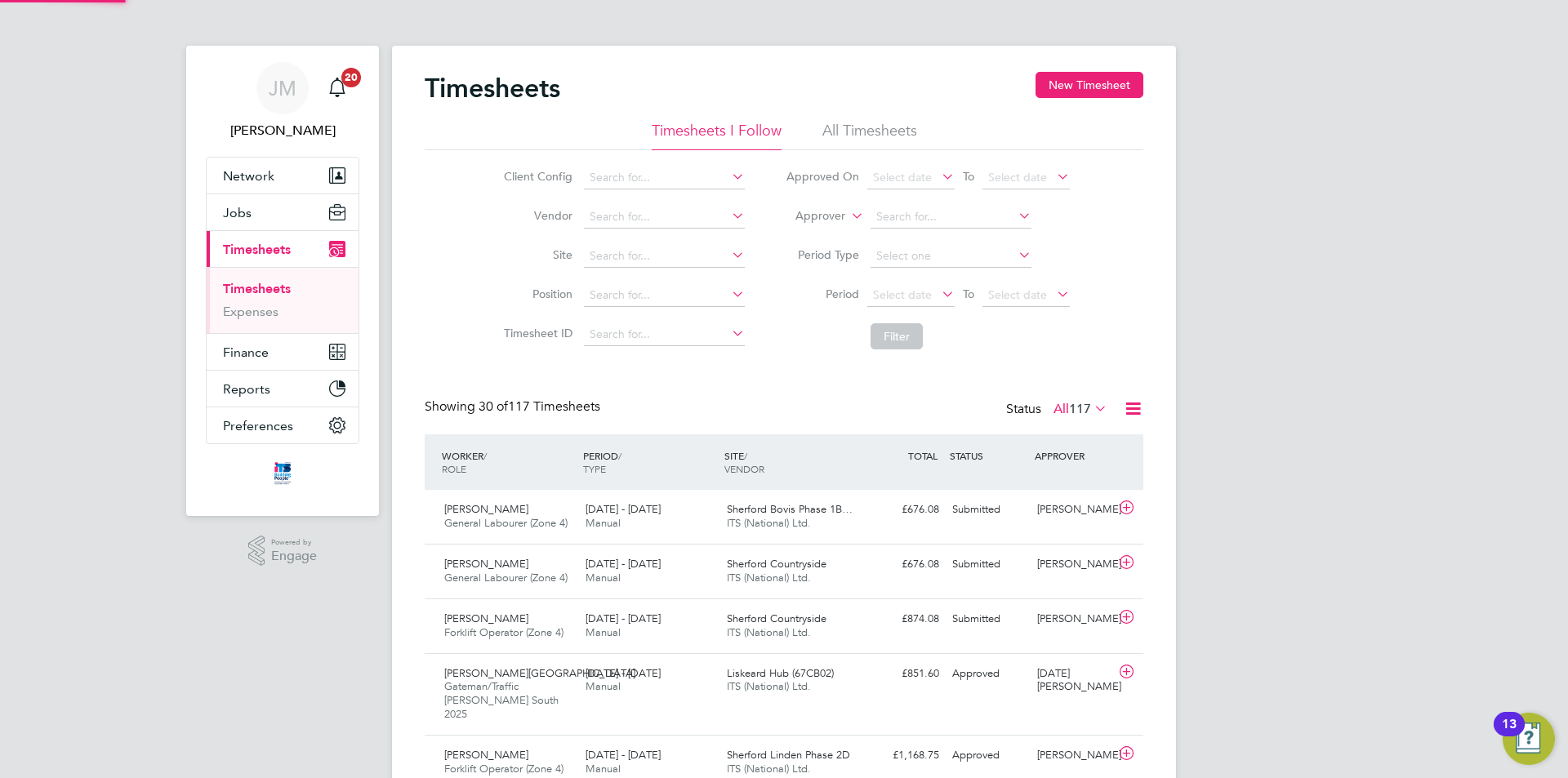
scroll to position [42, 142]
